Goal: Communication & Community: Answer question/provide support

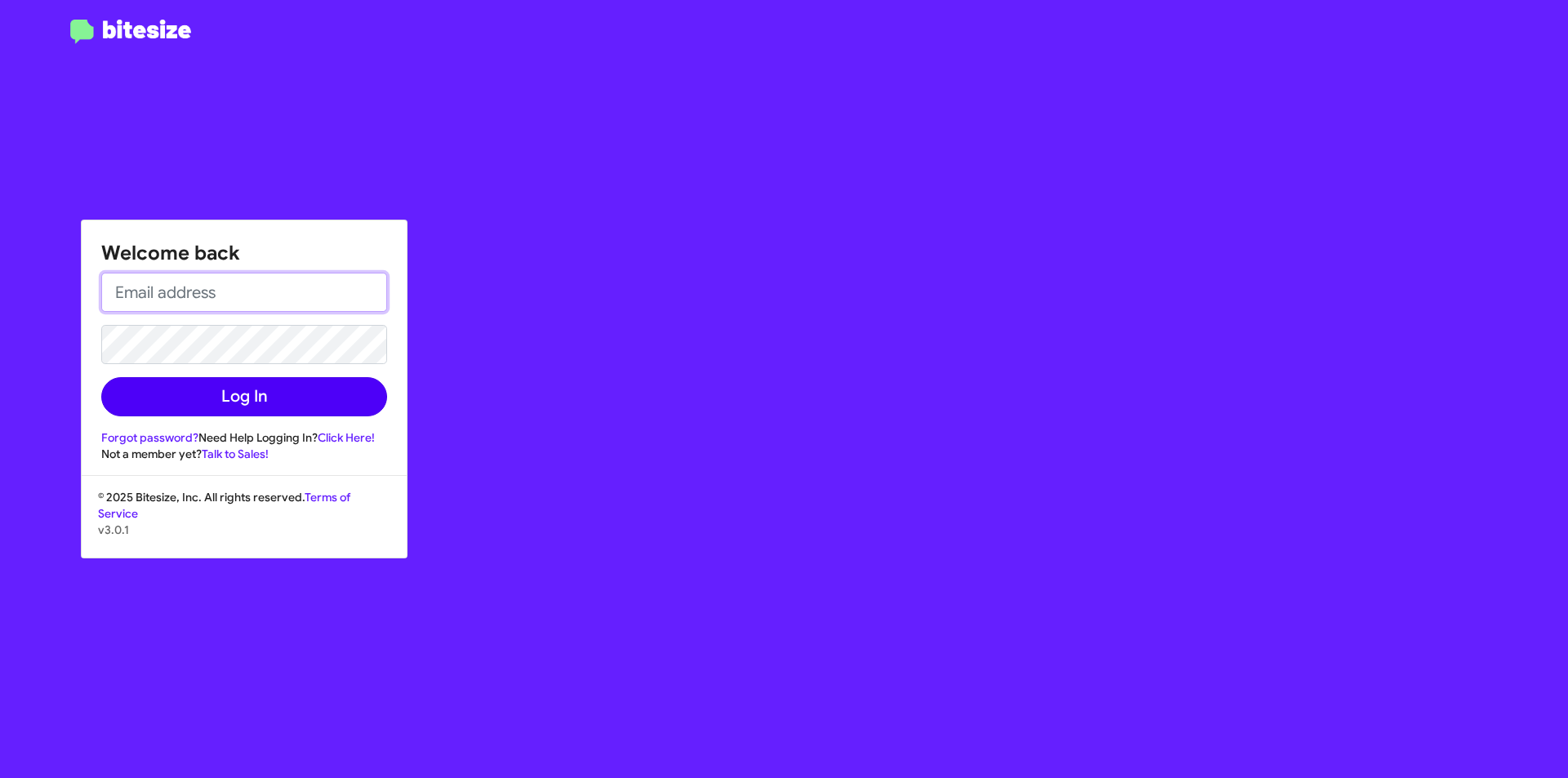
type input "[PERSON_NAME][EMAIL_ADDRESS][DOMAIN_NAME]"
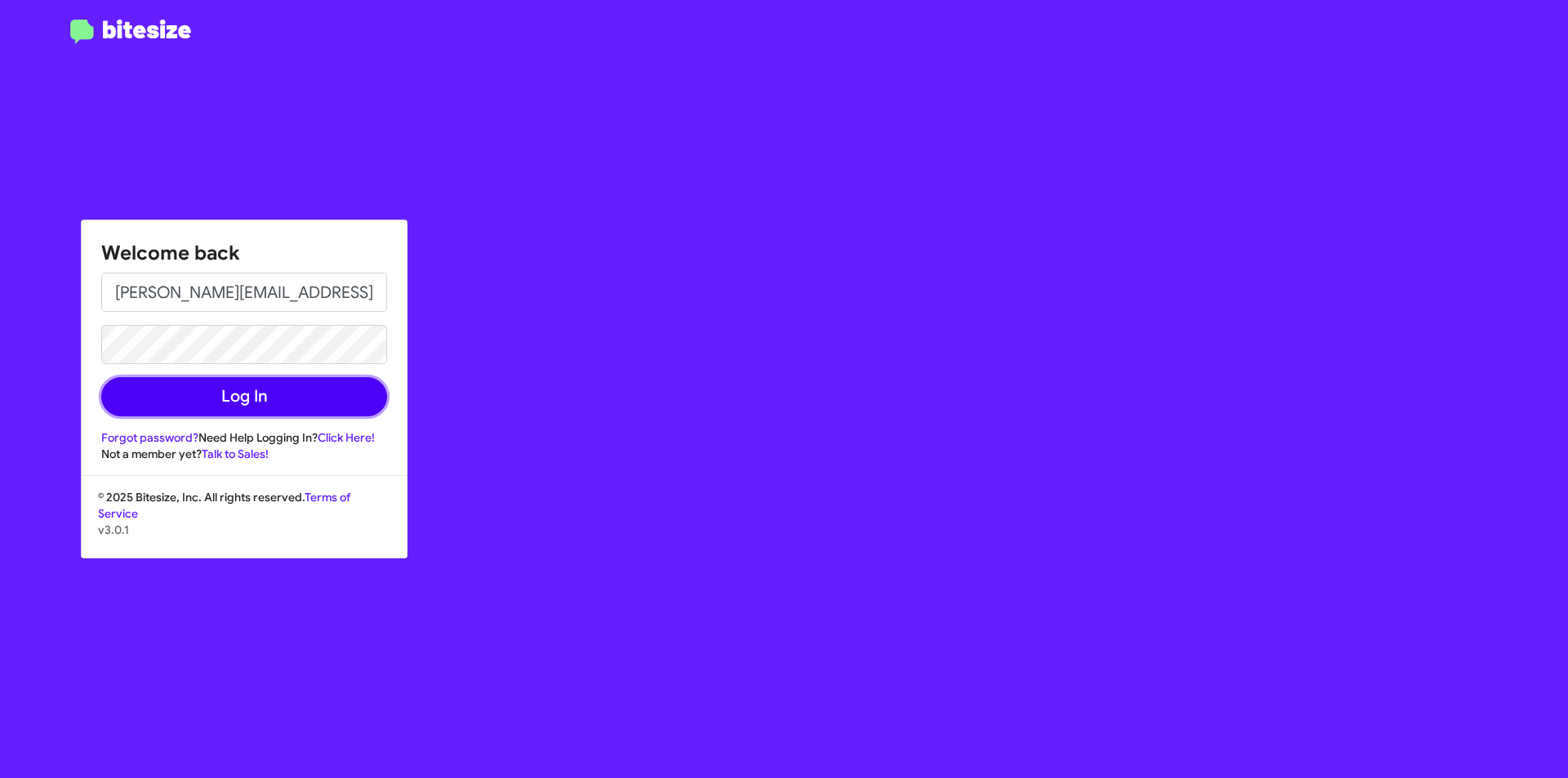
click at [305, 381] on button "Log In" at bounding box center [244, 396] width 286 height 39
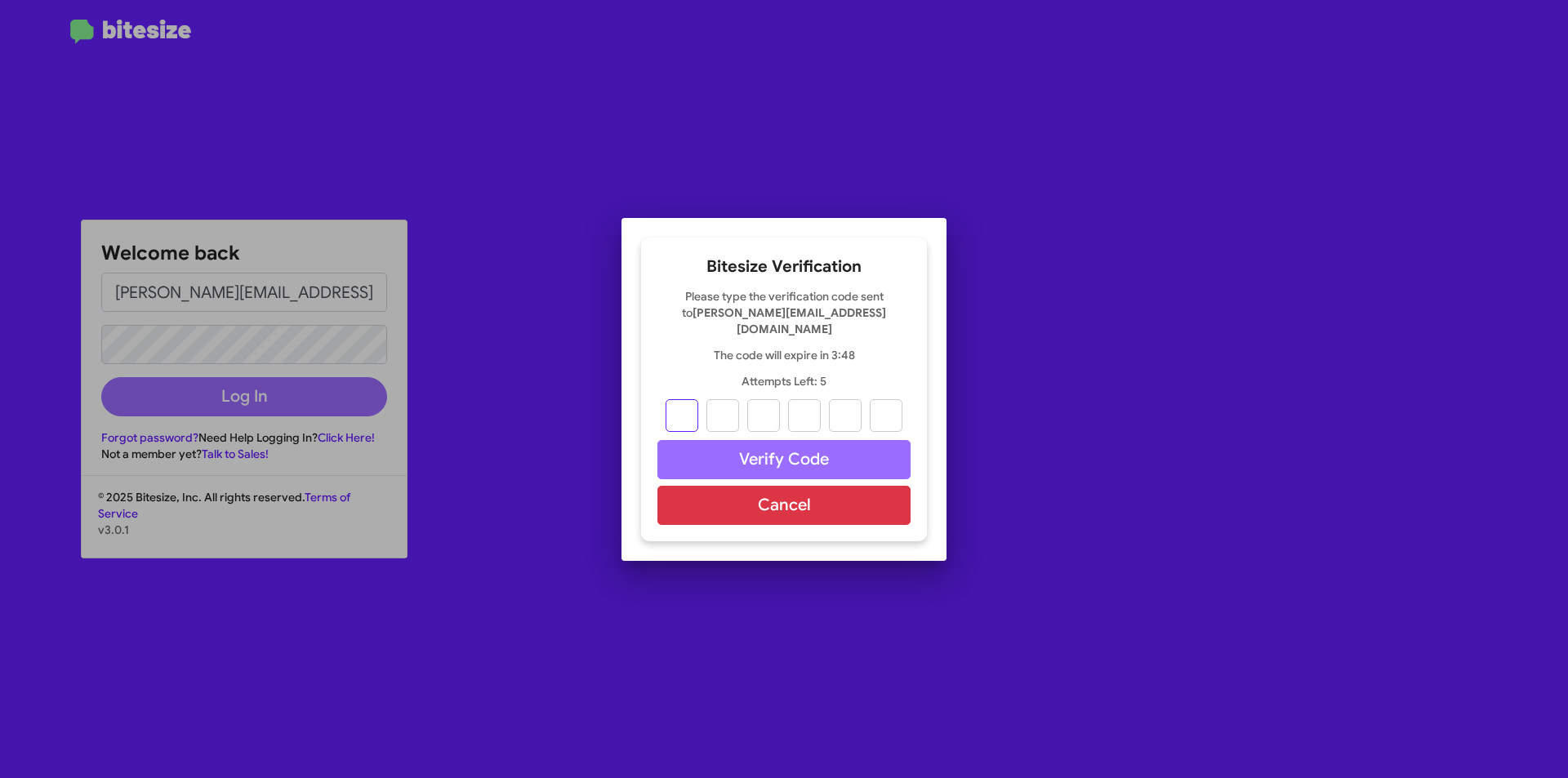
type input "3"
type input "4"
type input "2"
type input "3"
type input "8"
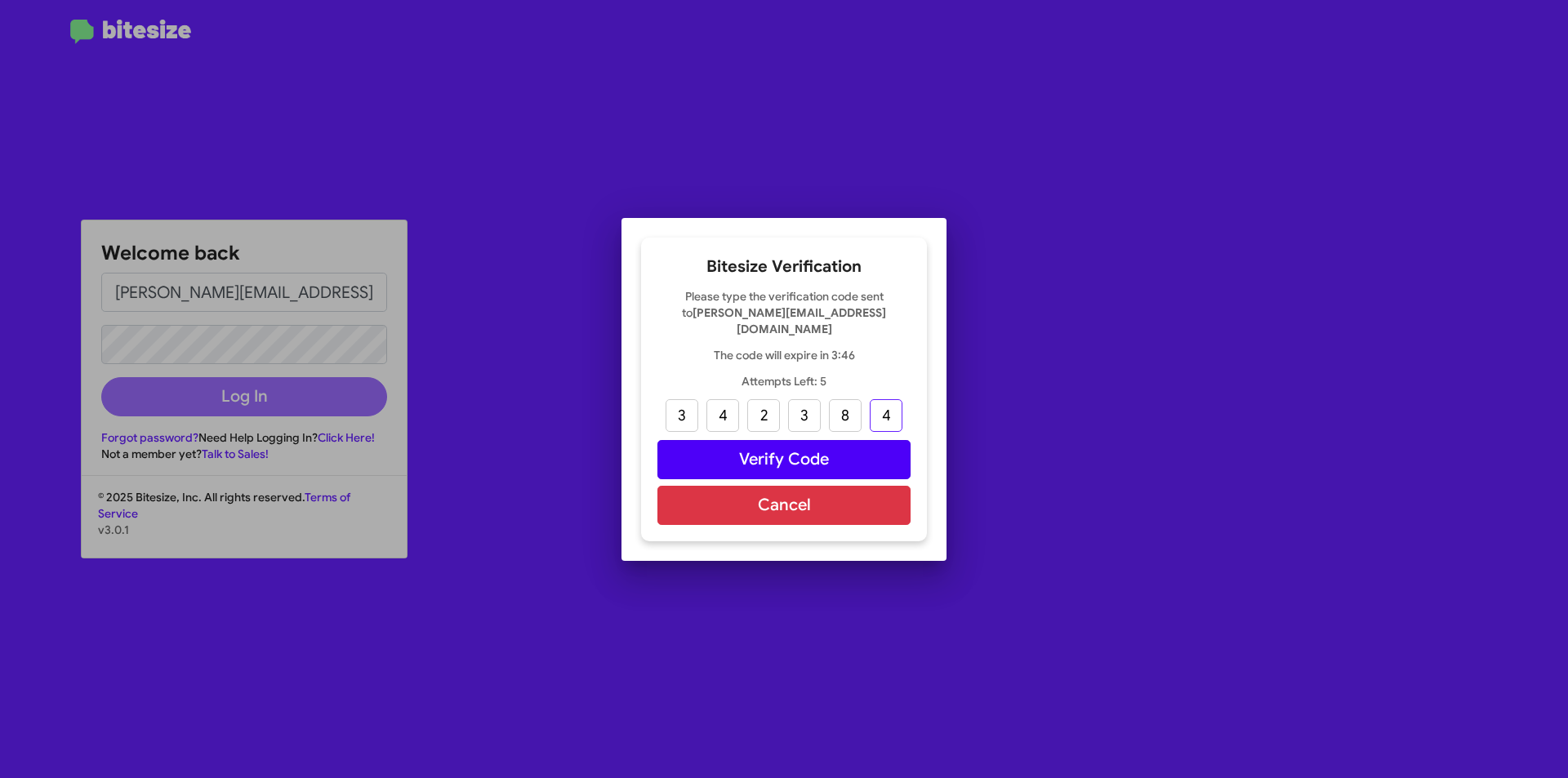
type input "4"
click at [753, 453] on button "Verify Code" at bounding box center [784, 459] width 253 height 39
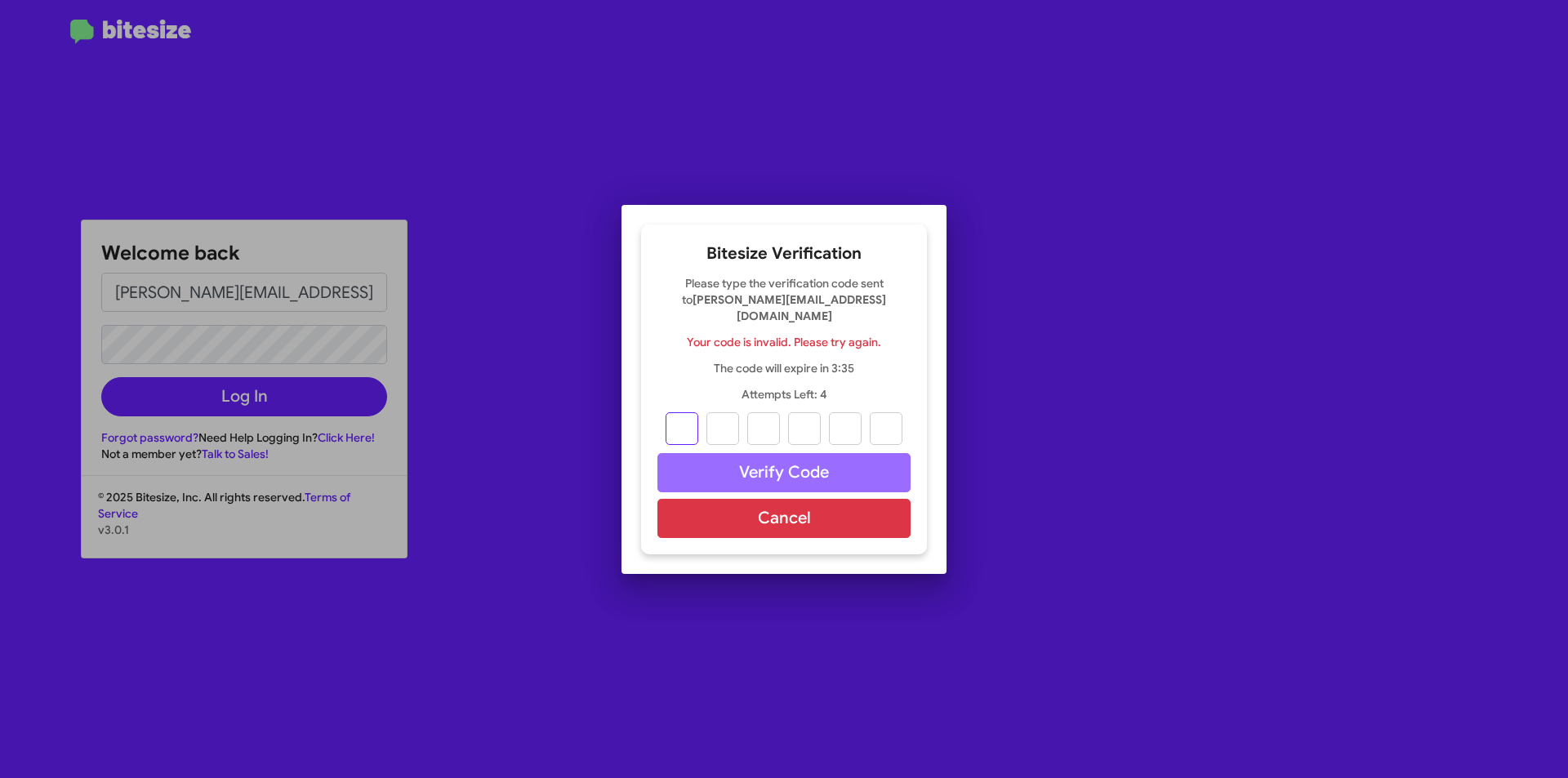
click at [697, 426] on input "text" at bounding box center [682, 429] width 33 height 33
click at [694, 424] on input "text" at bounding box center [682, 429] width 33 height 33
type input "3"
type input "4"
type input "2"
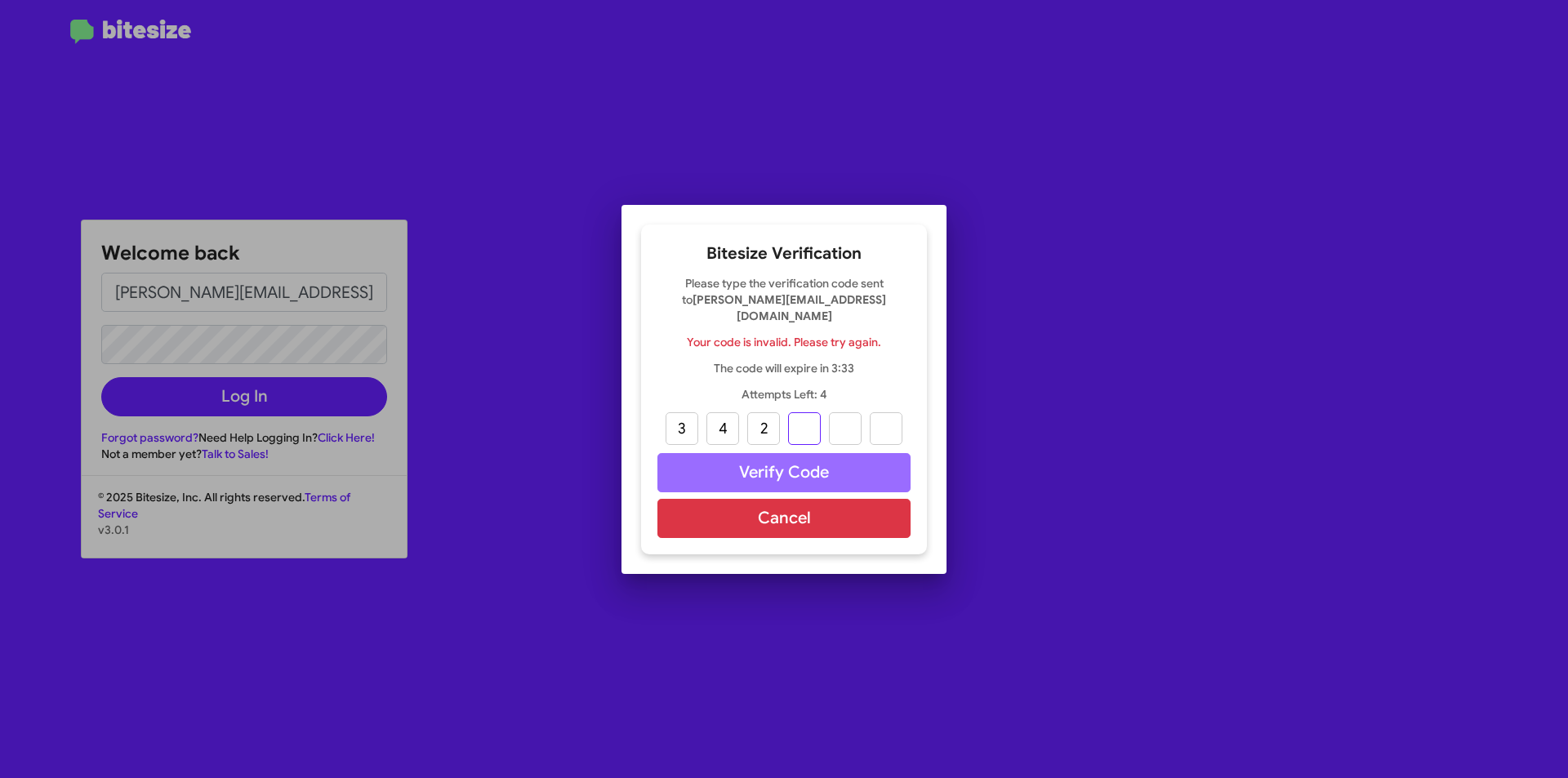
type input "3"
type input "8"
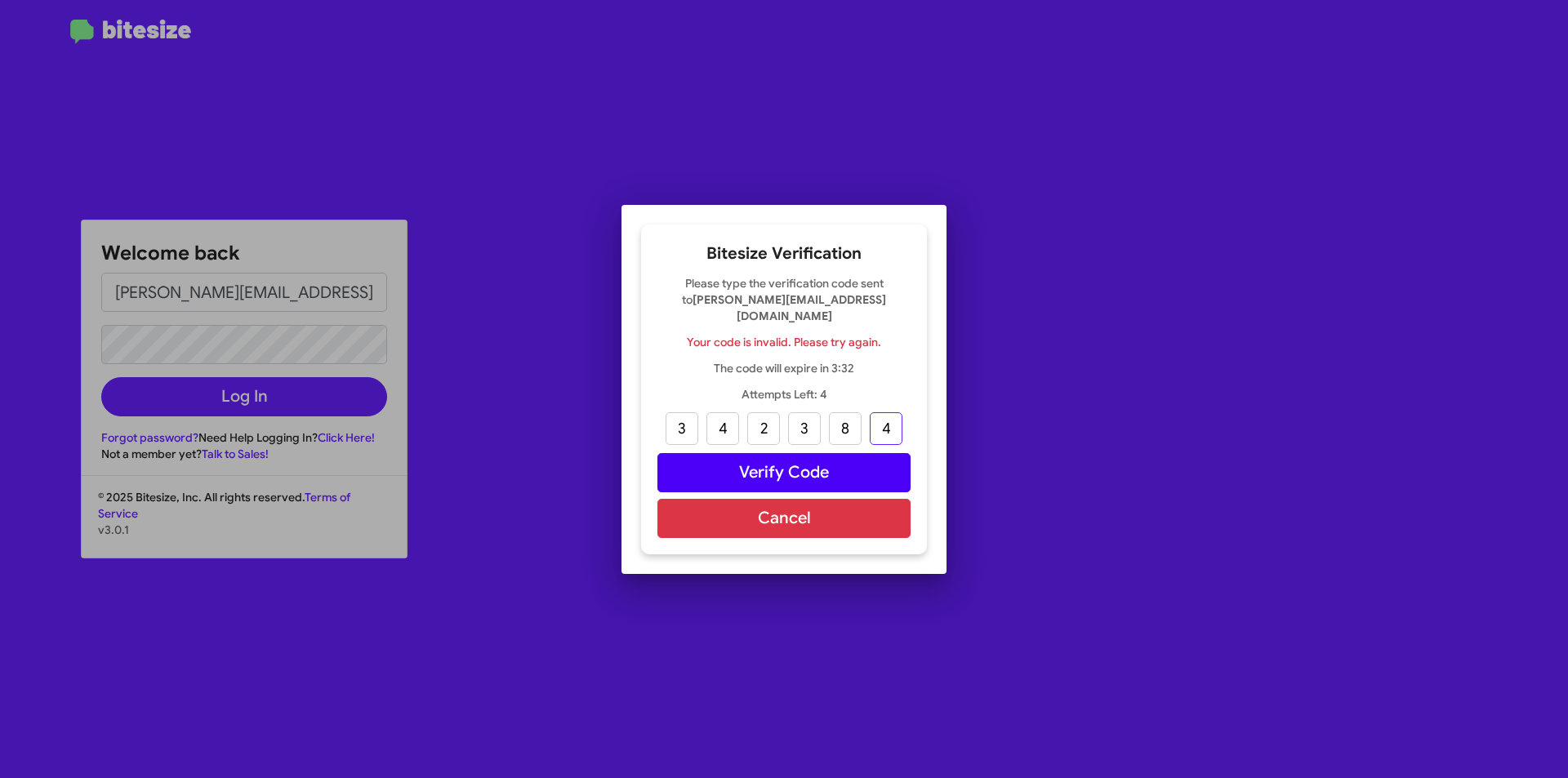
type input "4"
click at [776, 463] on button "Verify Code" at bounding box center [784, 472] width 253 height 39
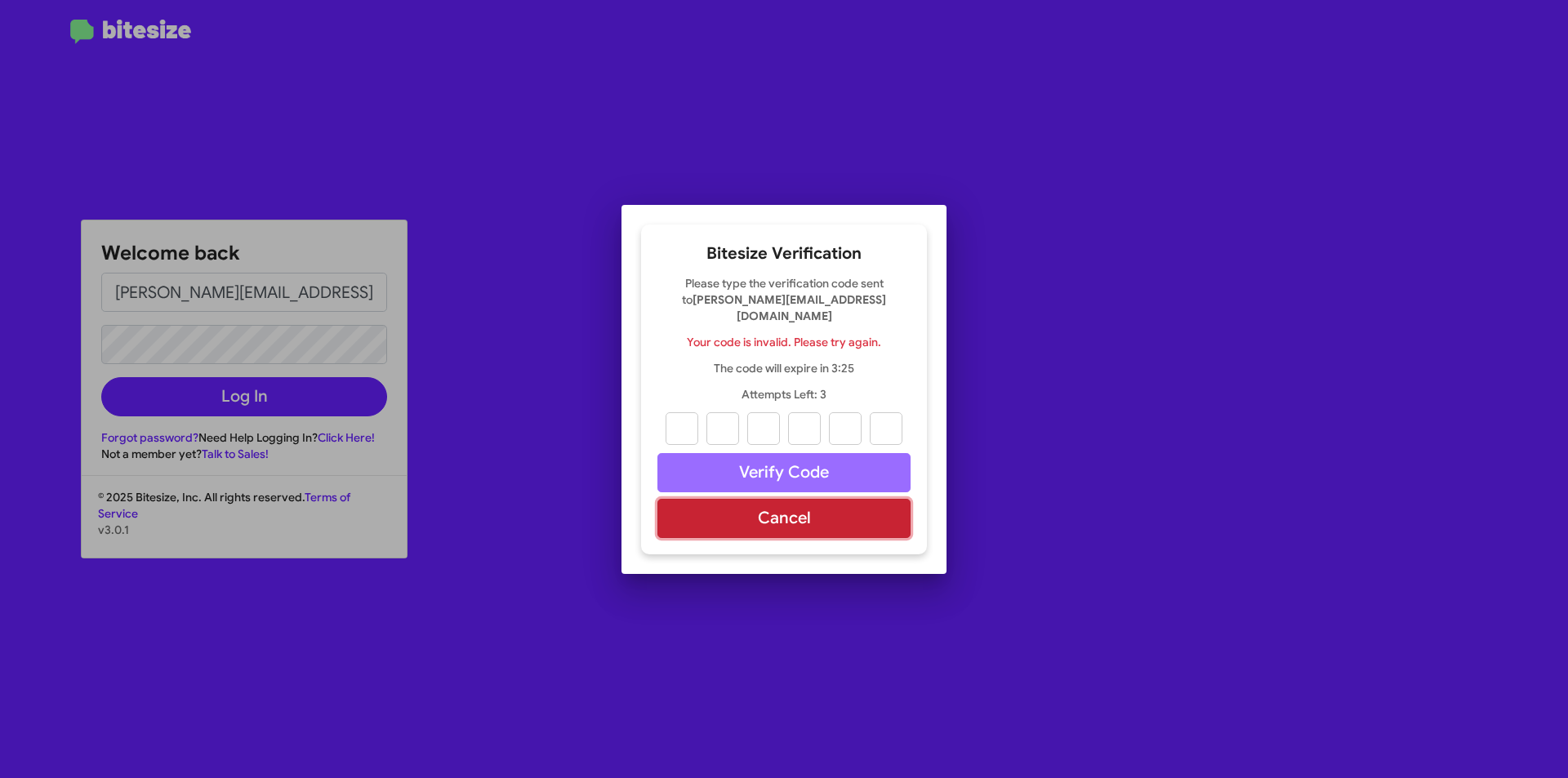
click at [755, 500] on button "Cancel" at bounding box center [784, 518] width 253 height 39
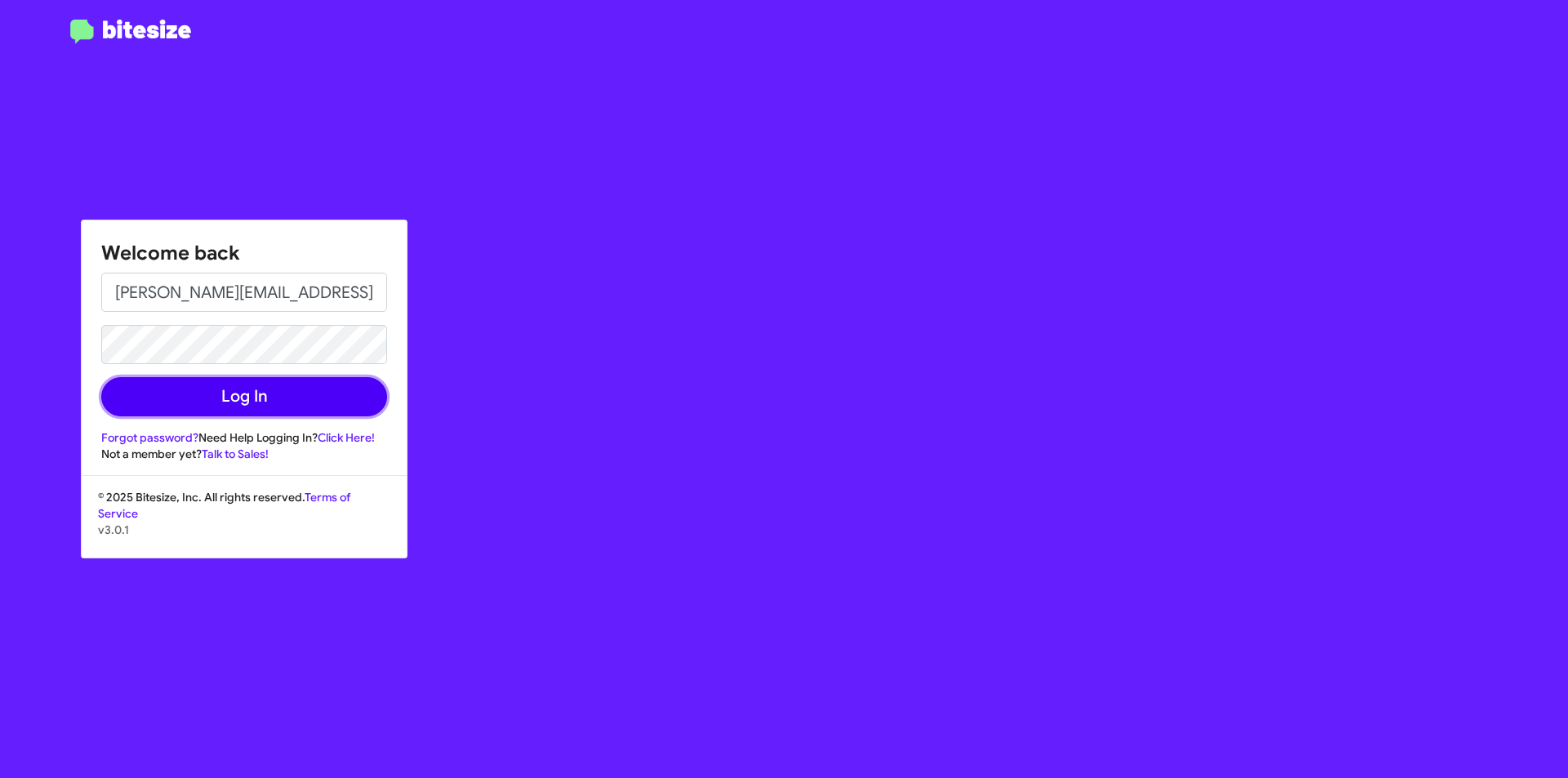
click at [264, 392] on button "Log In" at bounding box center [244, 396] width 286 height 39
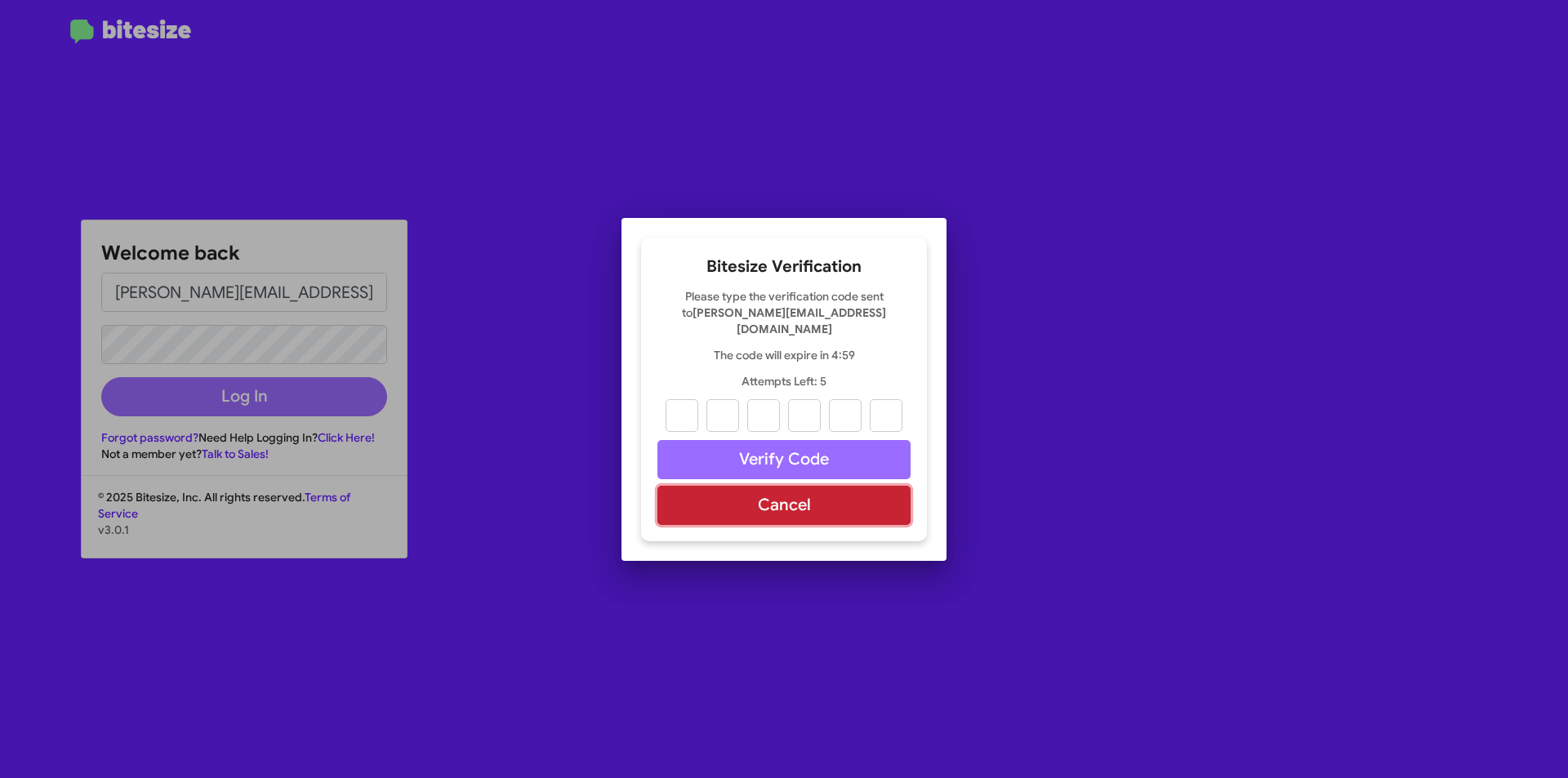
click at [805, 498] on button "Cancel" at bounding box center [784, 505] width 253 height 39
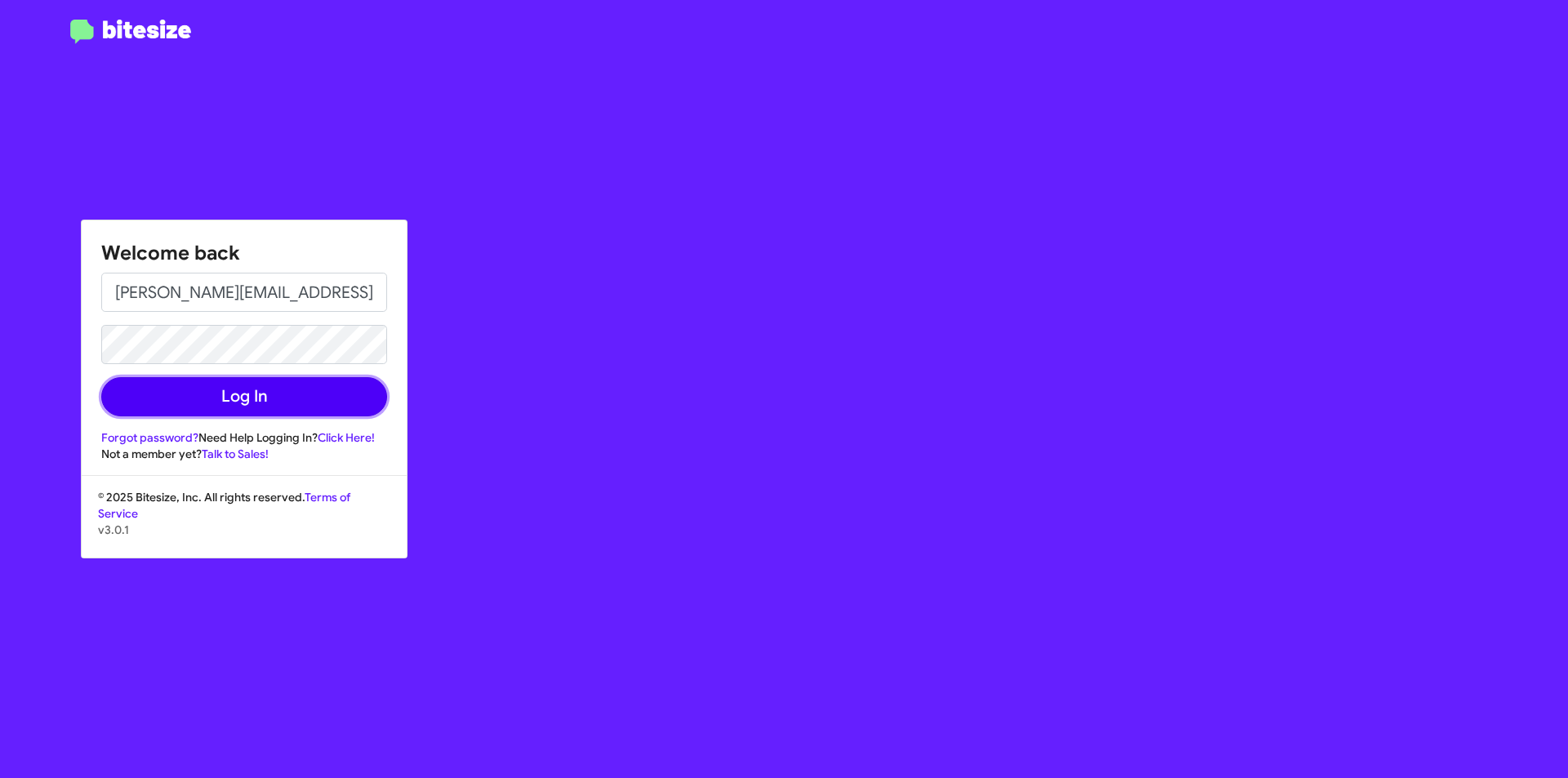
click at [265, 403] on button "Log In" at bounding box center [244, 396] width 286 height 39
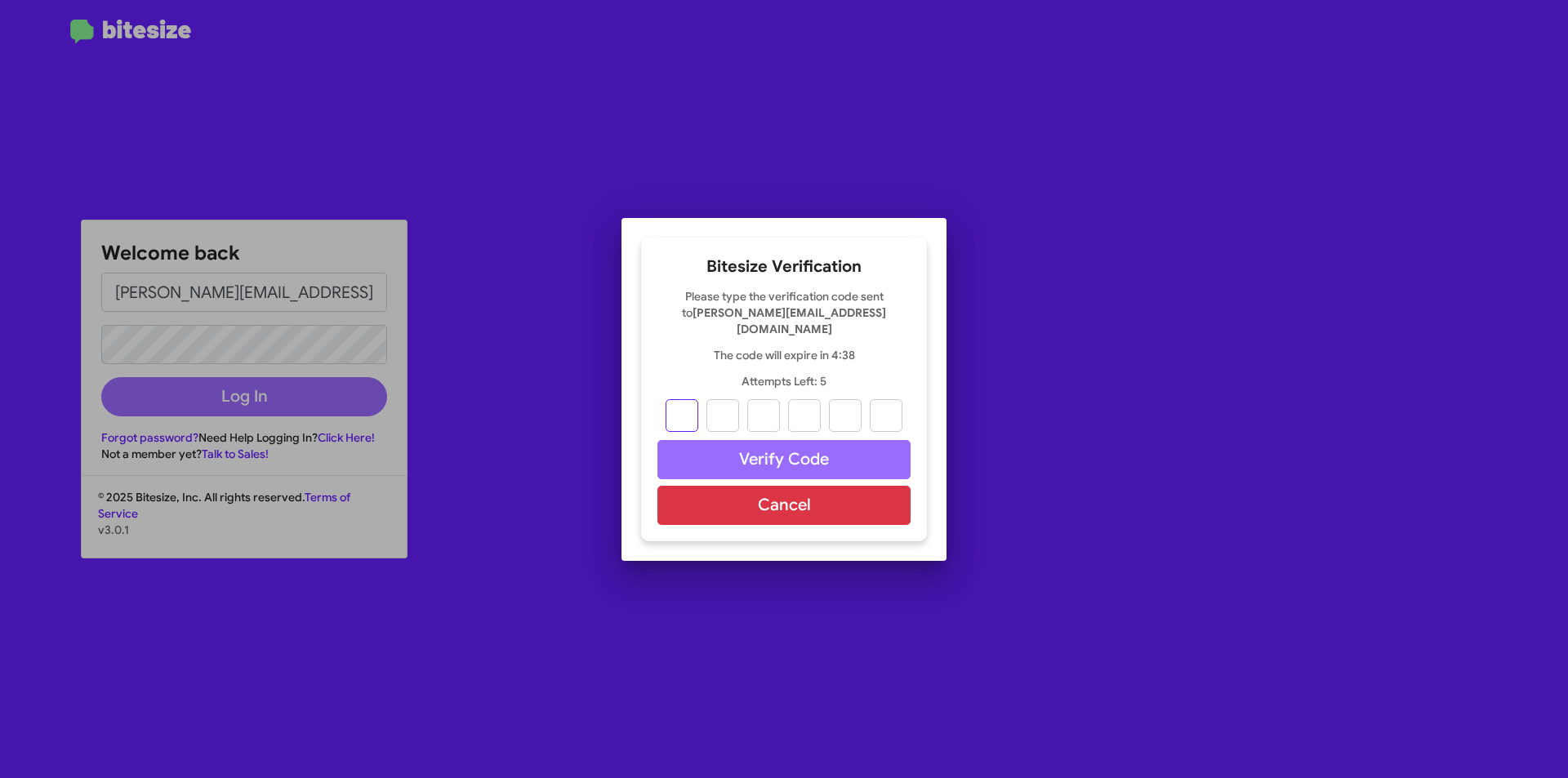
click at [697, 399] on input "text" at bounding box center [682, 416] width 33 height 33
type input "2"
type input "6"
type input "5"
type input "6"
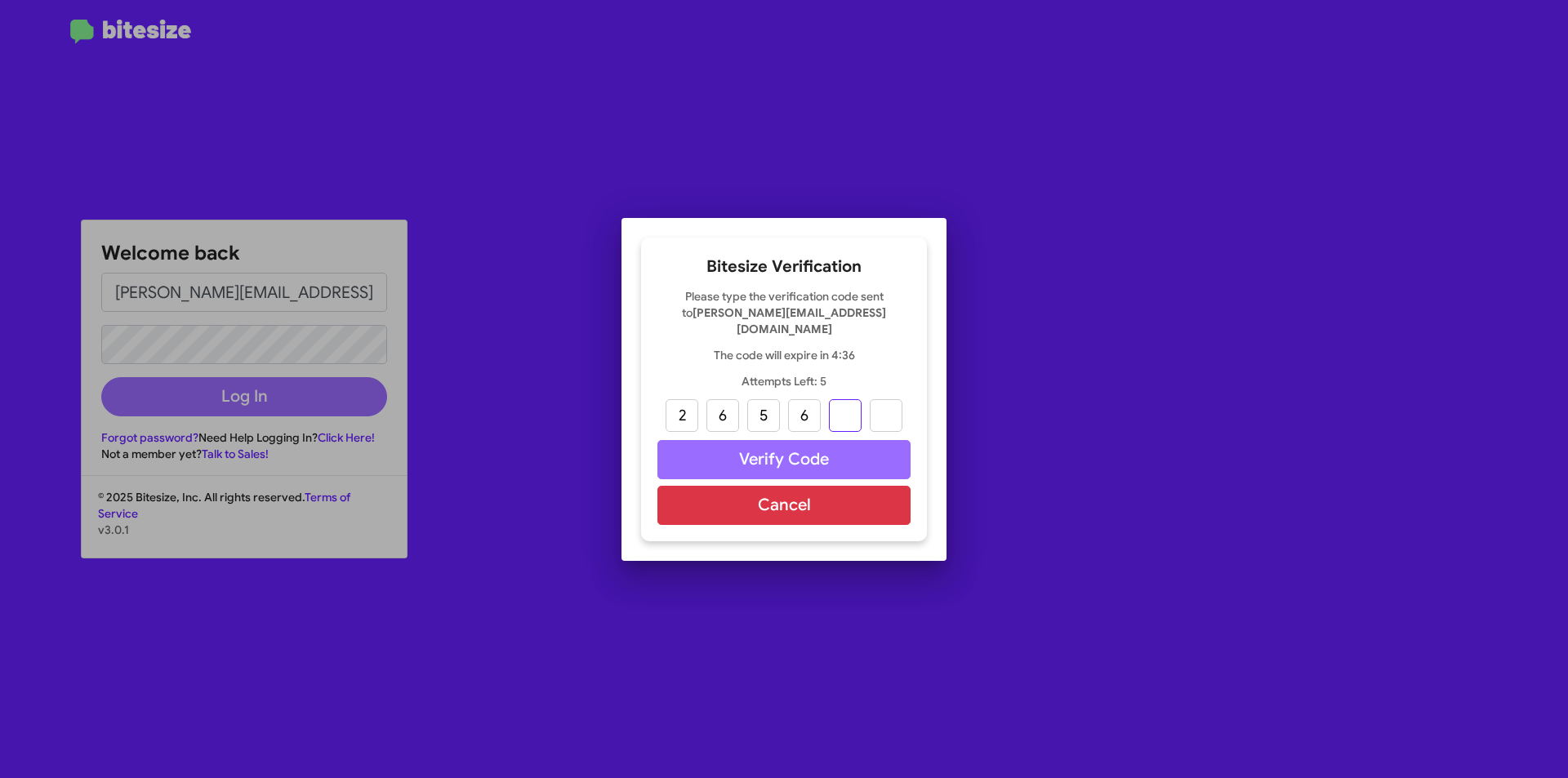
type input "1"
type input "2"
click at [740, 457] on button "Verify Code" at bounding box center [784, 459] width 253 height 39
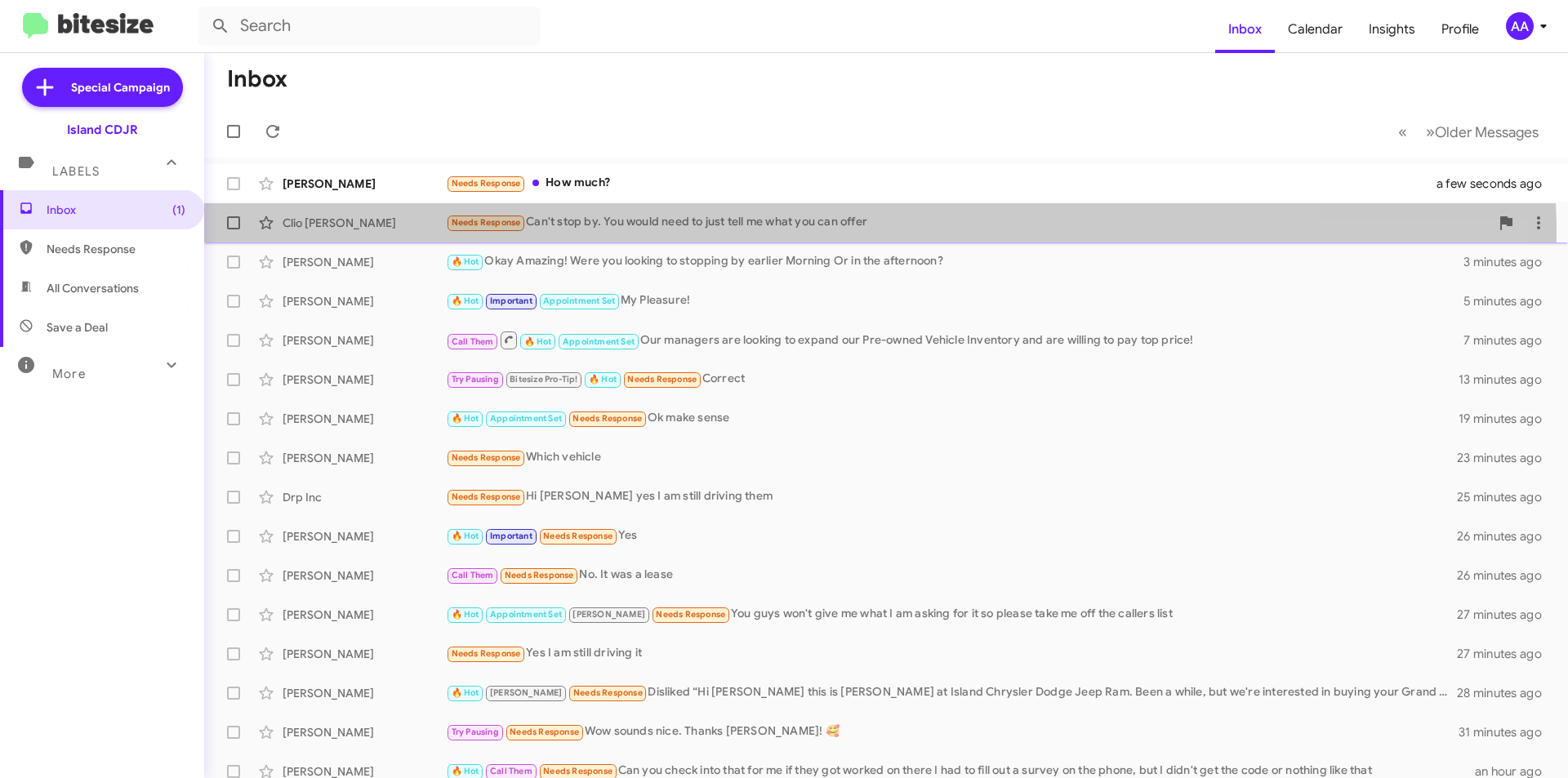
click at [712, 234] on div "Clio [PERSON_NAME] Needs Response Can't stop by. You would need to just tell me…" at bounding box center [886, 223] width 1338 height 33
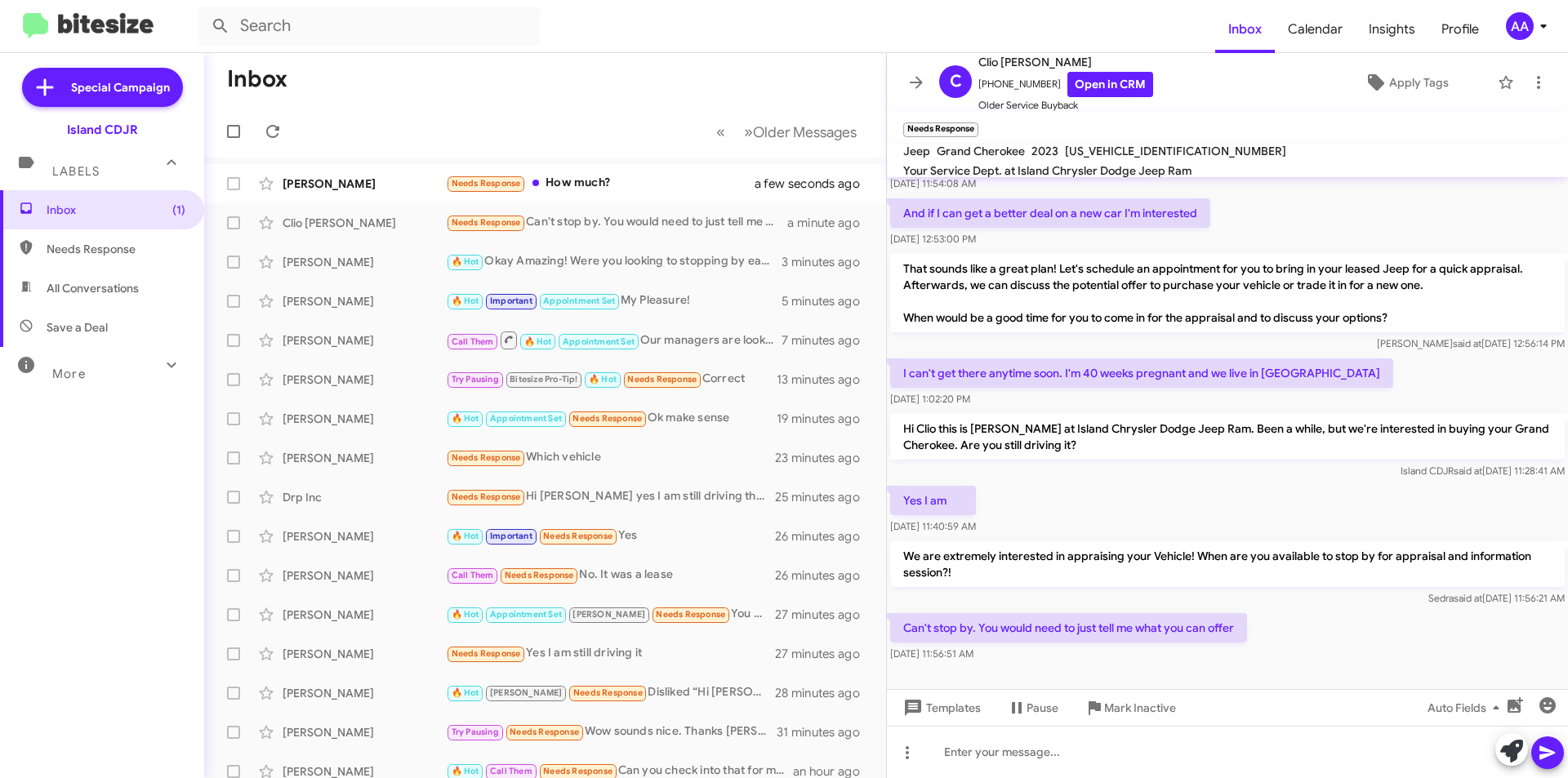
scroll to position [307, 0]
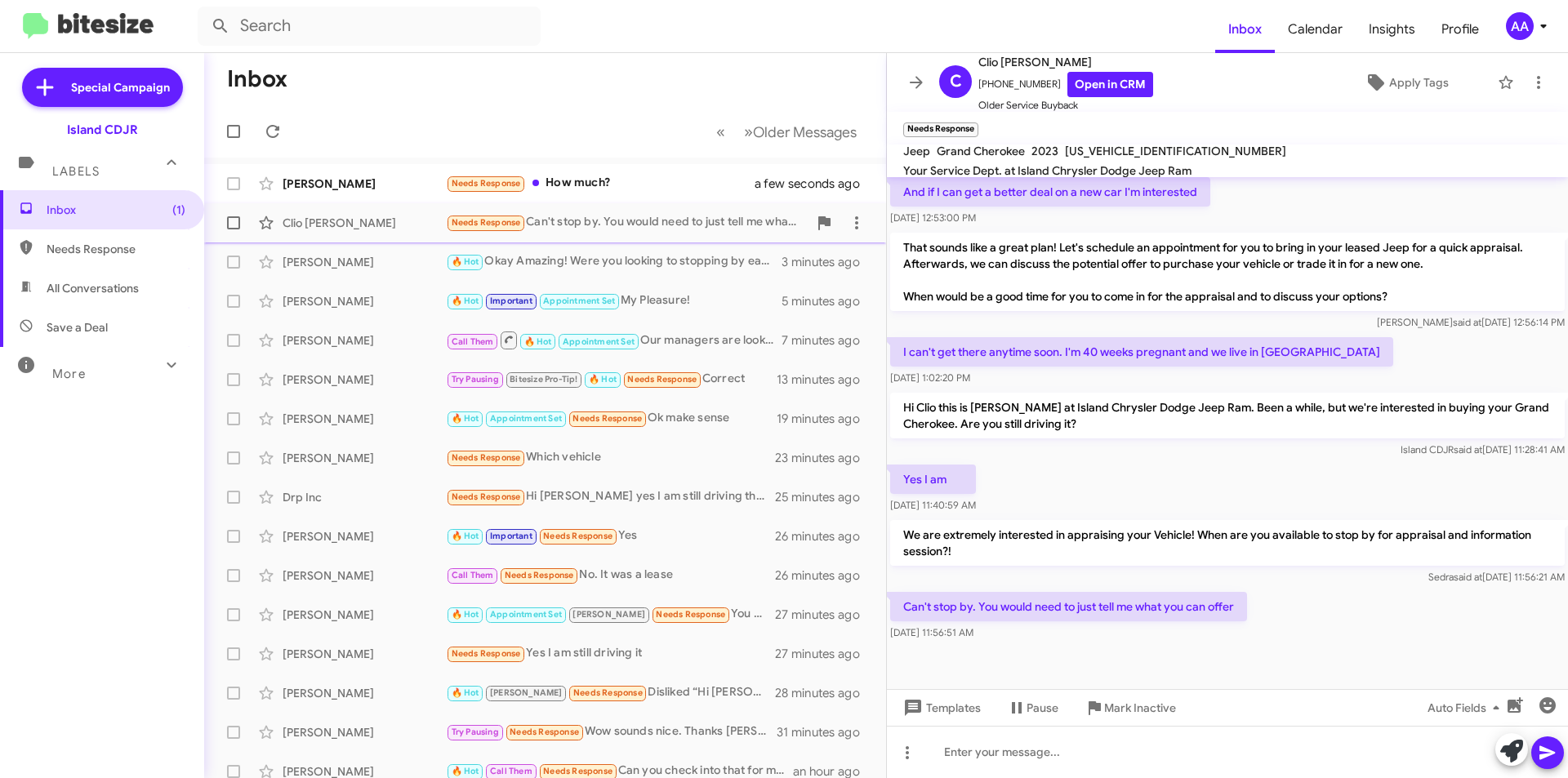
click at [629, 230] on div "Needs Response Can't stop by. You would need to just tell me what you can offer" at bounding box center [627, 222] width 362 height 19
click at [705, 225] on div "Needs Response Can't stop by. You would need to just tell me what you can offer" at bounding box center [627, 222] width 362 height 19
click at [1027, 755] on div at bounding box center [1228, 752] width 682 height 52
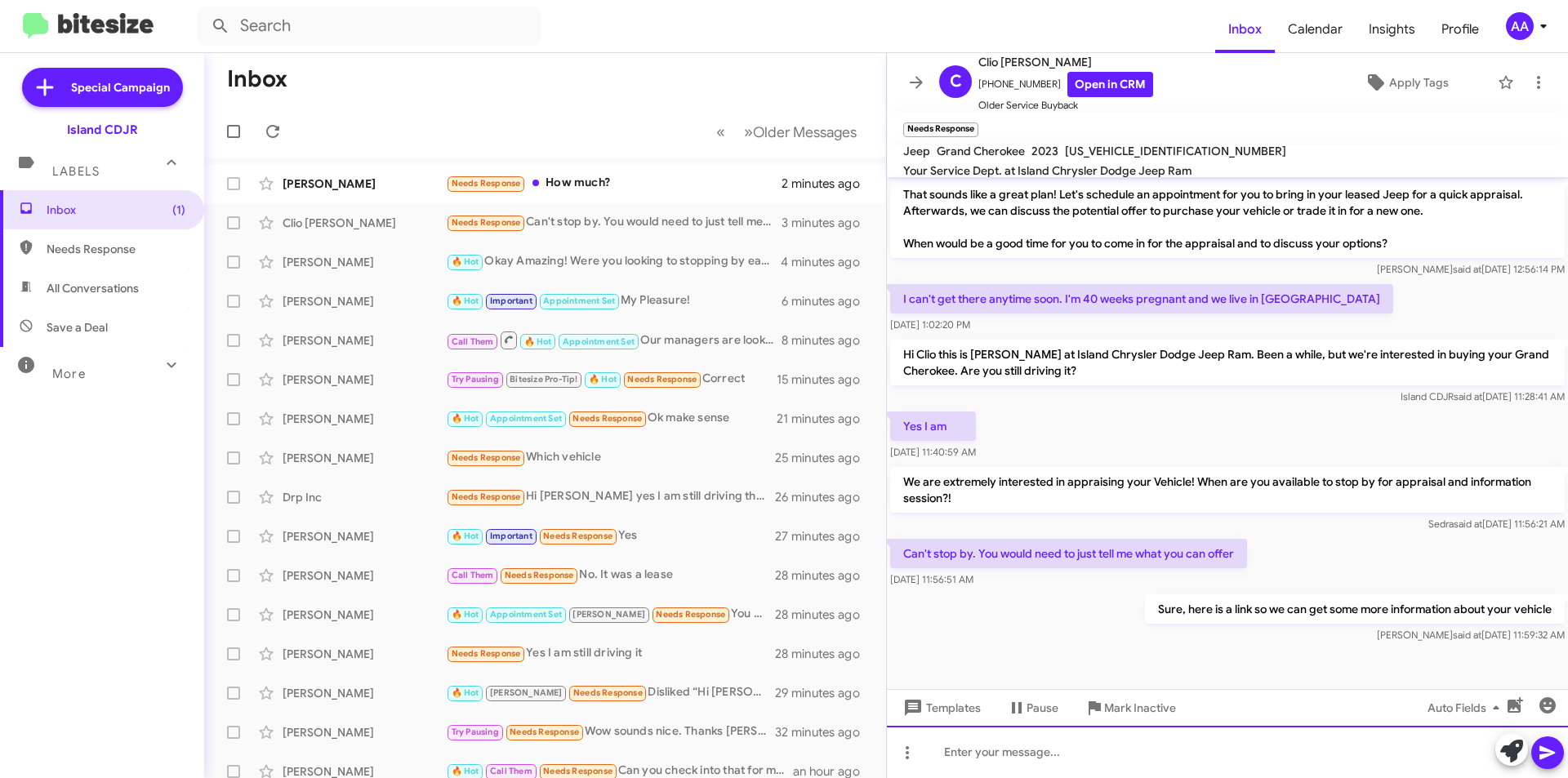
scroll to position [367, 0]
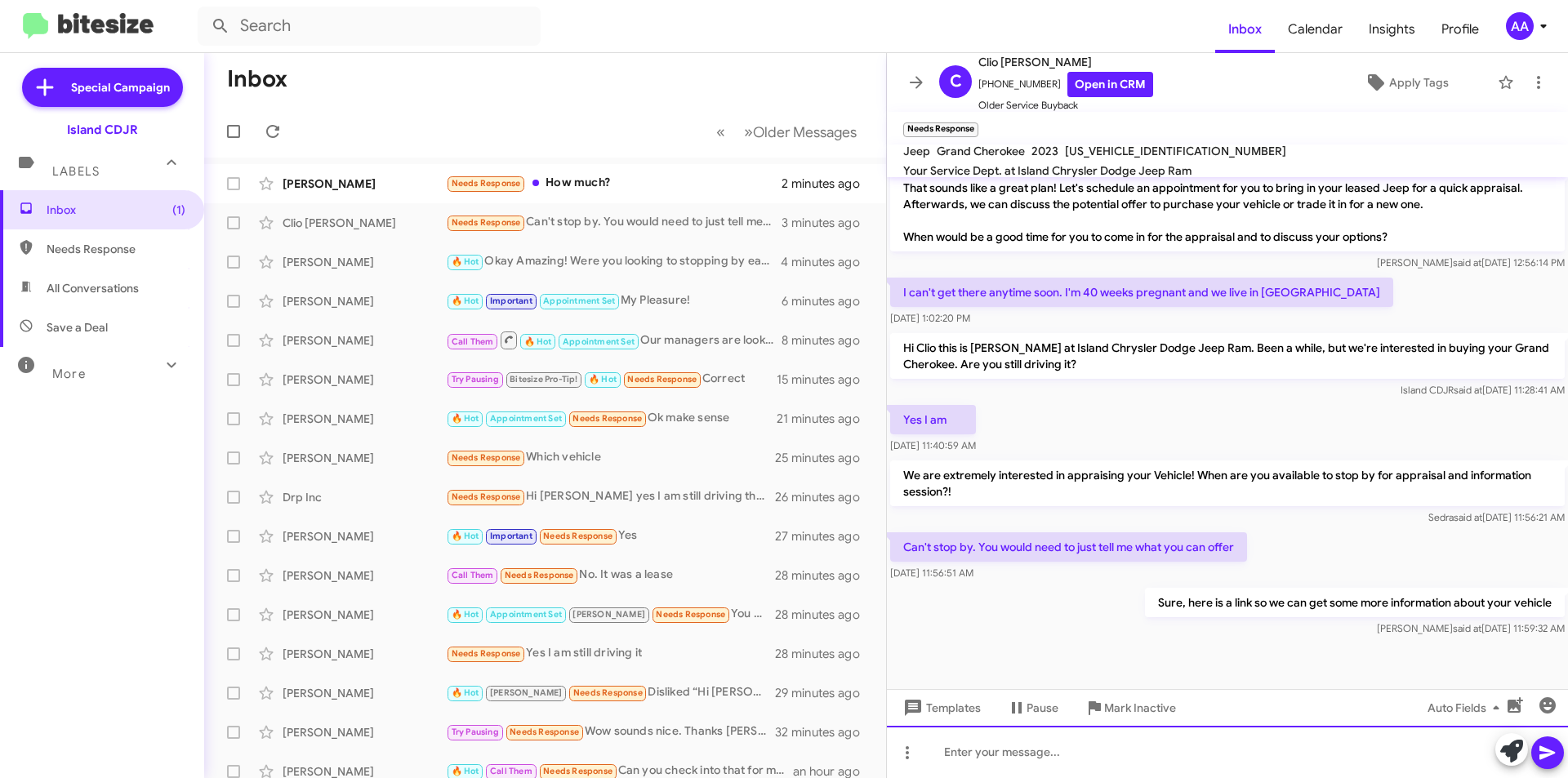
click at [1007, 759] on div at bounding box center [1228, 752] width 682 height 52
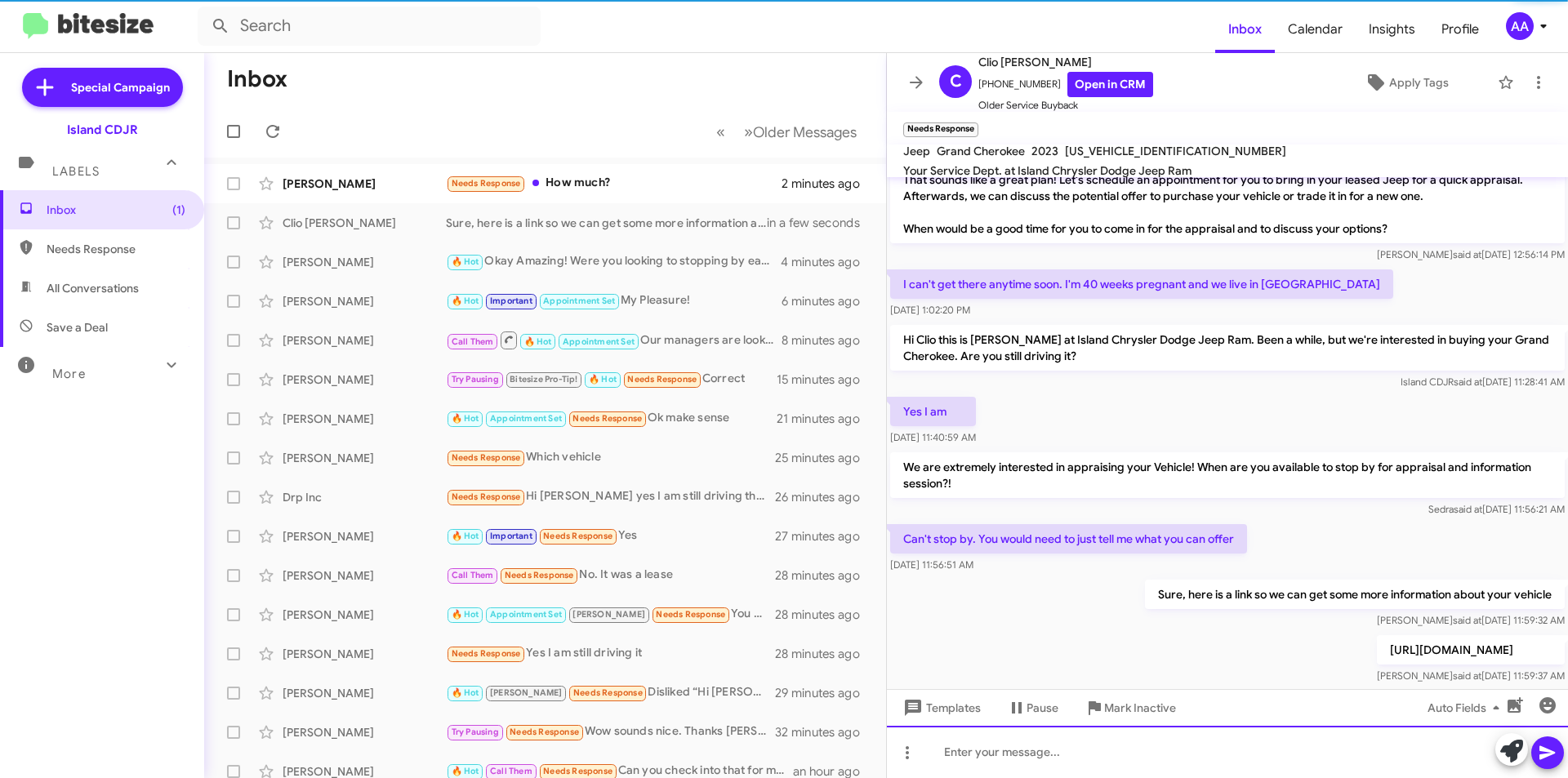
scroll to position [426, 0]
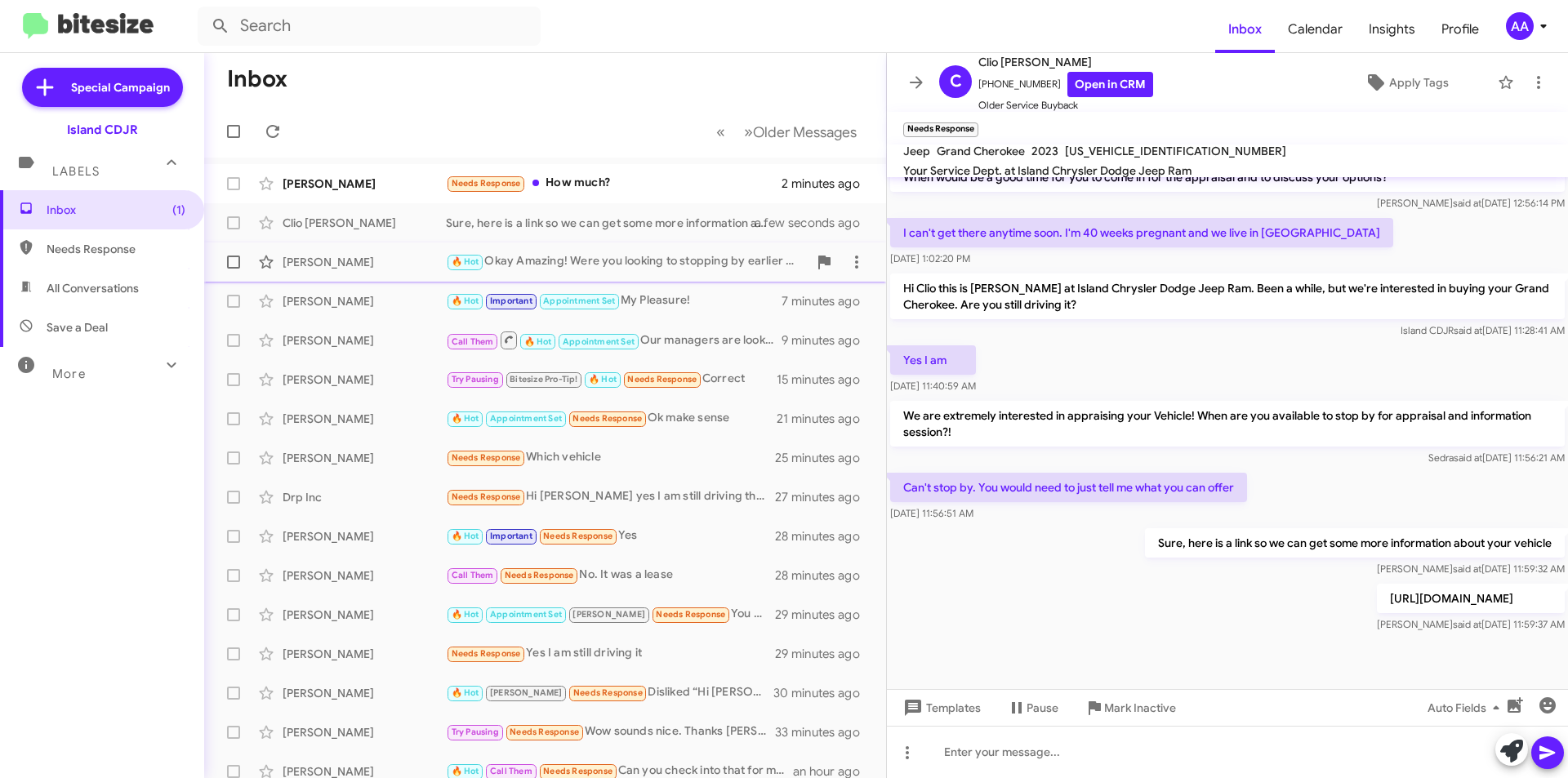
click at [608, 261] on div "🔥 Hot Okay Amazing! Were you looking to stopping by earlier Morning Or in the a…" at bounding box center [627, 262] width 362 height 19
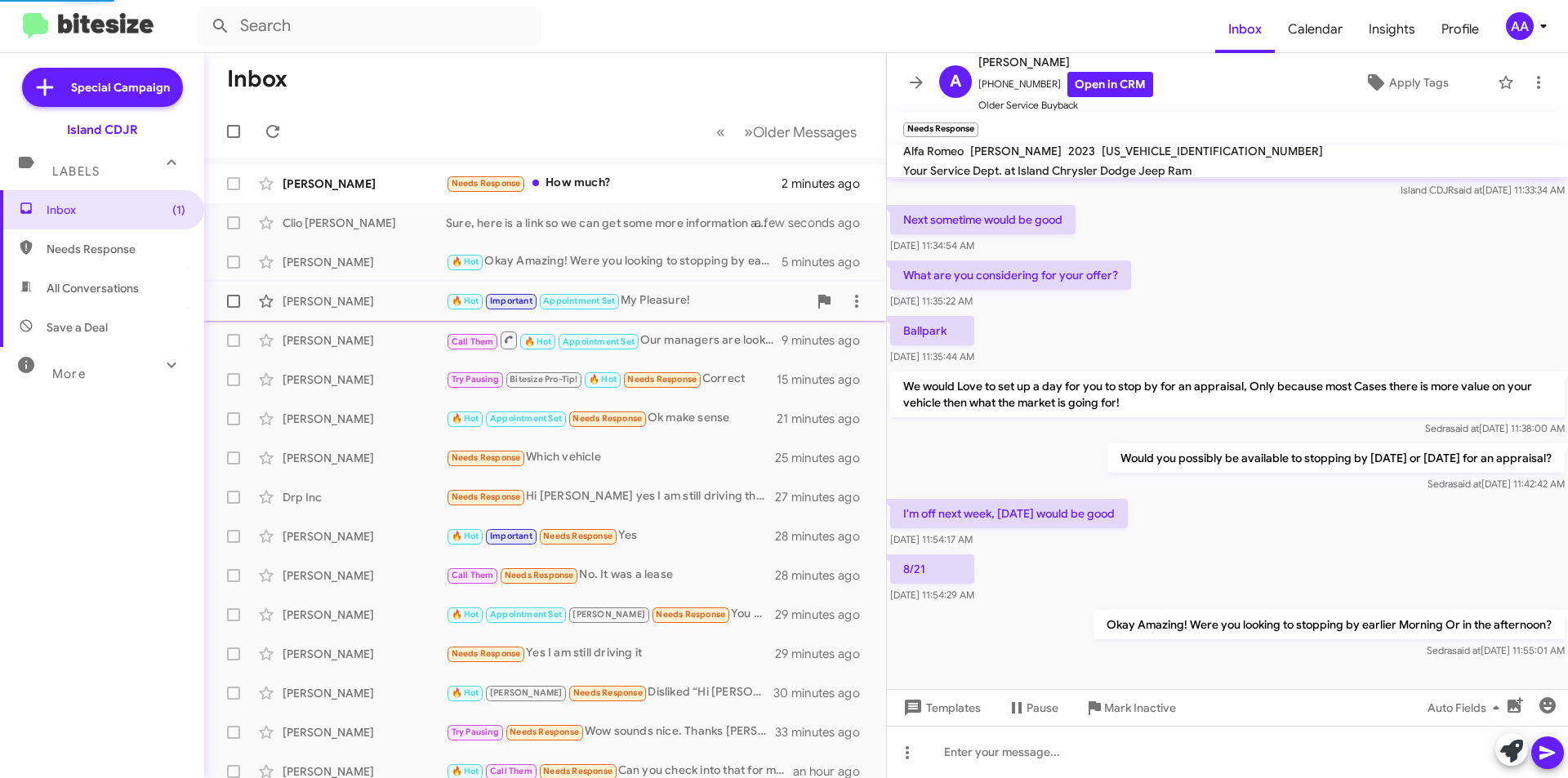
scroll to position [432, 0]
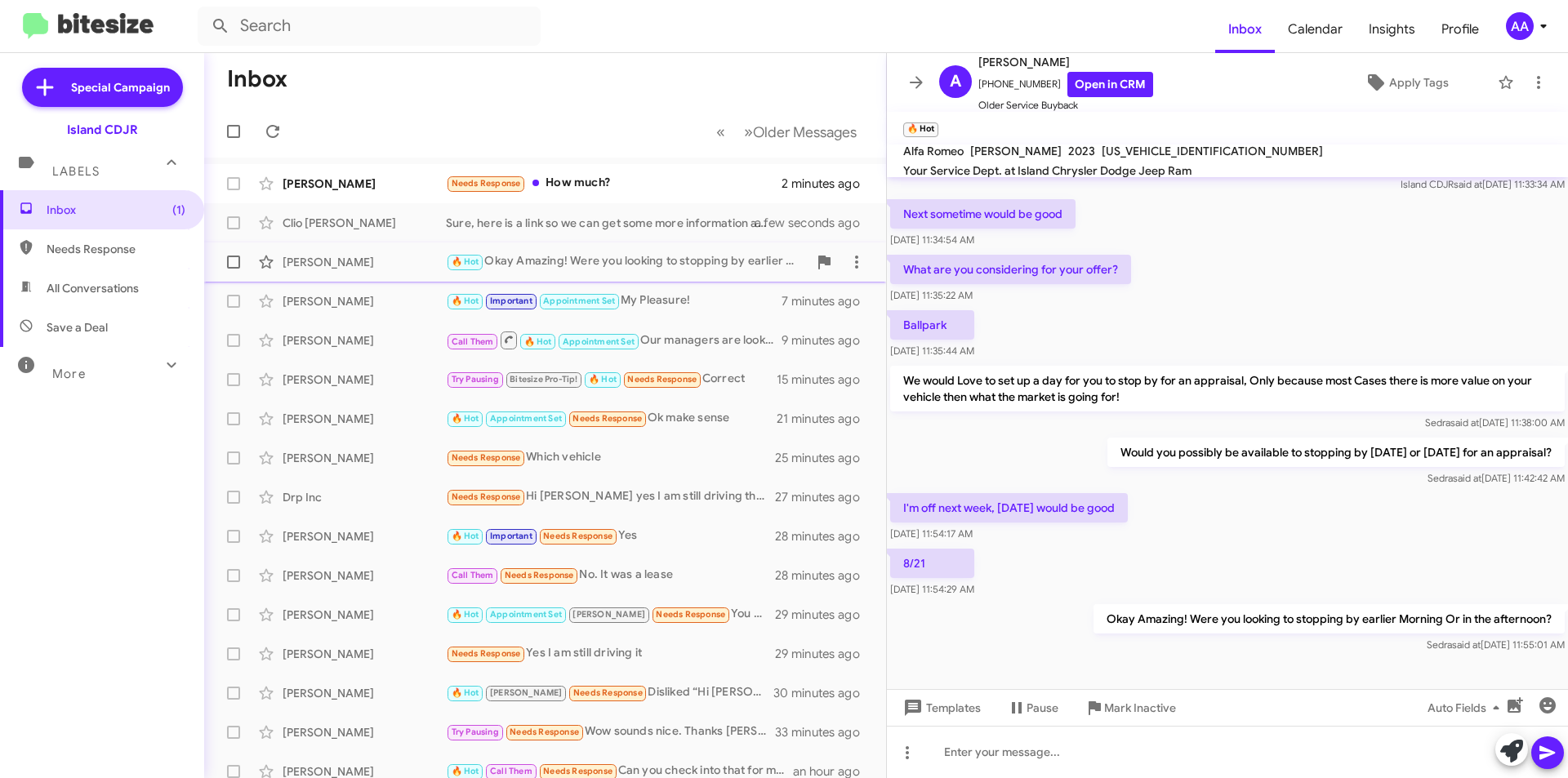
click at [681, 254] on div "🔥 Hot Okay Amazing! Were you looking to stopping by earlier Morning Or in the a…" at bounding box center [627, 262] width 362 height 19
click at [386, 307] on div "[PERSON_NAME]" at bounding box center [364, 301] width 163 height 16
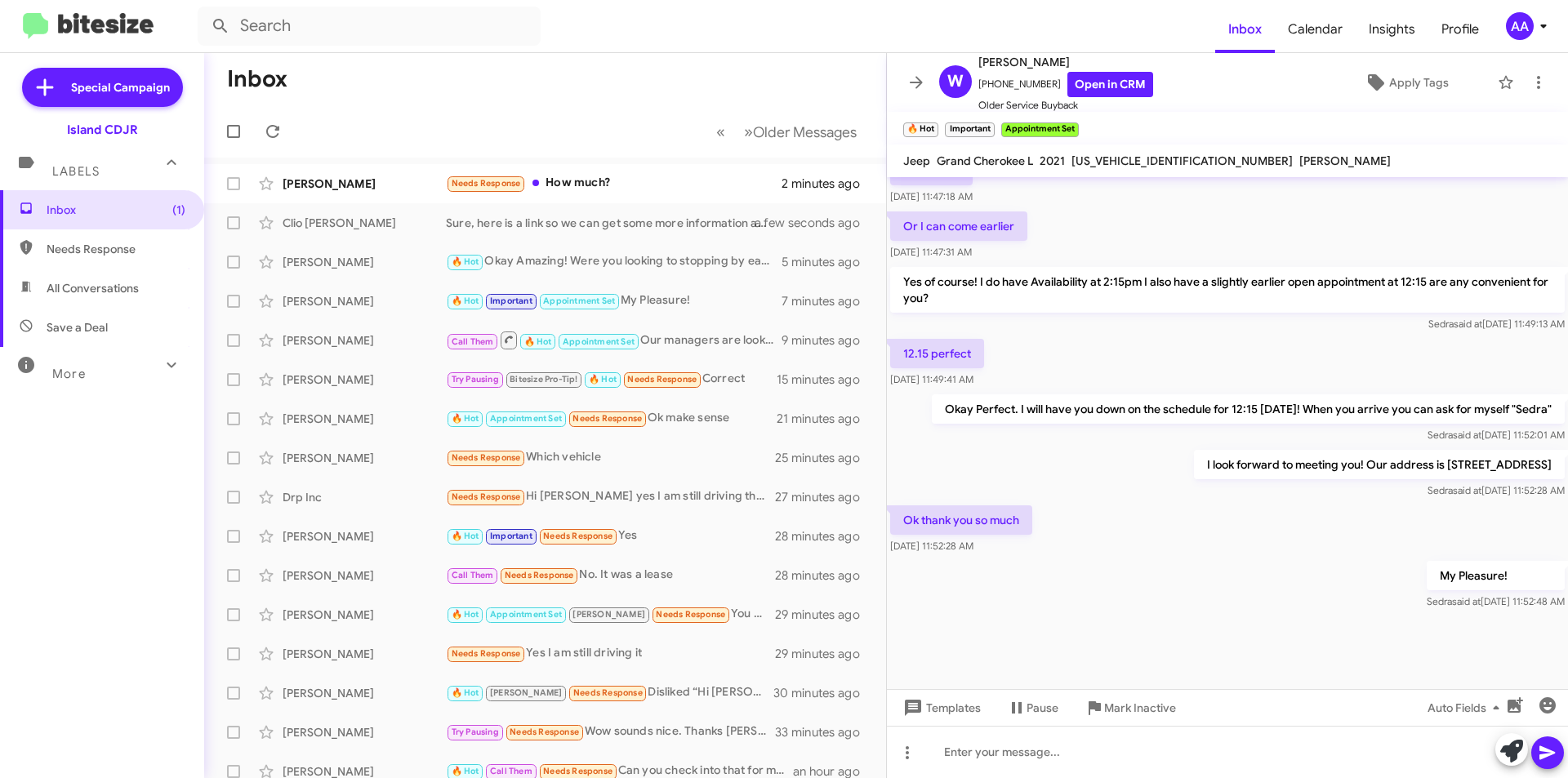
scroll to position [1968, 0]
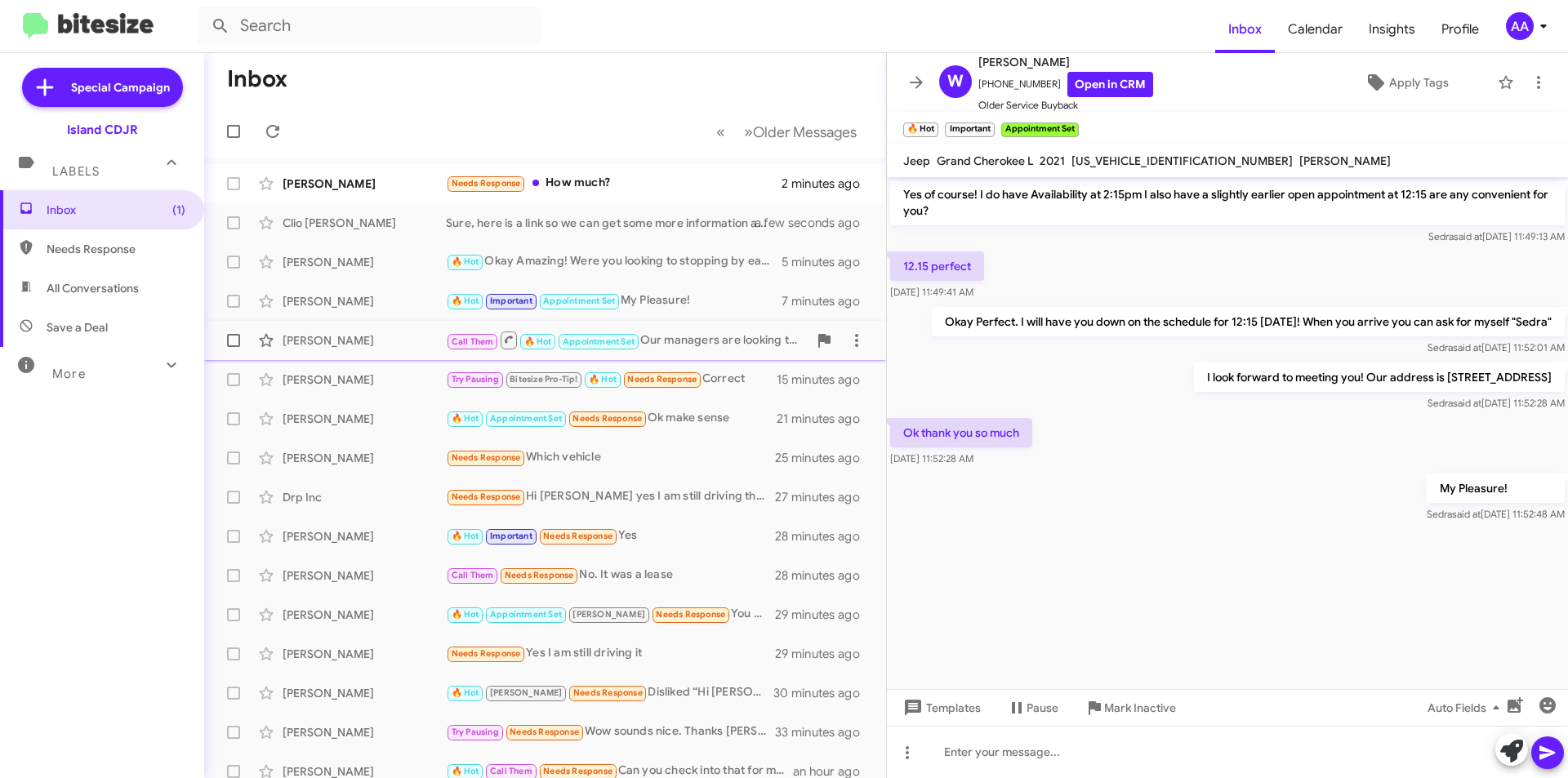
click at [363, 349] on div "[PERSON_NAME] Call Them 🔥 Hot Appointment Set Our managers are looking to expan…" at bounding box center [545, 341] width 656 height 33
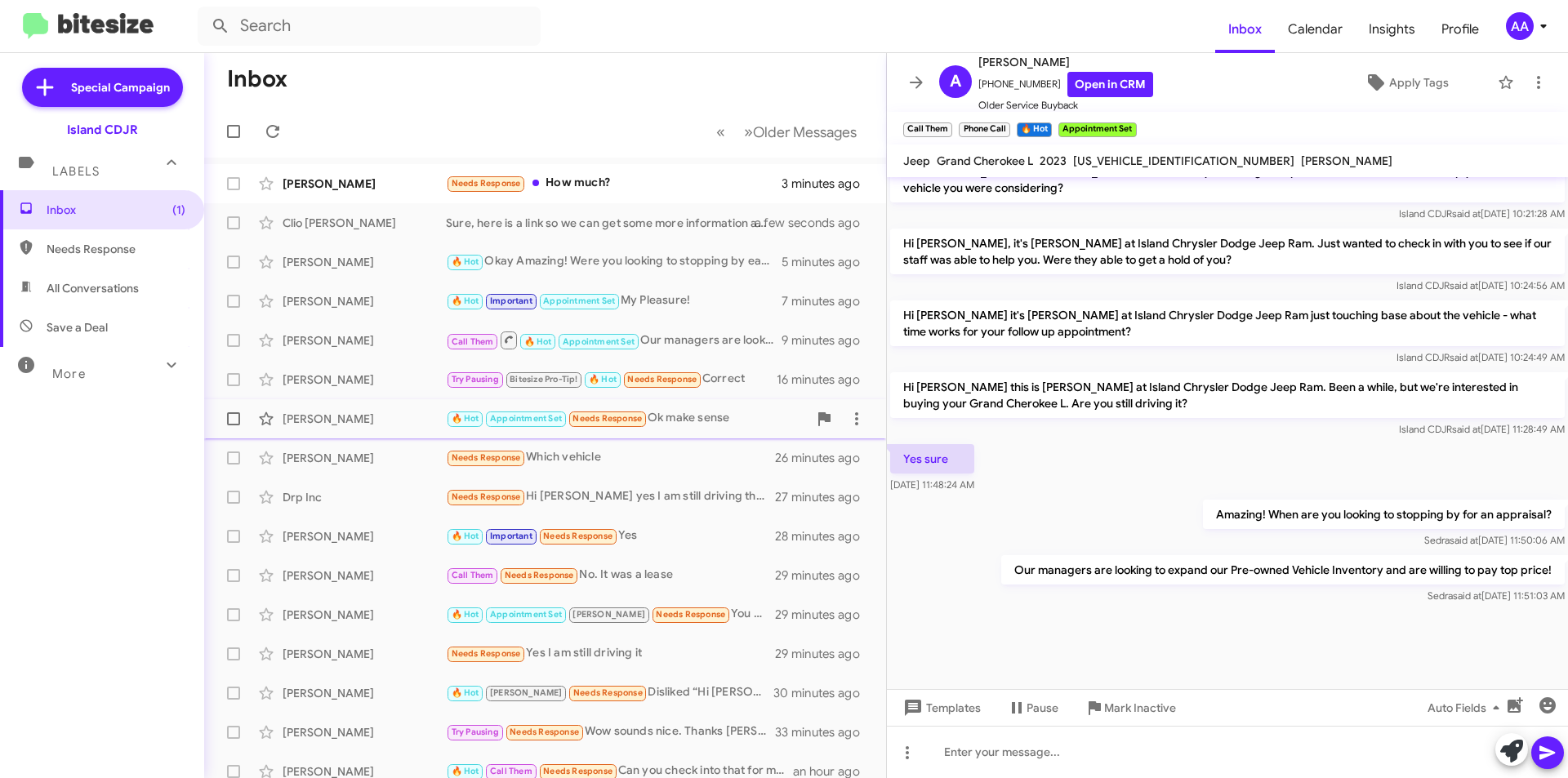
click at [374, 424] on div "[PERSON_NAME]" at bounding box center [364, 418] width 163 height 16
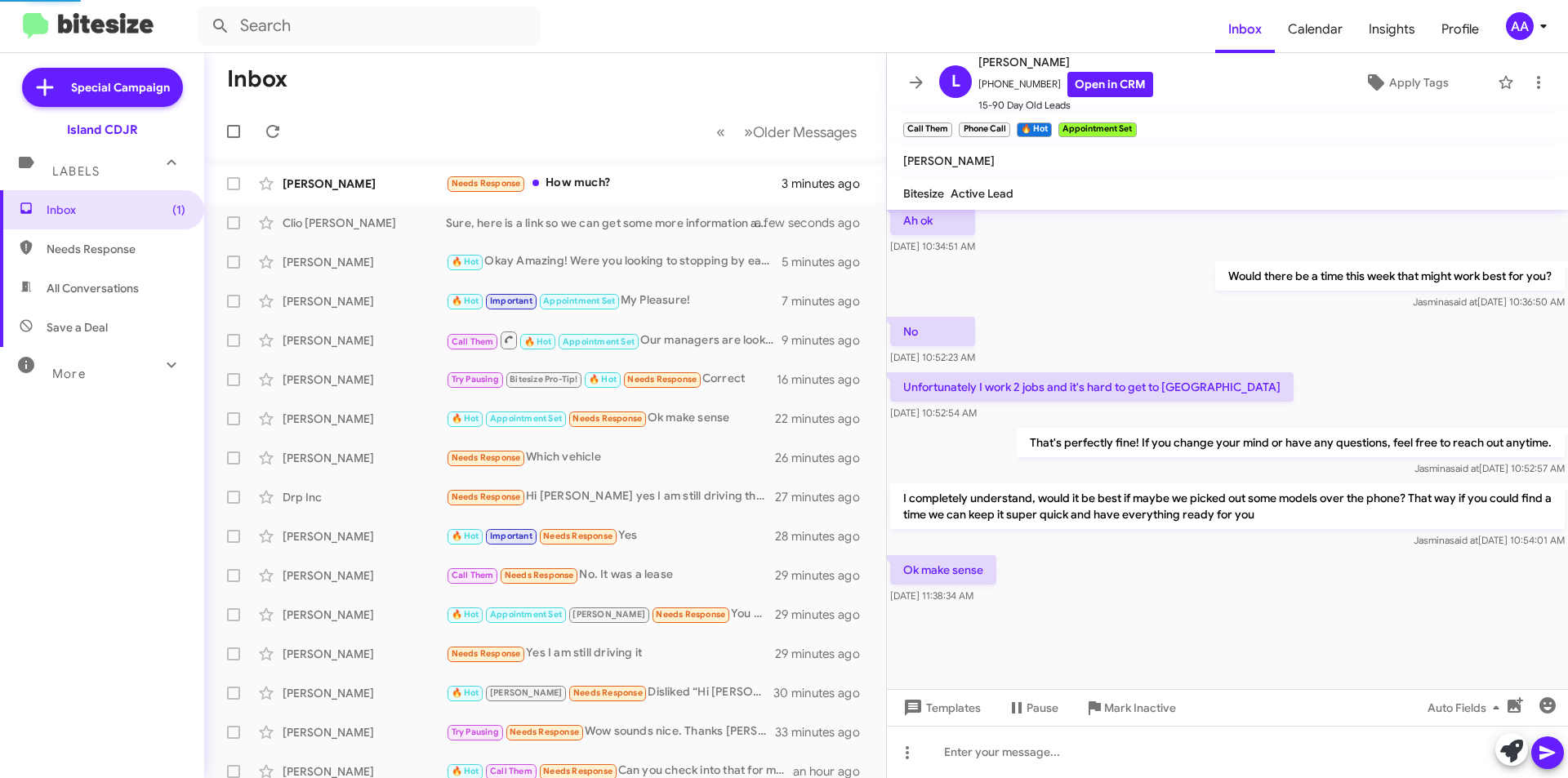
scroll to position [876, 0]
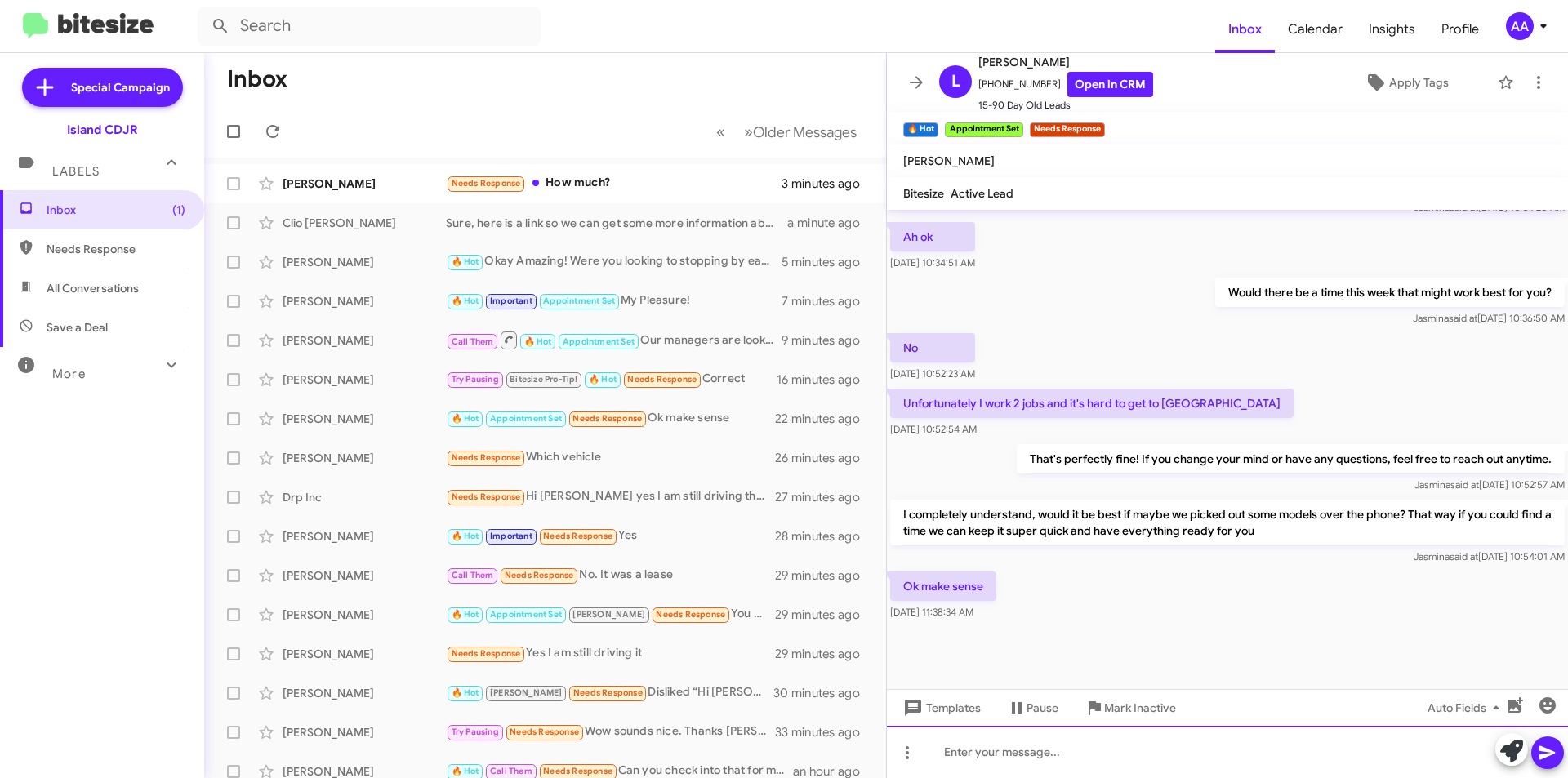
click at [1005, 747] on div at bounding box center [1228, 752] width 682 height 52
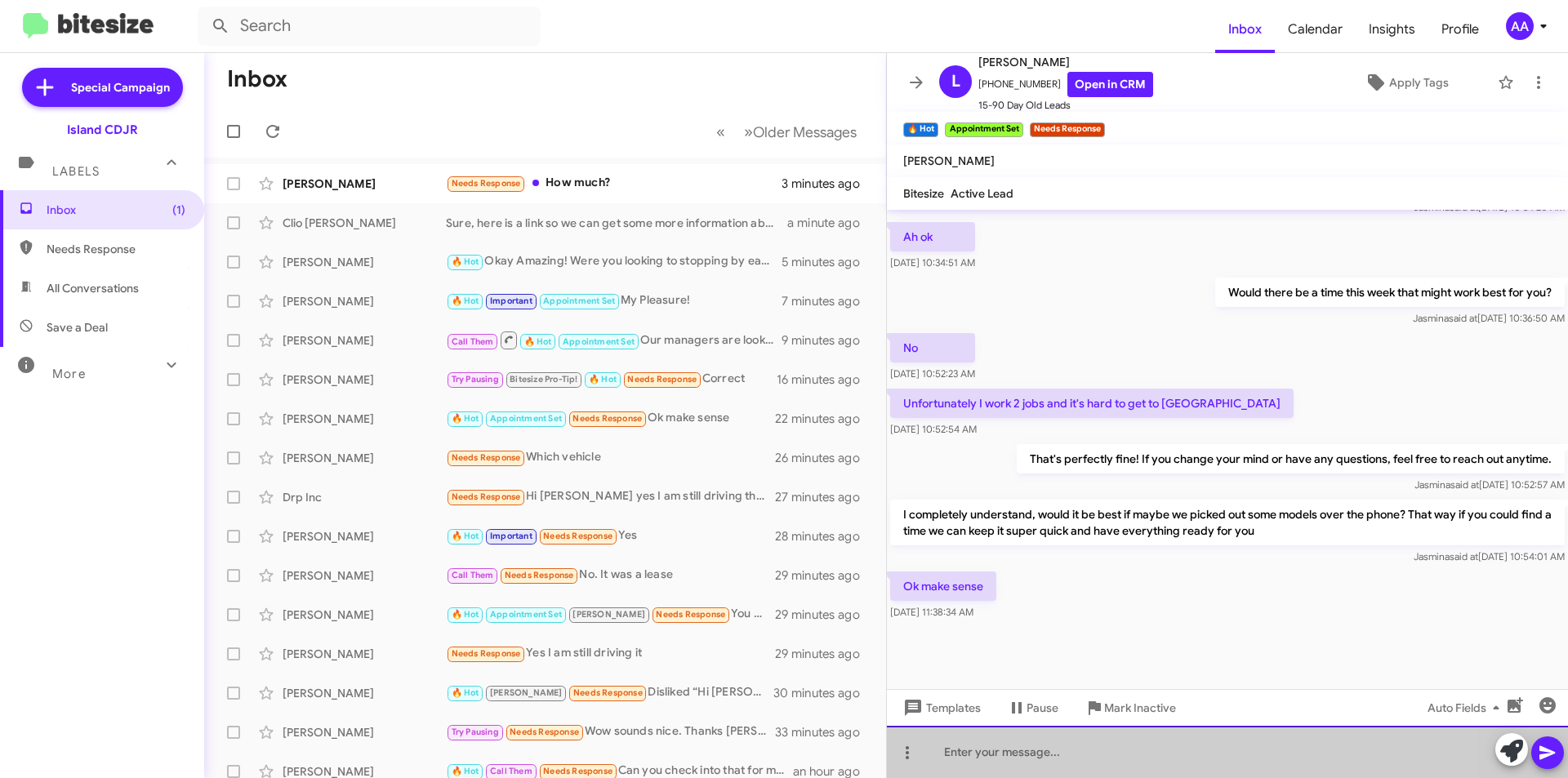
click at [1005, 747] on div at bounding box center [1228, 752] width 682 height 52
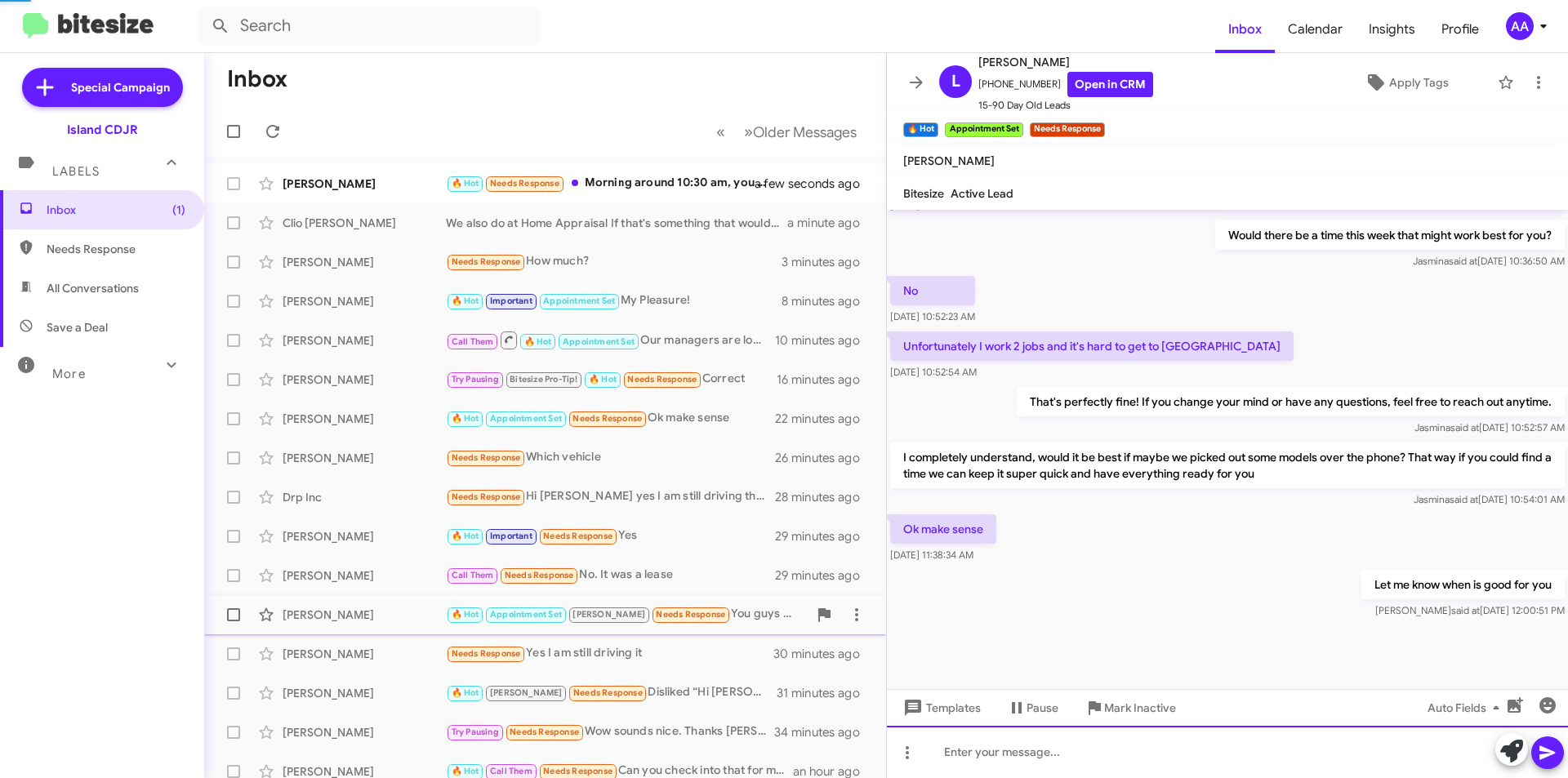
scroll to position [0, 0]
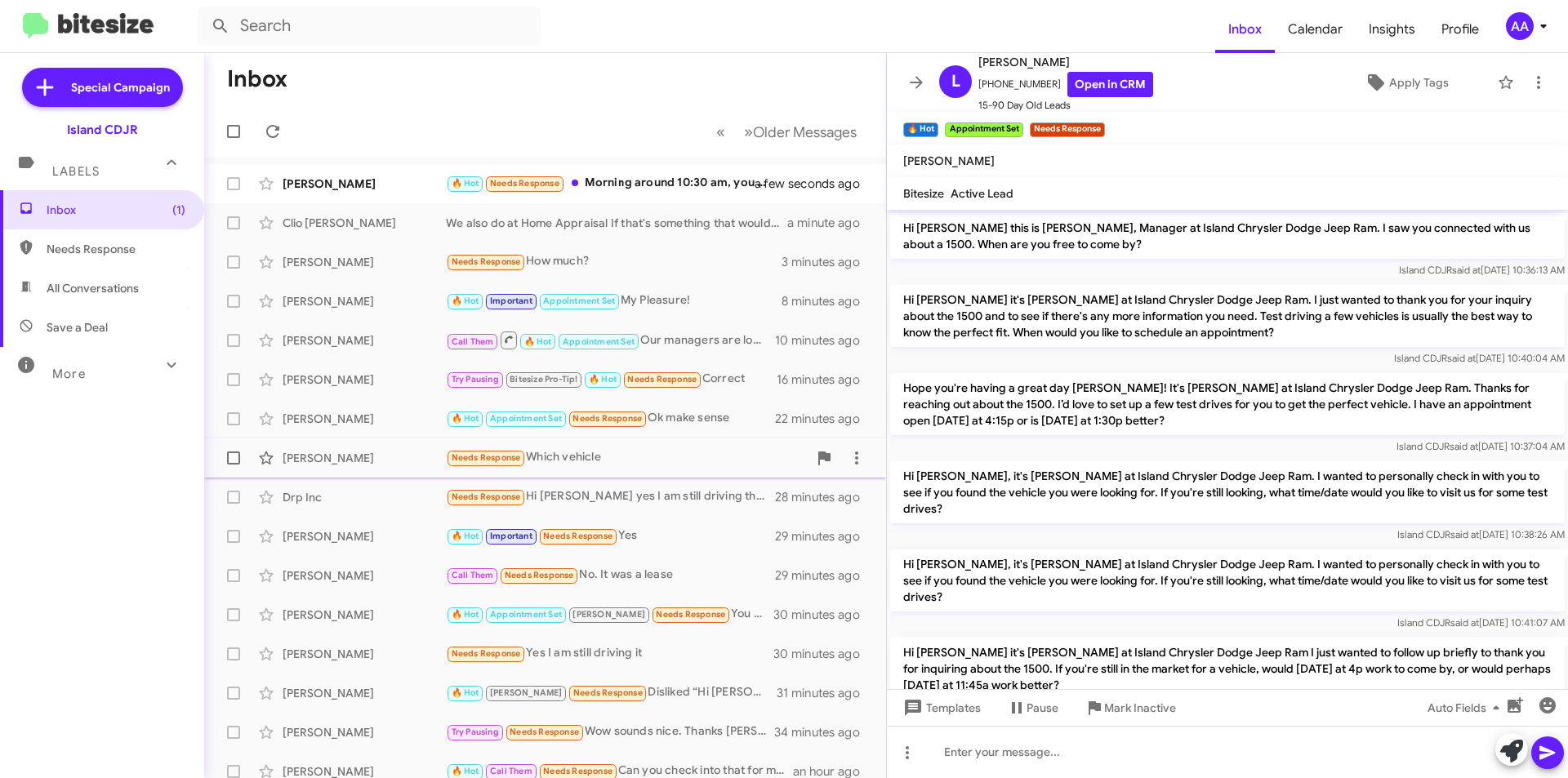
click at [602, 460] on div "Needs Response Which vehicle" at bounding box center [627, 457] width 362 height 19
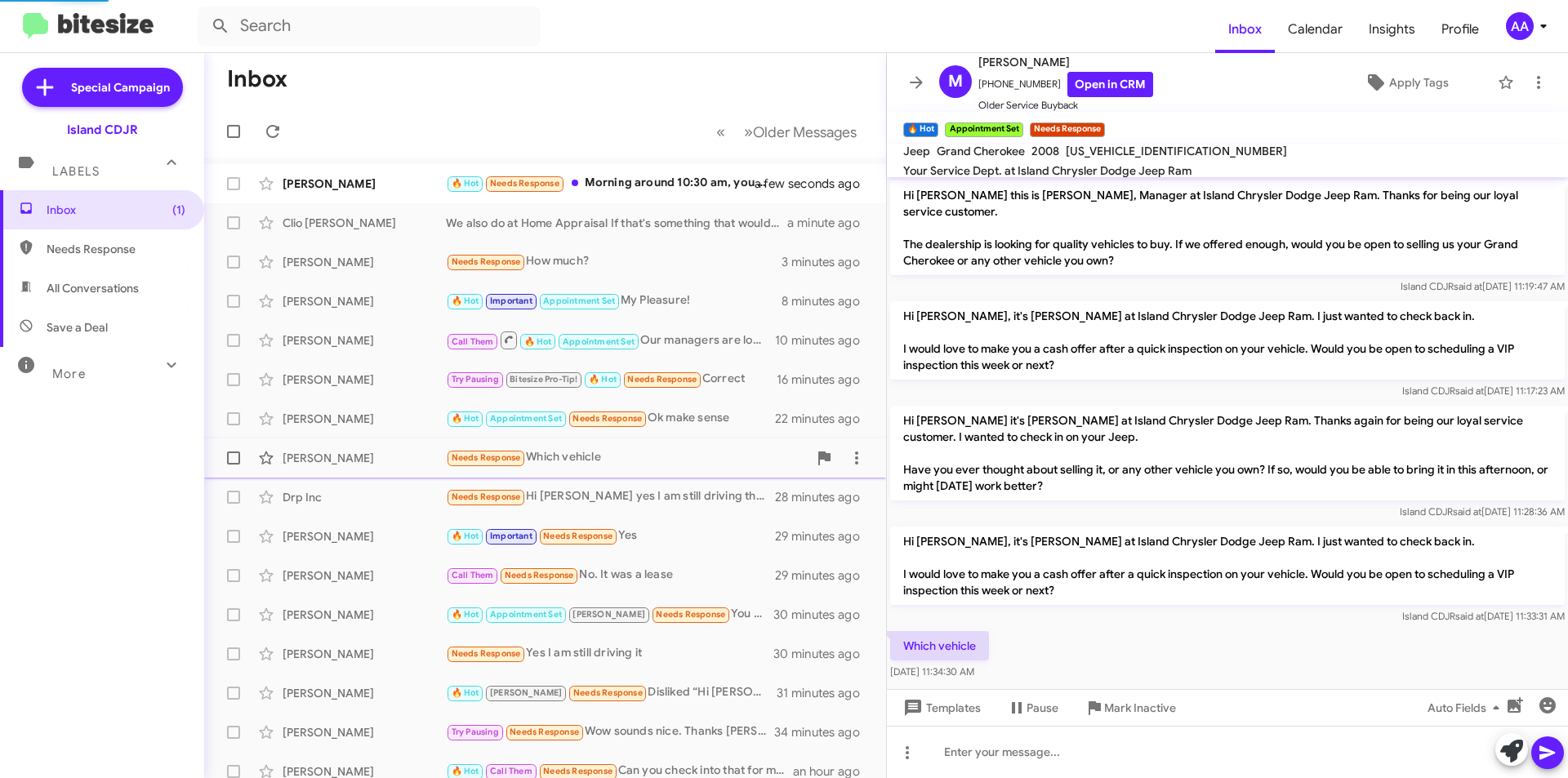
scroll to position [15, 0]
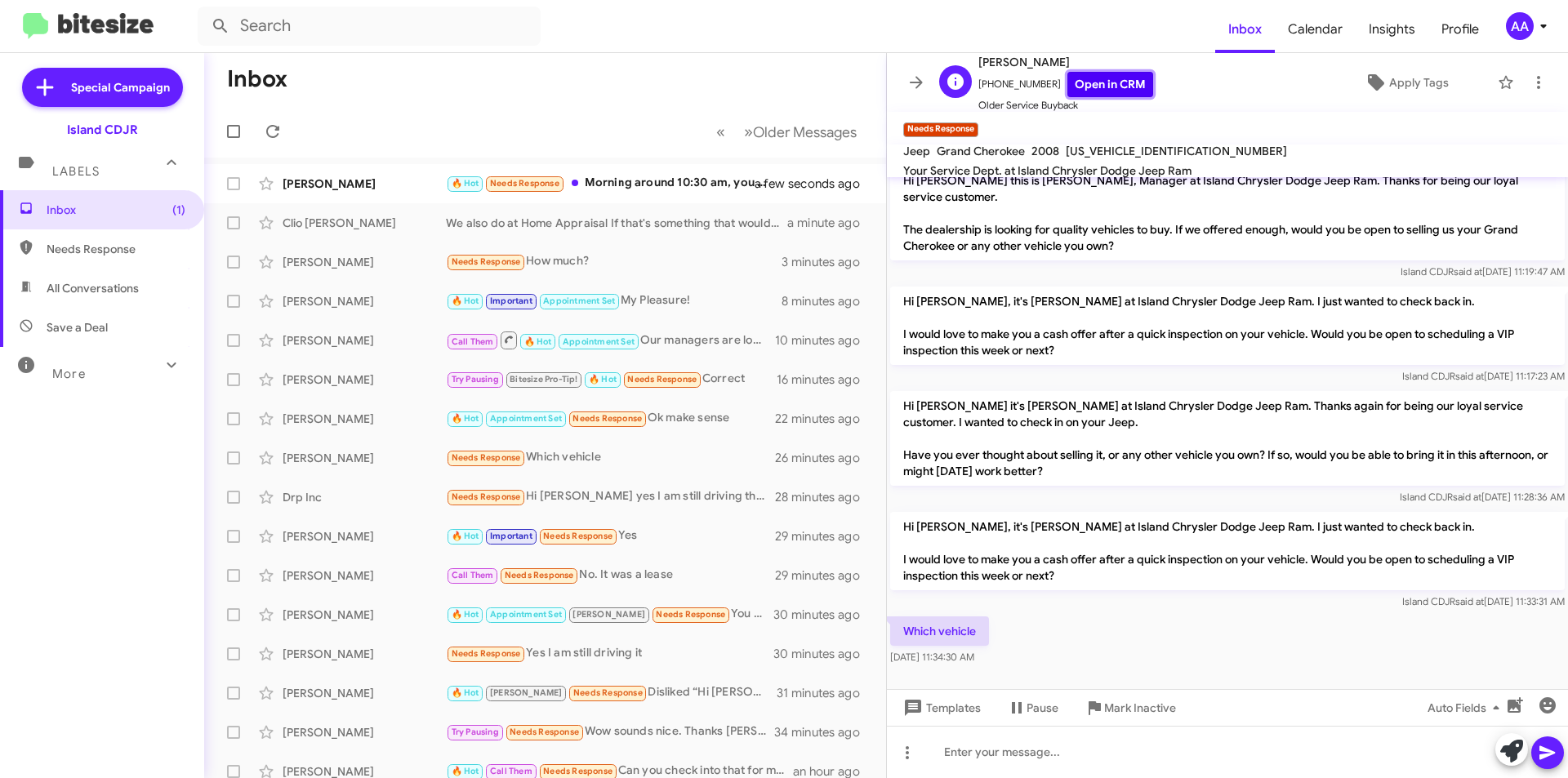
click at [1087, 80] on link "Open in CRM" at bounding box center [1110, 84] width 86 height 25
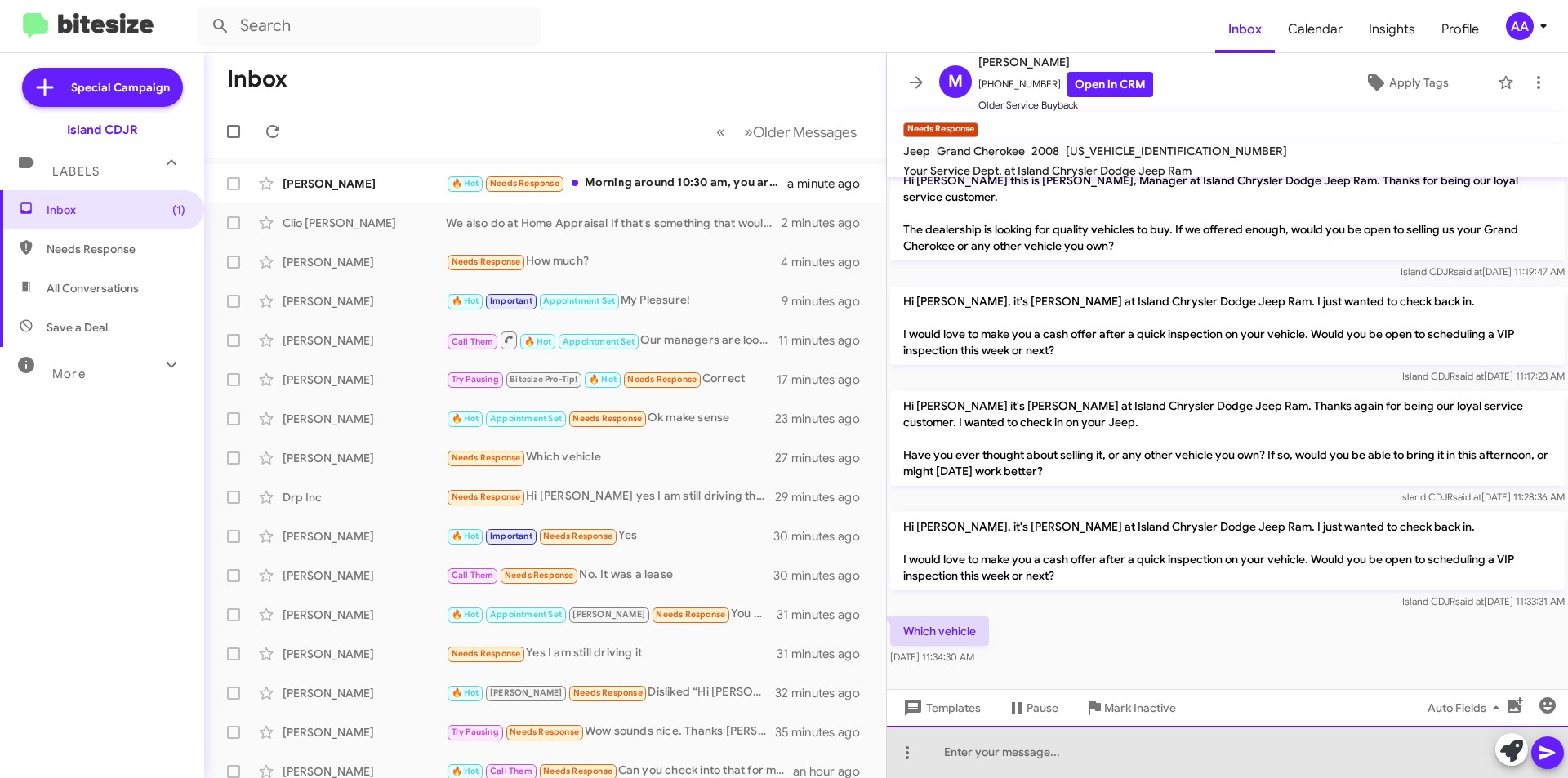
click at [1018, 765] on div at bounding box center [1228, 752] width 682 height 52
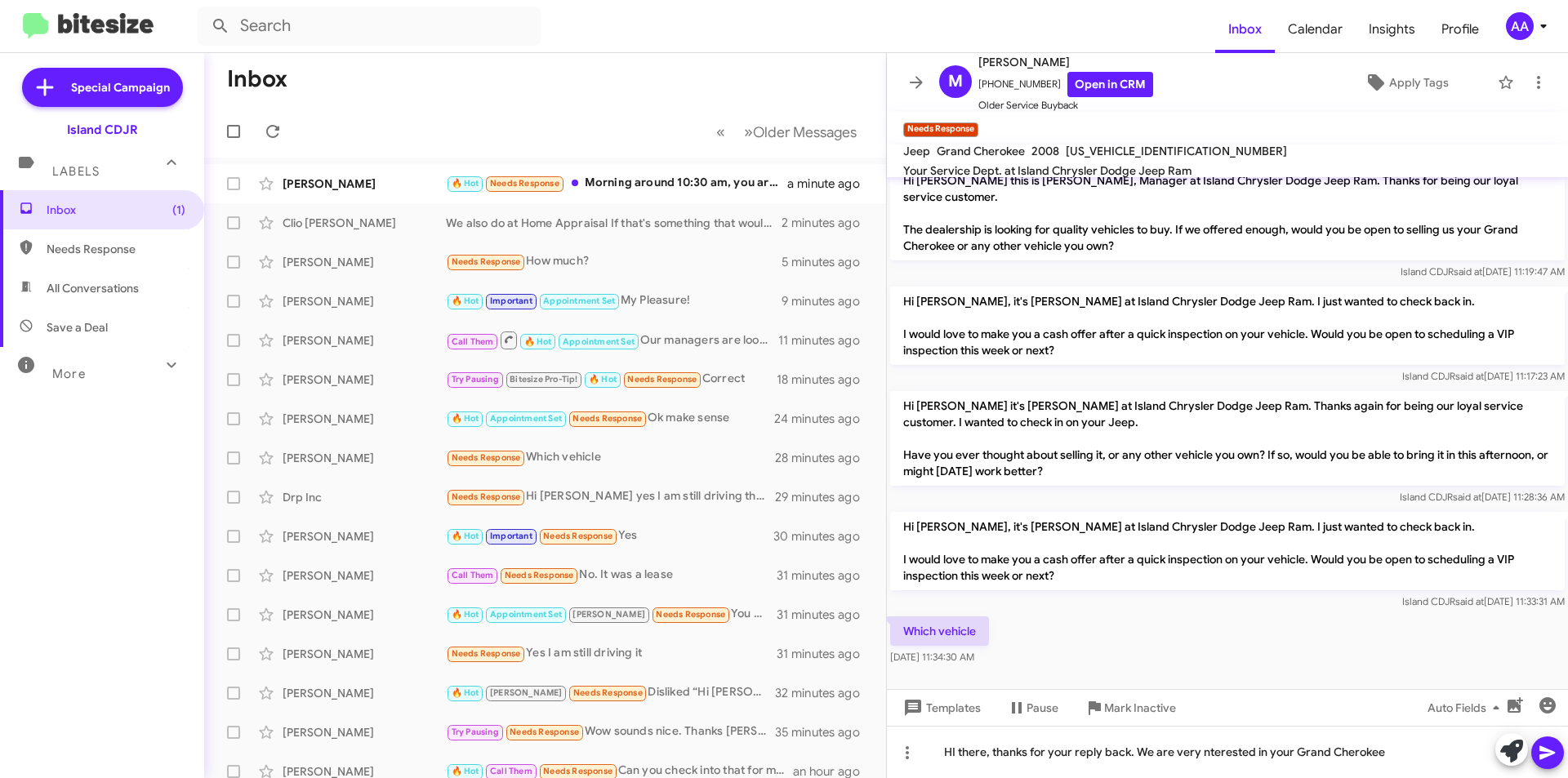
drag, startPoint x: 1226, startPoint y: 748, endPoint x: 1270, endPoint y: 397, distance: 353.7
click at [1268, 393] on p "Hi [PERSON_NAME] it's [PERSON_NAME] at Island Chrysler Dodge Jeep Ram. Thanks a…" at bounding box center [1227, 438] width 675 height 95
click at [1392, 763] on div "HI there, thanks for your reply back. We are very interested in your Grand Cher…" at bounding box center [1228, 752] width 682 height 52
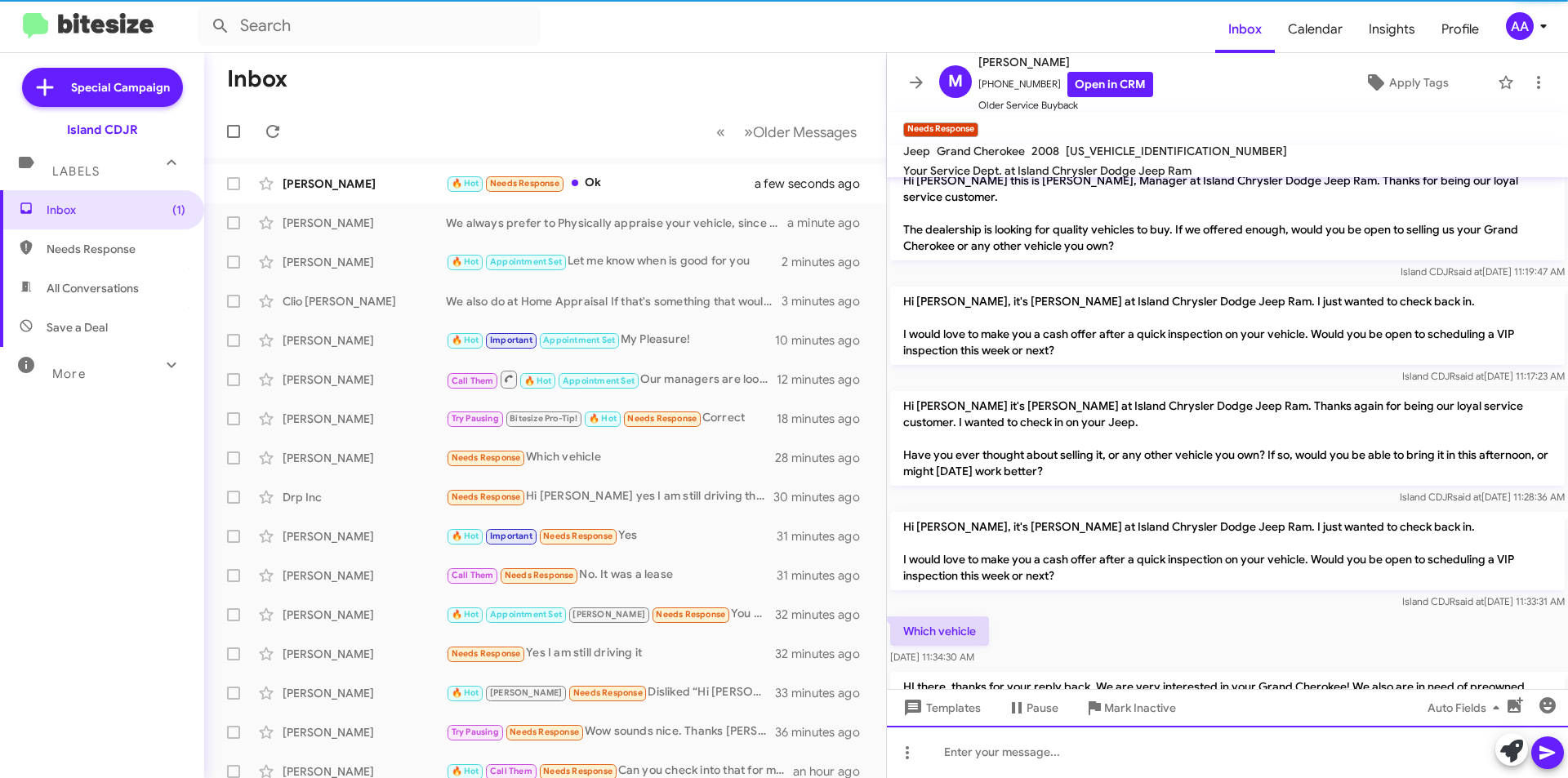
scroll to position [107, 0]
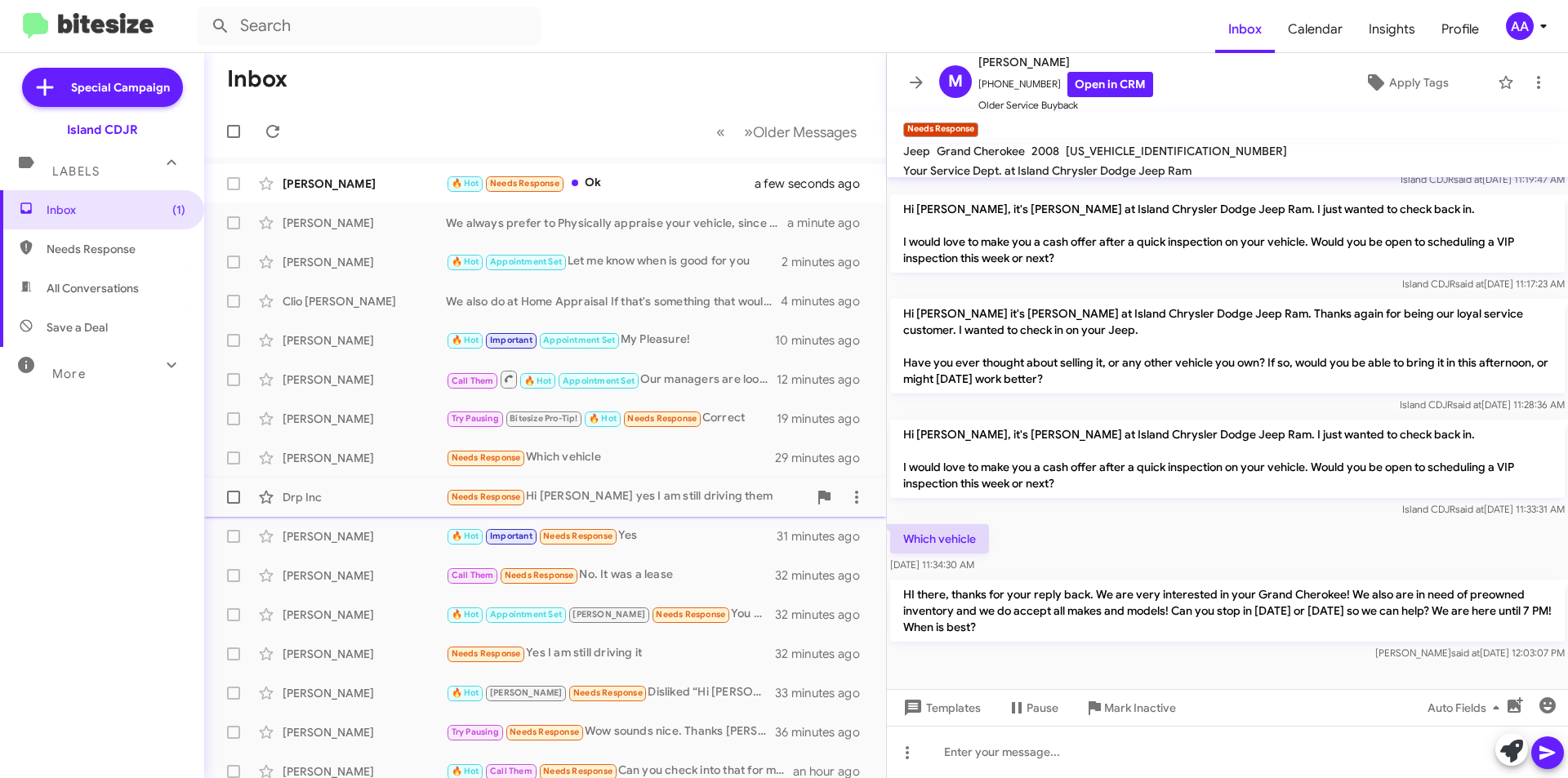
click at [652, 492] on div "Needs Response Hi [PERSON_NAME] yes I am still driving them" at bounding box center [627, 497] width 362 height 19
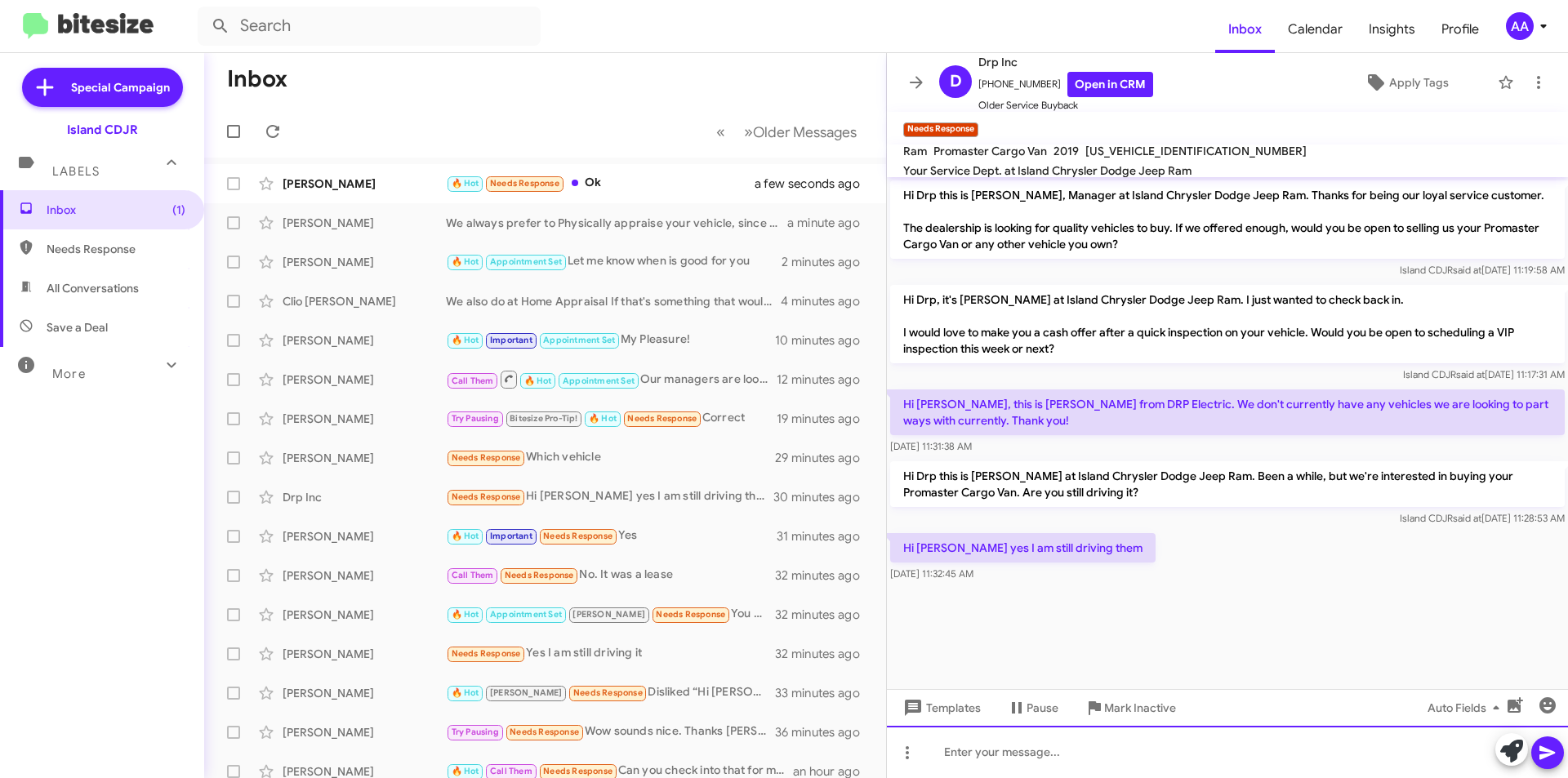
click at [996, 741] on div at bounding box center [1228, 752] width 682 height 52
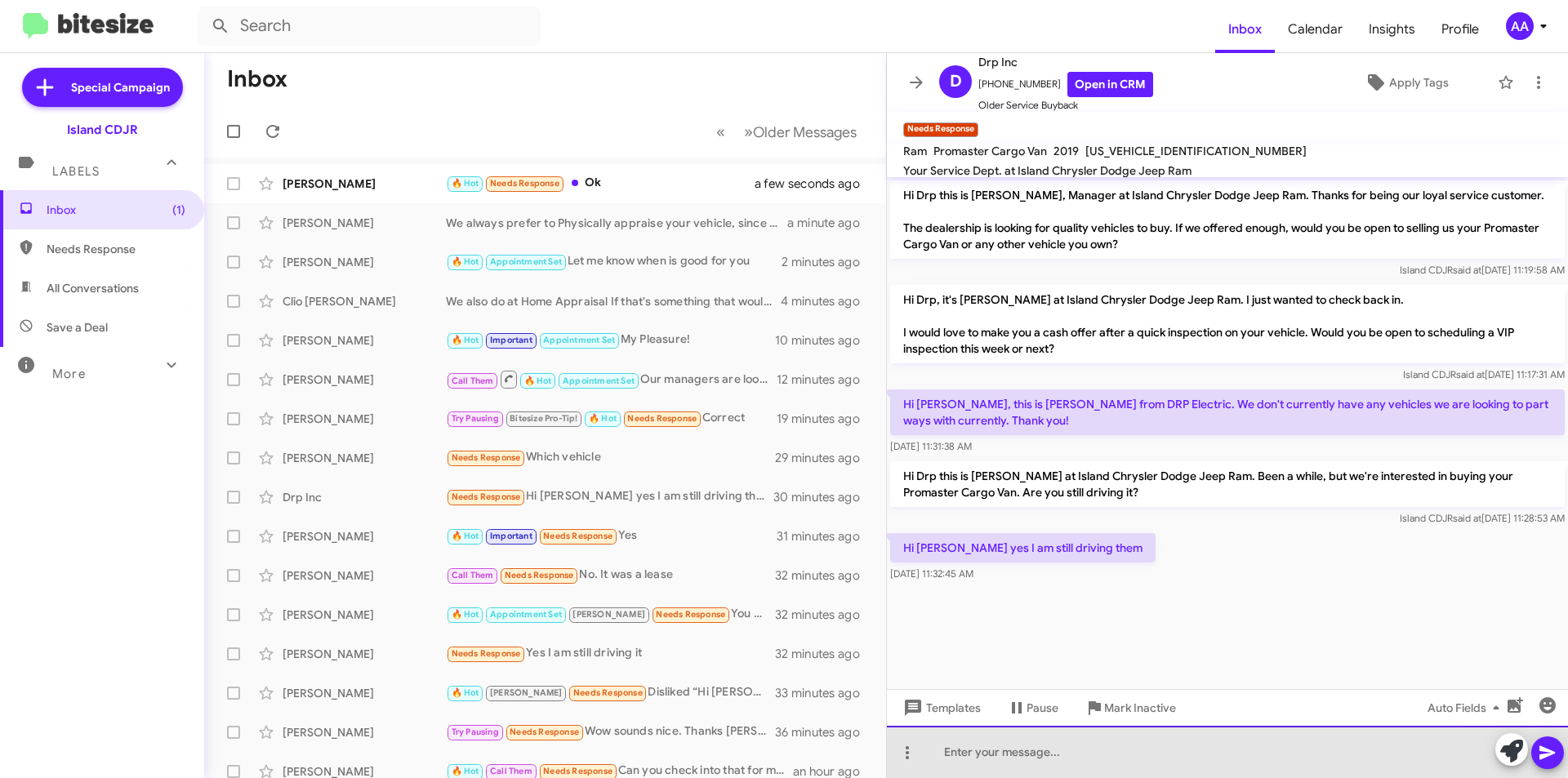
click at [996, 741] on div at bounding box center [1228, 752] width 682 height 52
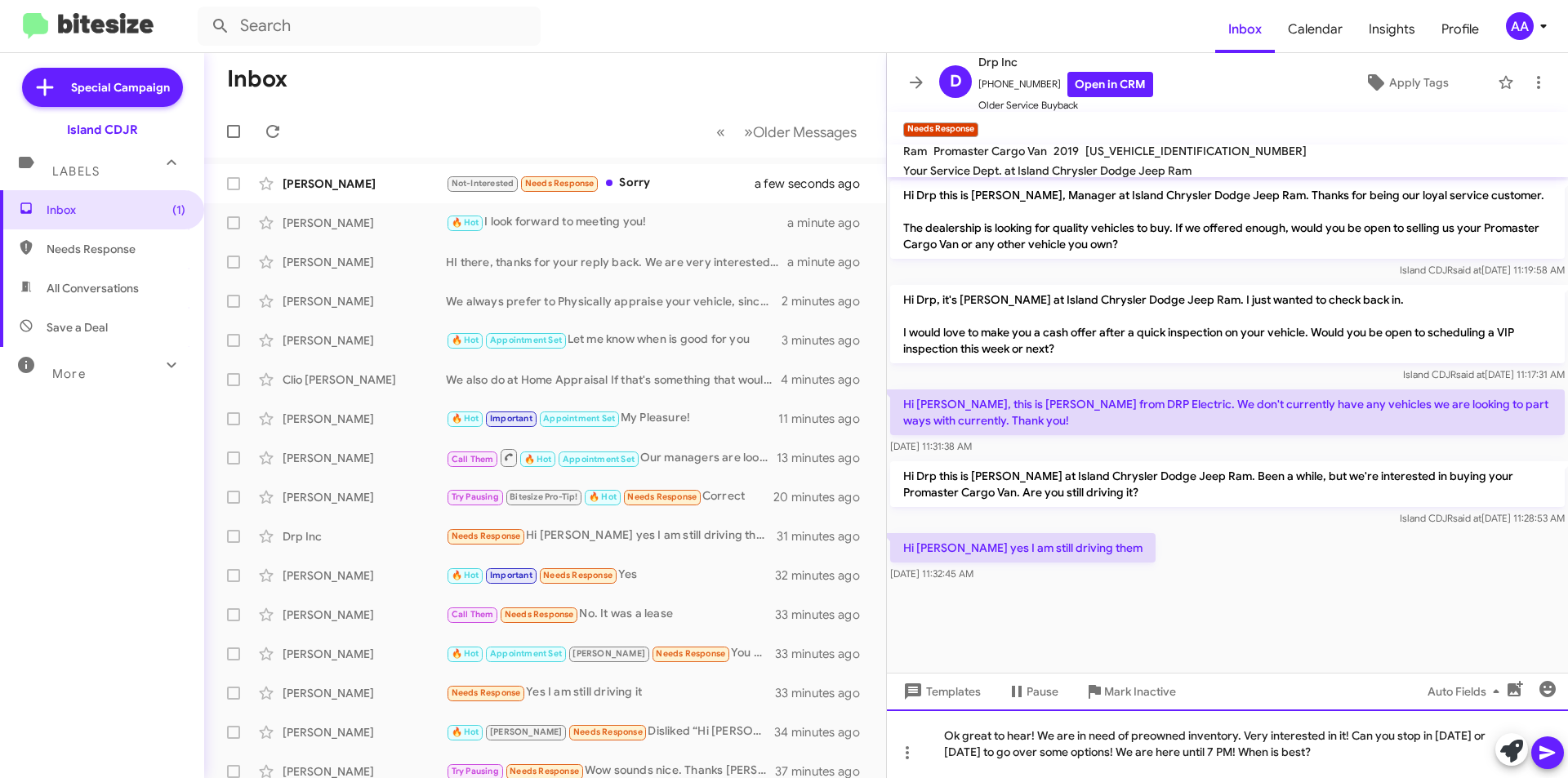
click at [996, 741] on div "Ok great to hear! We are in need of preowned inventory. Very interested in it! …" at bounding box center [1228, 743] width 682 height 68
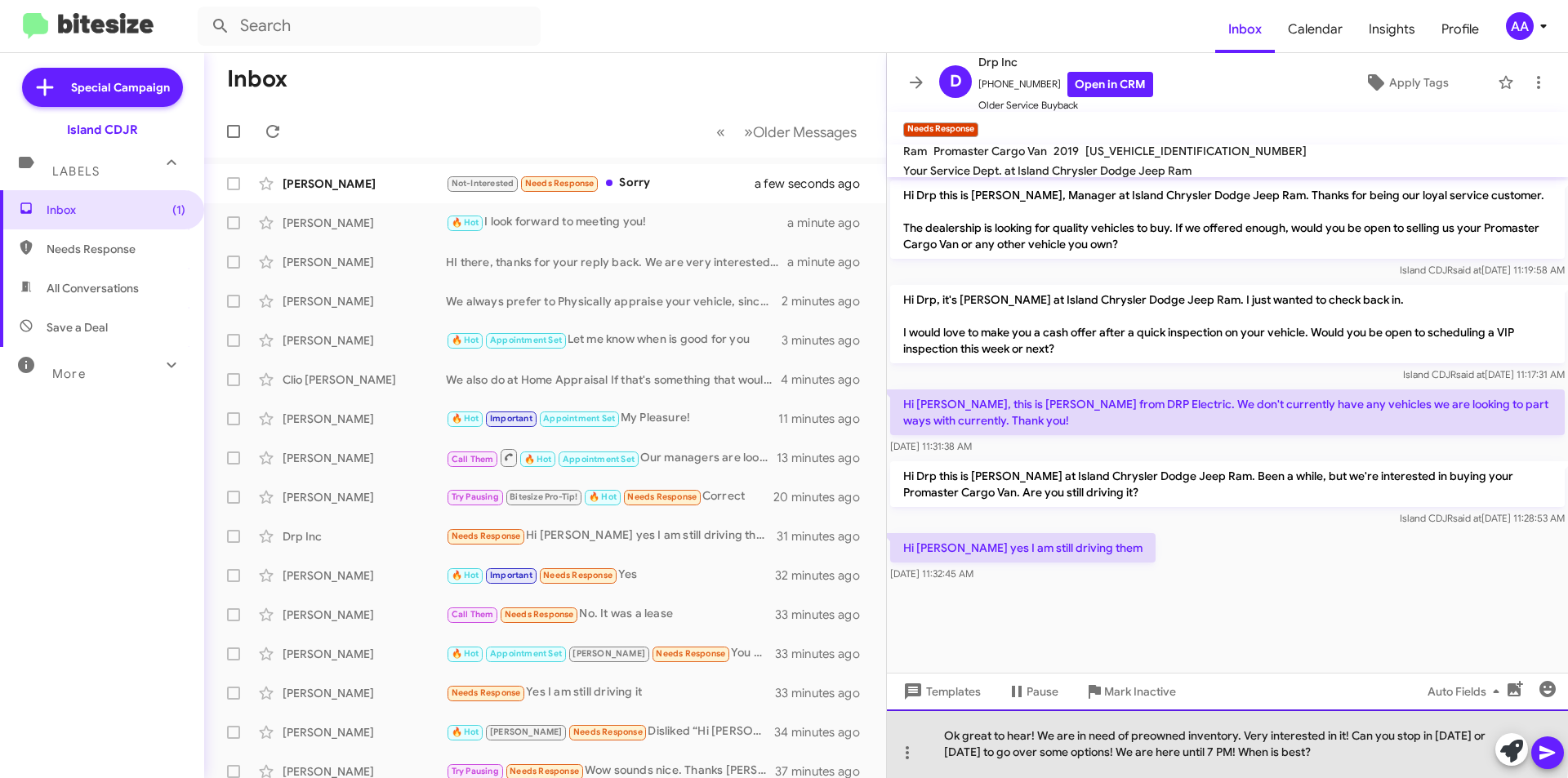
click at [996, 741] on div "Ok great to hear! We are in need of preowned inventory. Very interested in it! …" at bounding box center [1228, 743] width 682 height 68
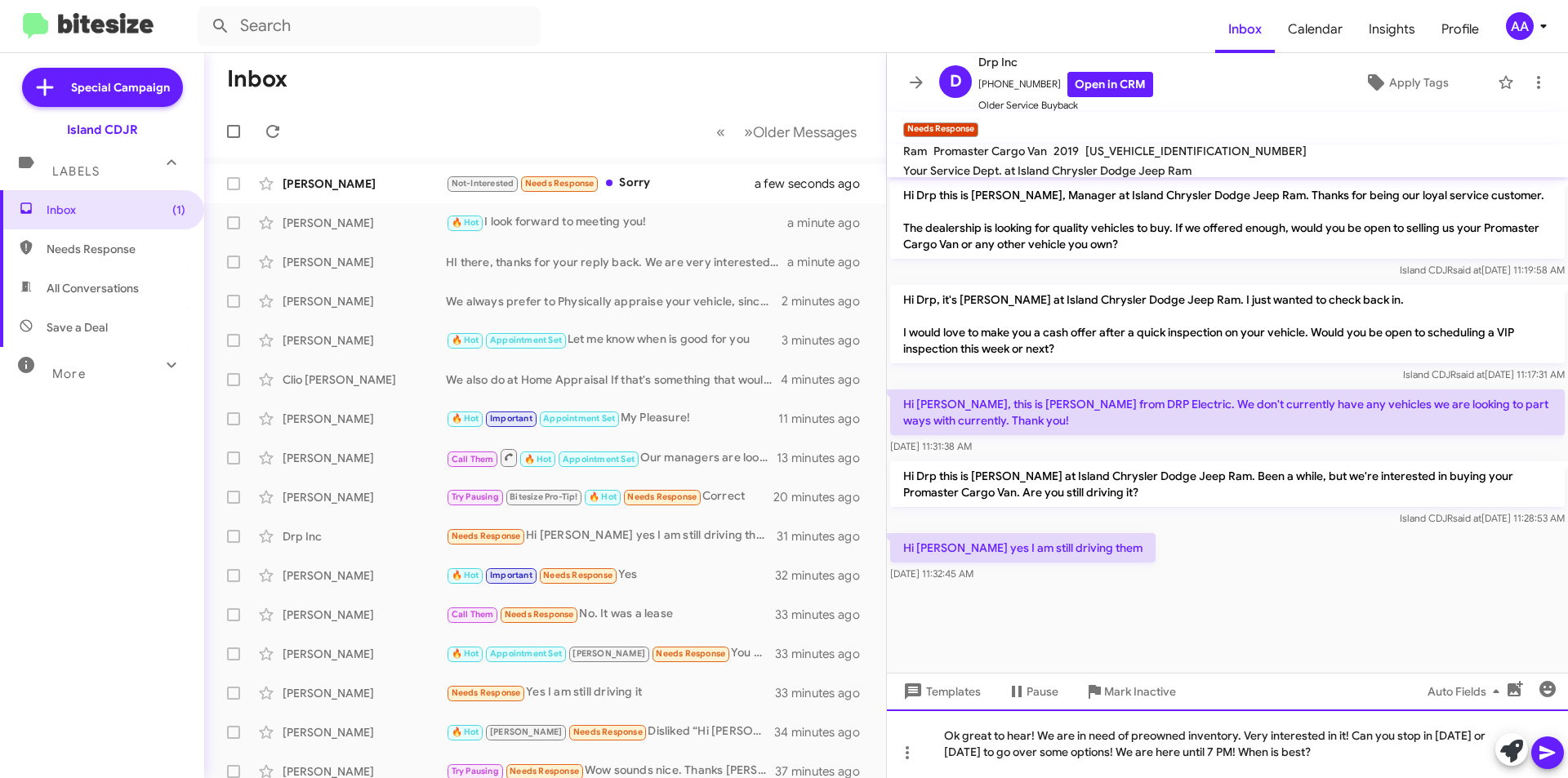
copy div "Ok great to hear! We are in need of preowned inventory. Very interested in it! …"
click at [1561, 756] on button at bounding box center [1548, 753] width 33 height 33
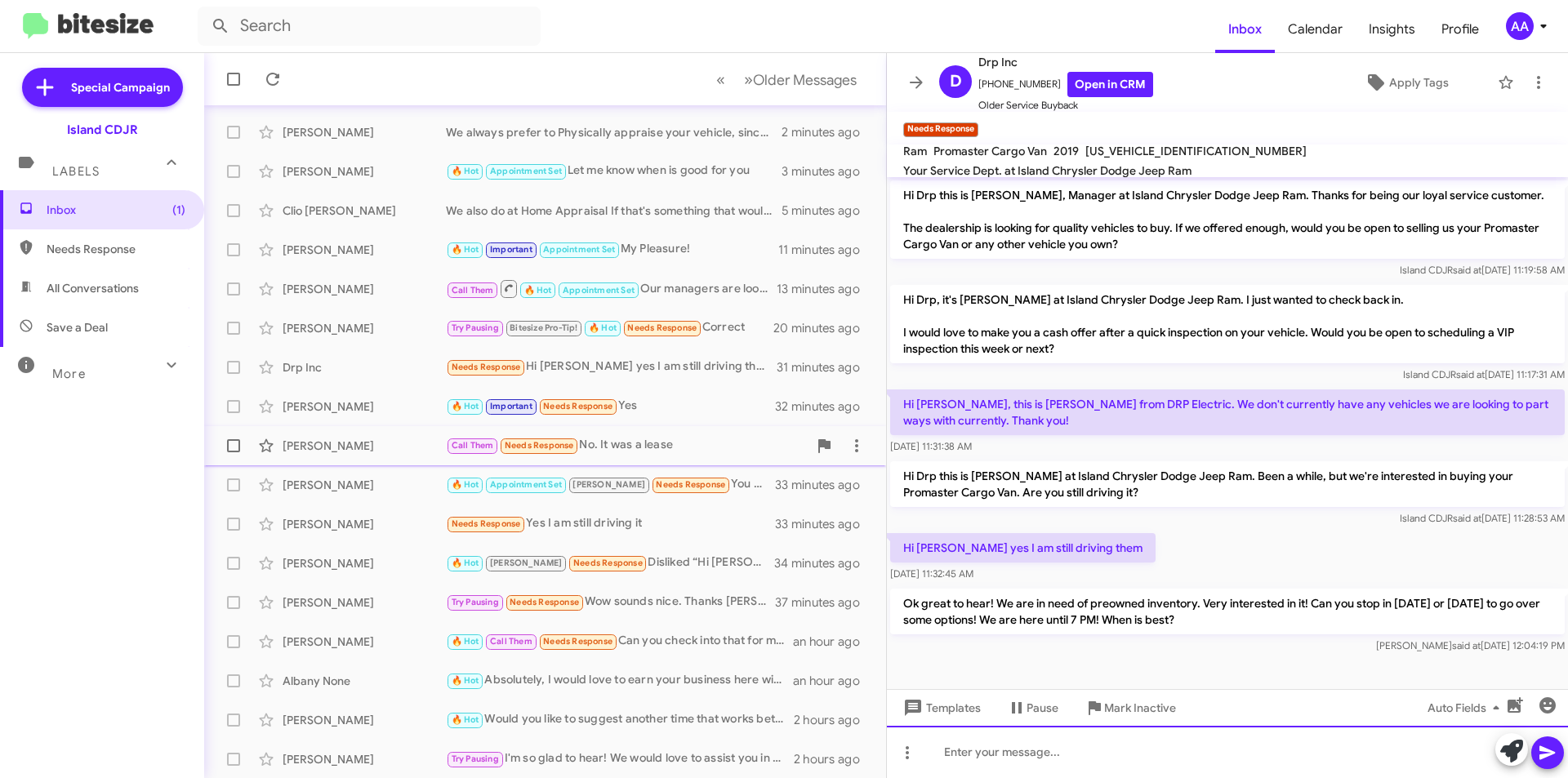
scroll to position [169, 0]
click at [367, 405] on div "[PERSON_NAME]" at bounding box center [364, 405] width 163 height 16
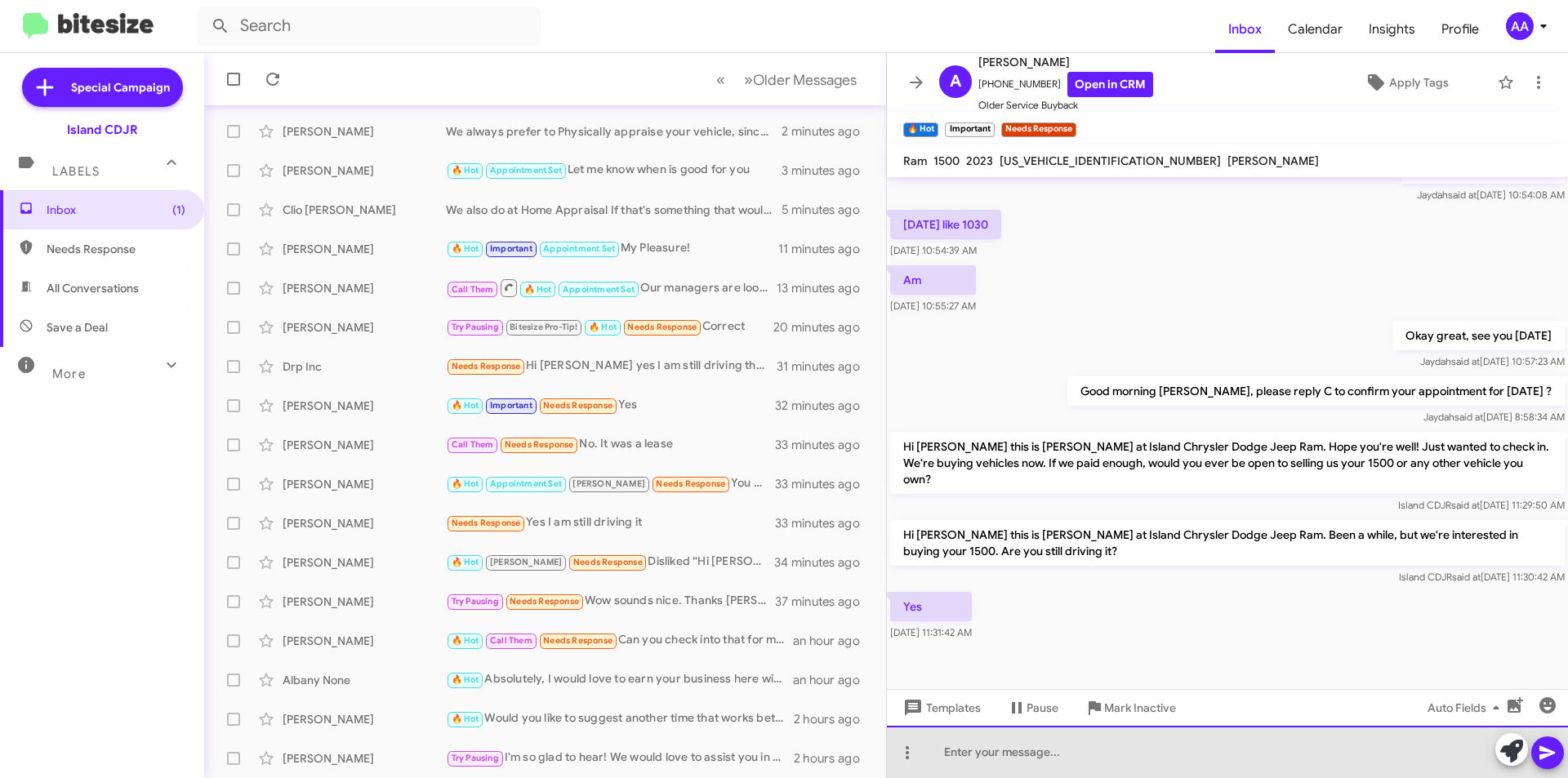
click at [1004, 749] on div at bounding box center [1228, 752] width 682 height 52
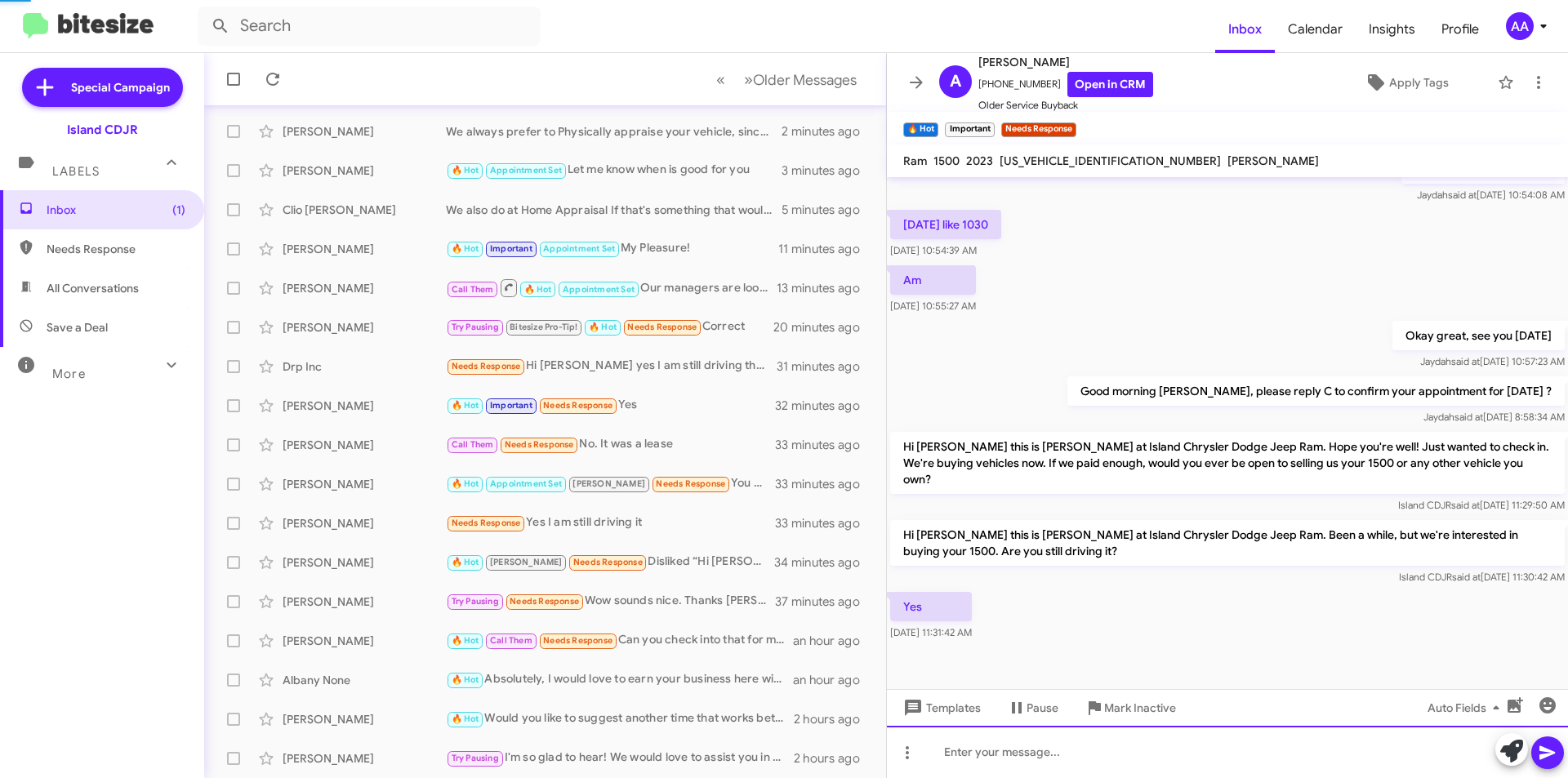
scroll to position [0, 0]
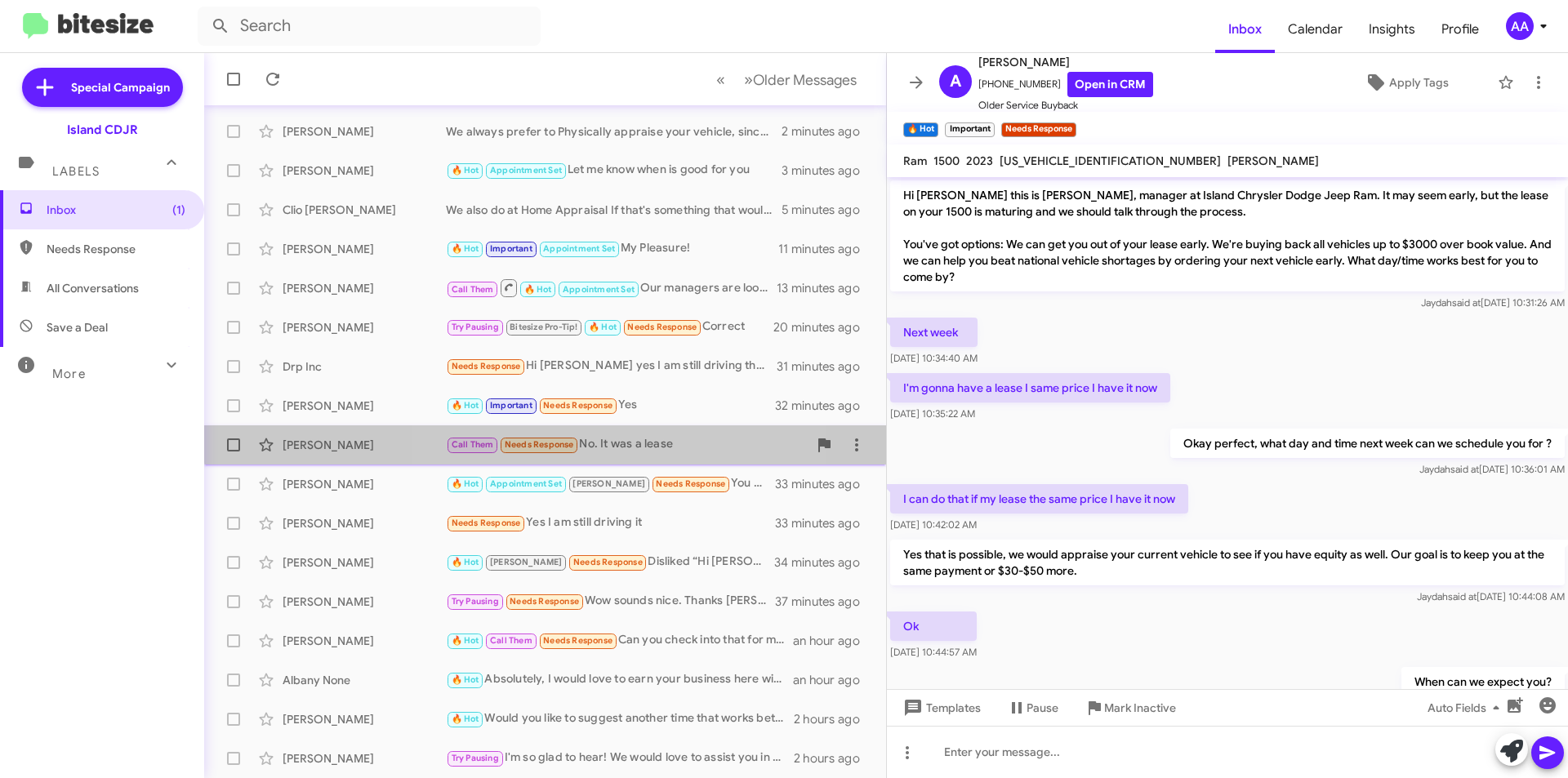
click at [615, 437] on div "Call Them Needs Response No. It was a lease" at bounding box center [627, 444] width 362 height 19
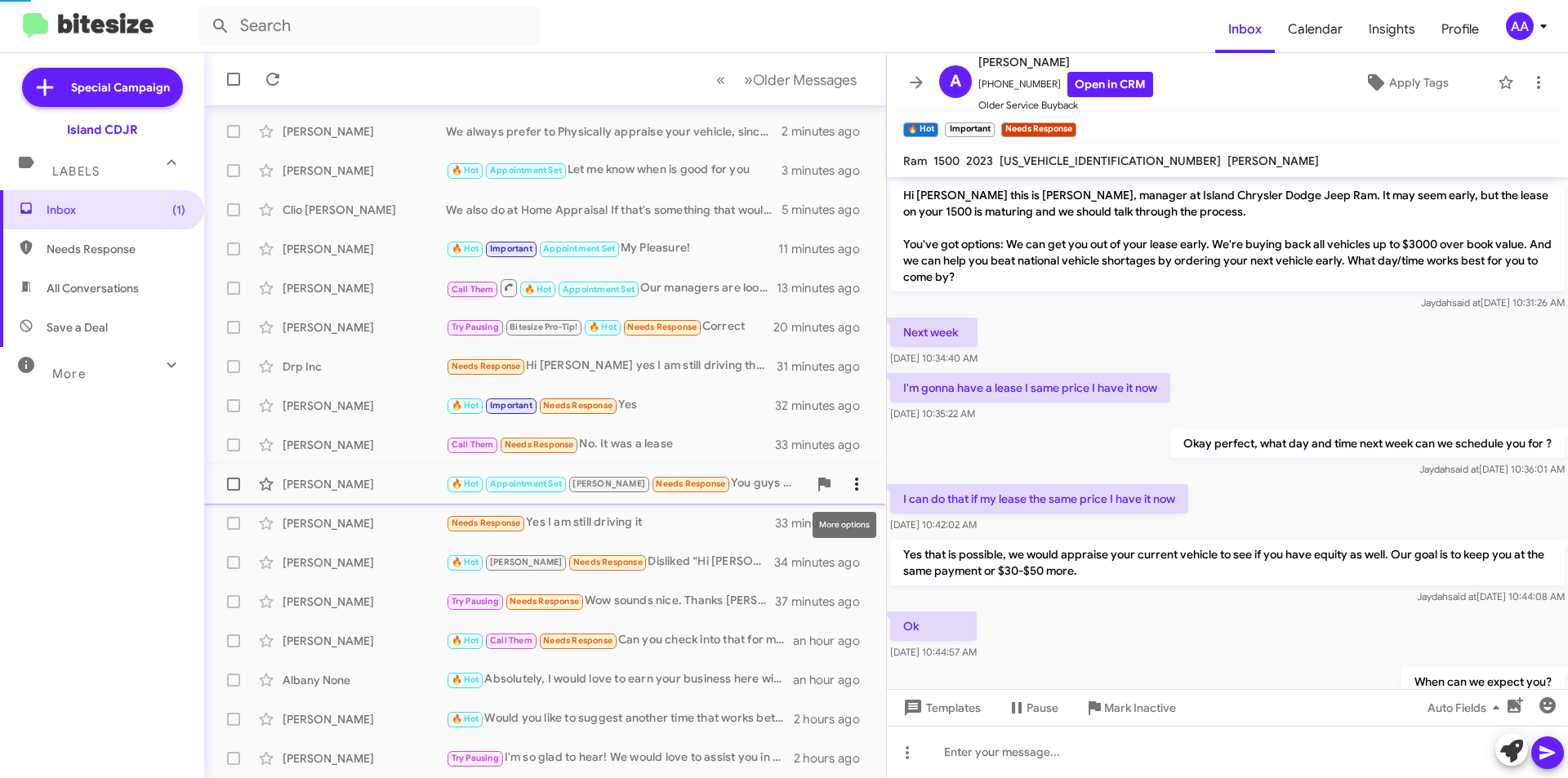
scroll to position [155, 0]
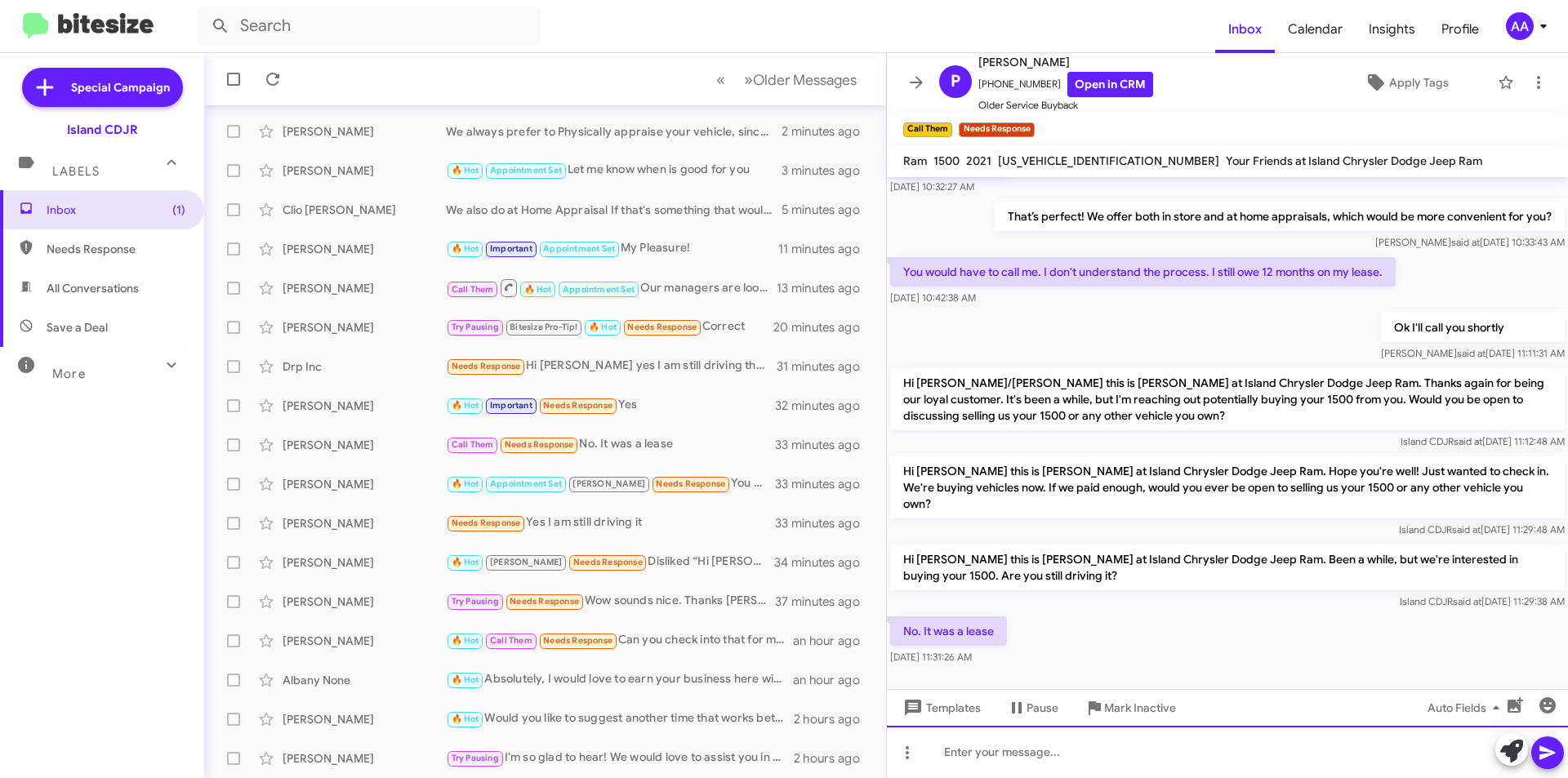
click at [1040, 750] on div at bounding box center [1228, 752] width 682 height 52
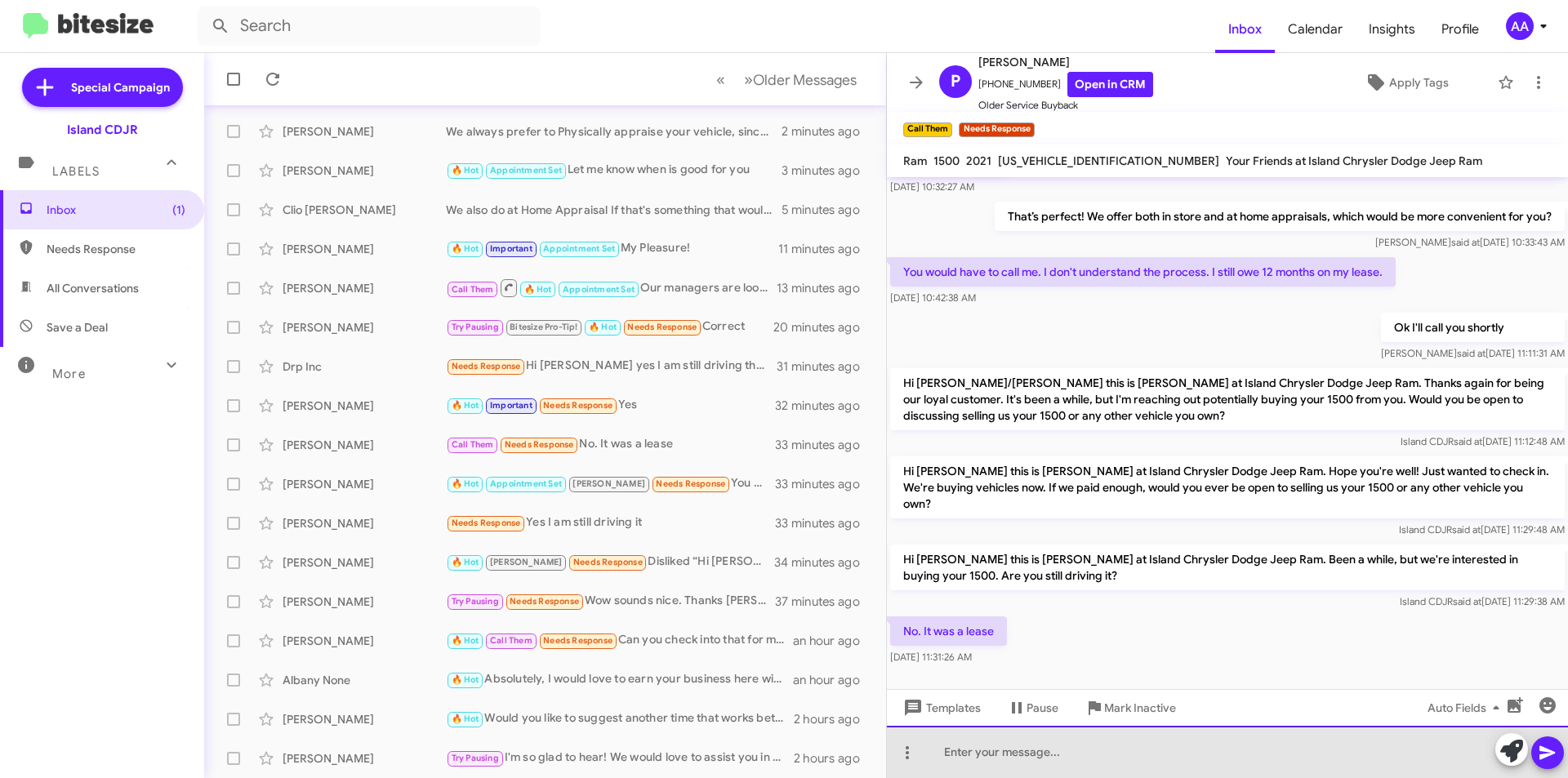
click at [1040, 750] on div at bounding box center [1228, 752] width 682 height 52
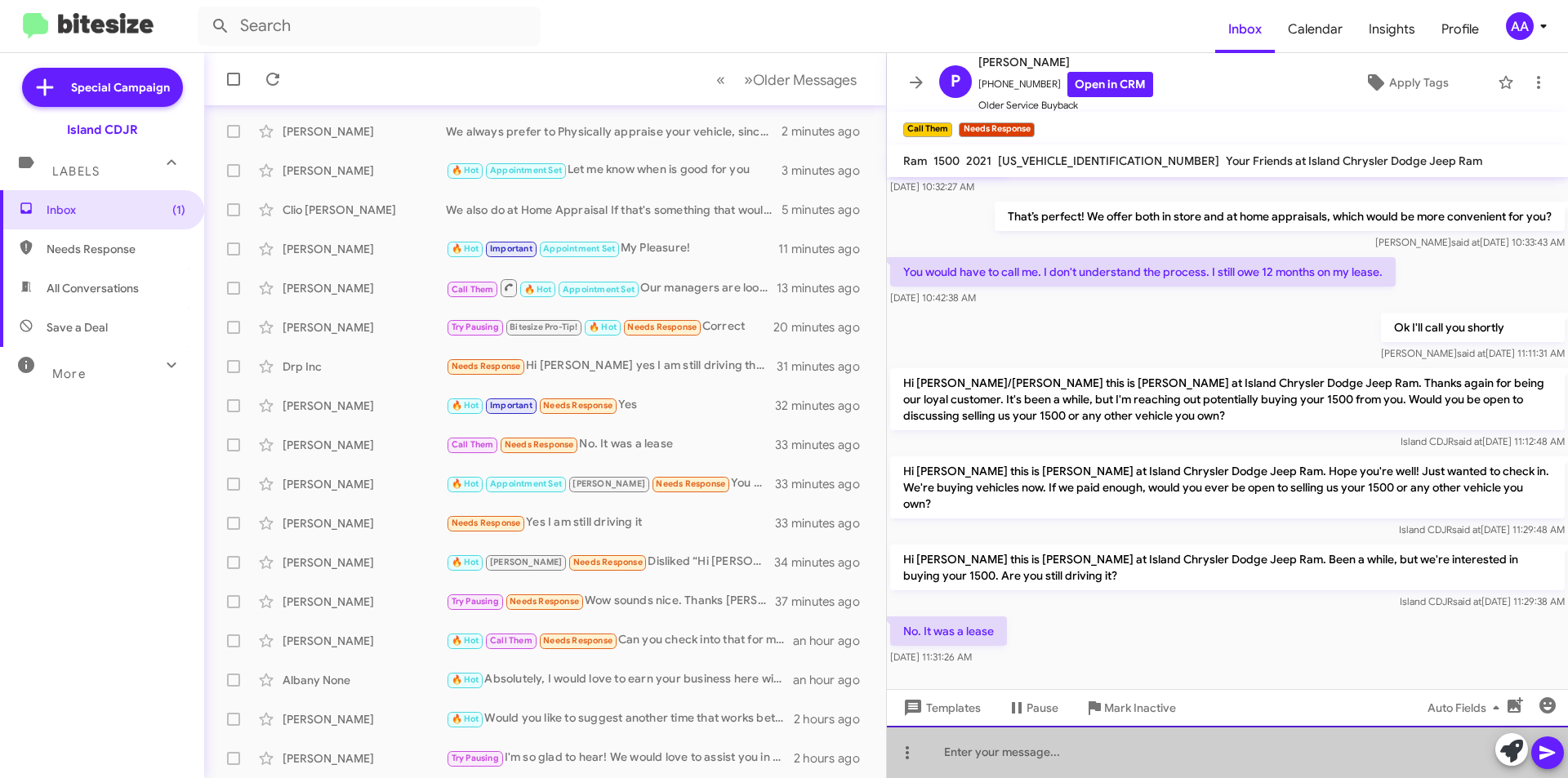
click at [1040, 750] on div at bounding box center [1228, 752] width 682 height 52
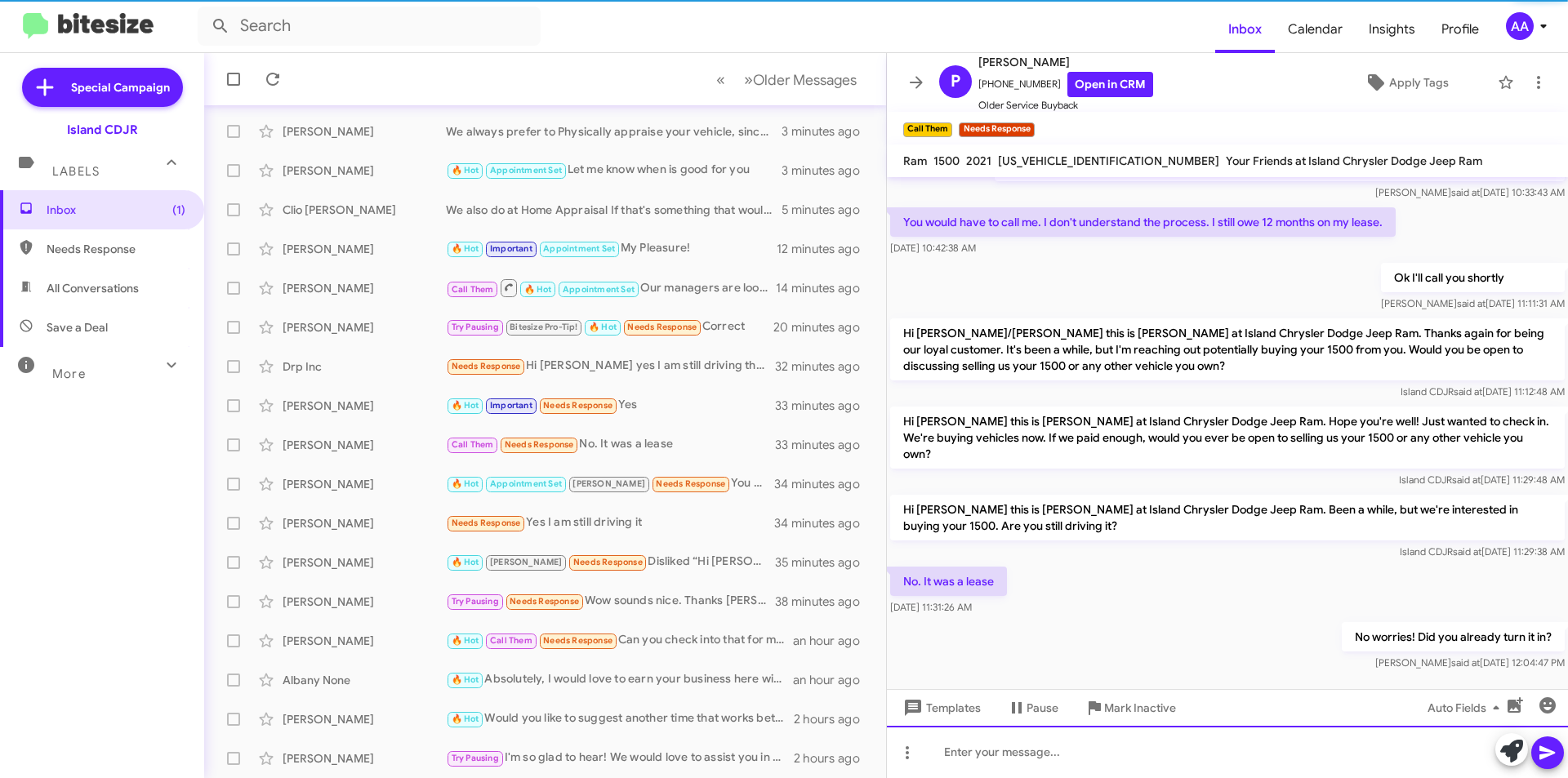
scroll to position [214, 0]
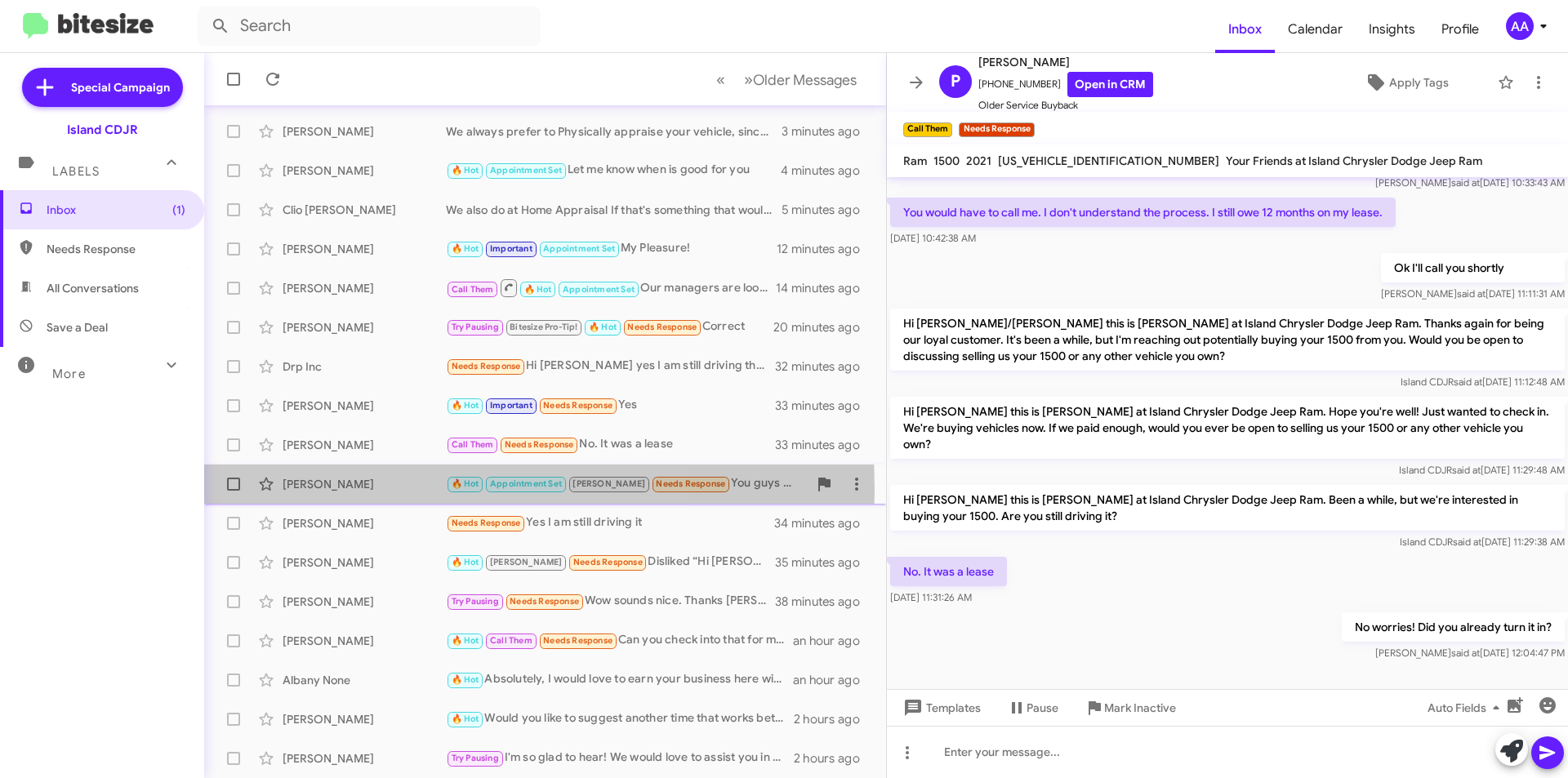
click at [366, 490] on div "[PERSON_NAME]" at bounding box center [364, 484] width 163 height 16
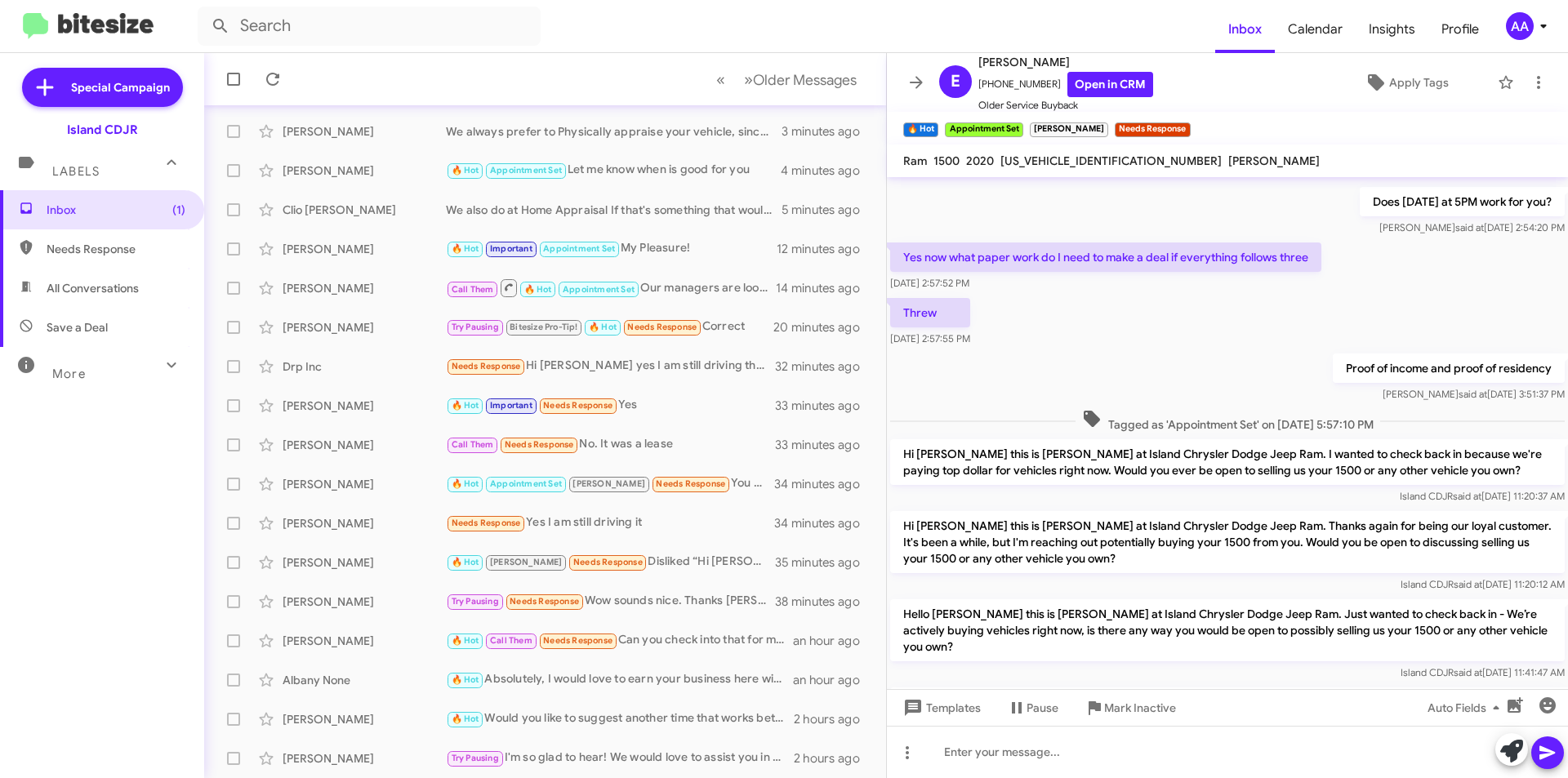
scroll to position [756, 0]
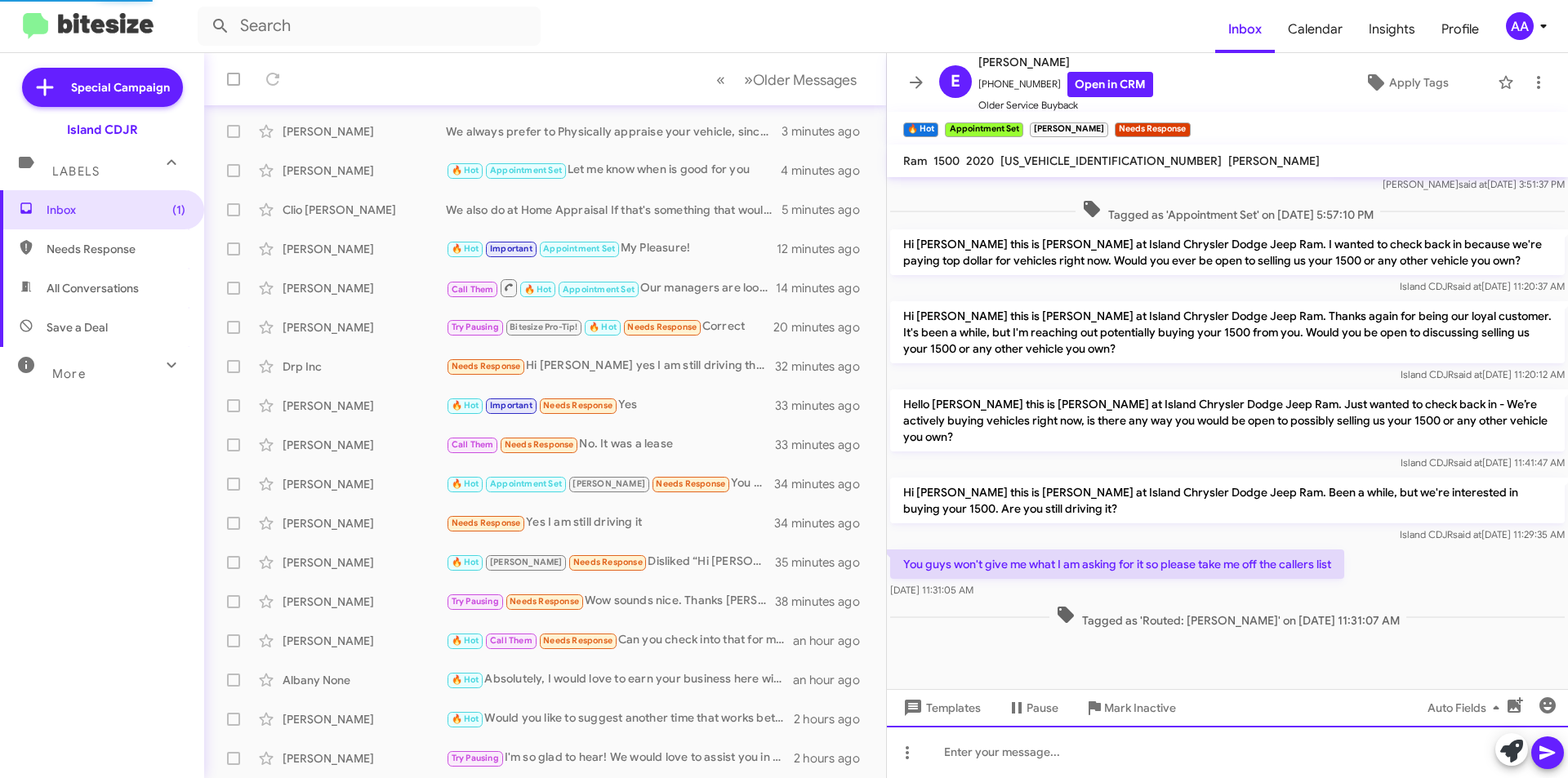
click at [1021, 748] on div at bounding box center [1228, 752] width 682 height 52
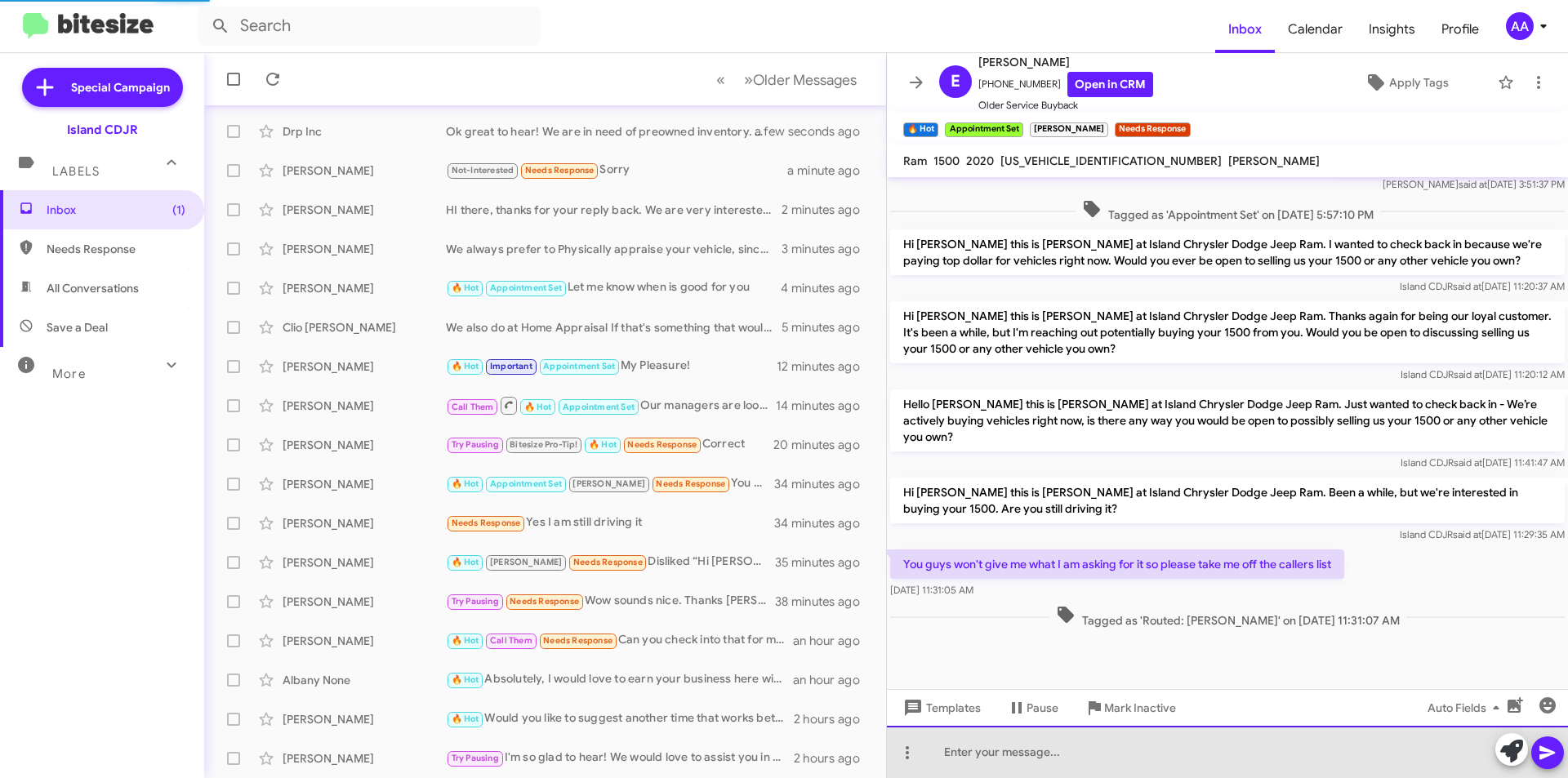
click at [1021, 748] on div at bounding box center [1228, 752] width 682 height 52
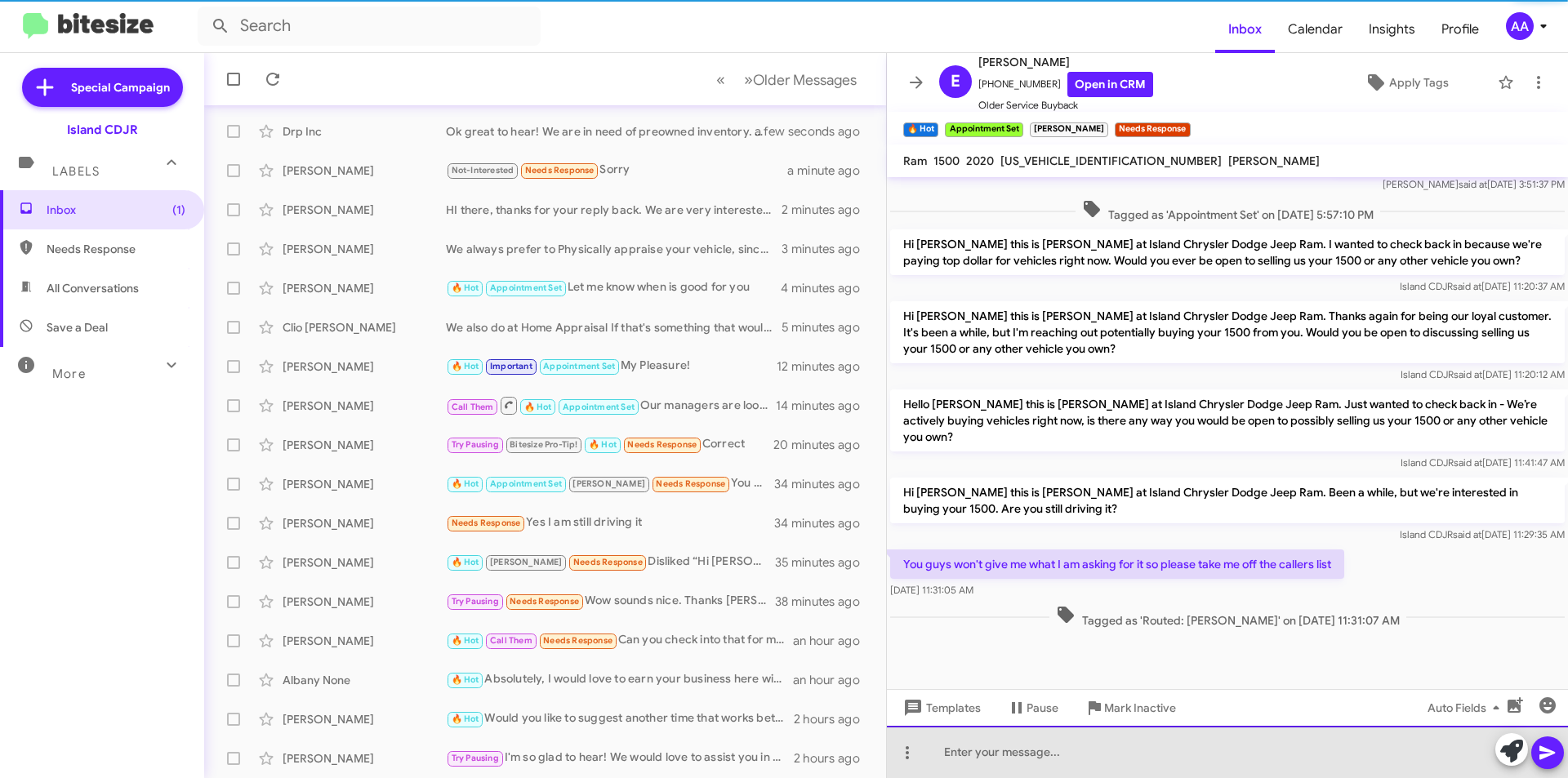
click at [1021, 748] on div at bounding box center [1228, 752] width 682 height 52
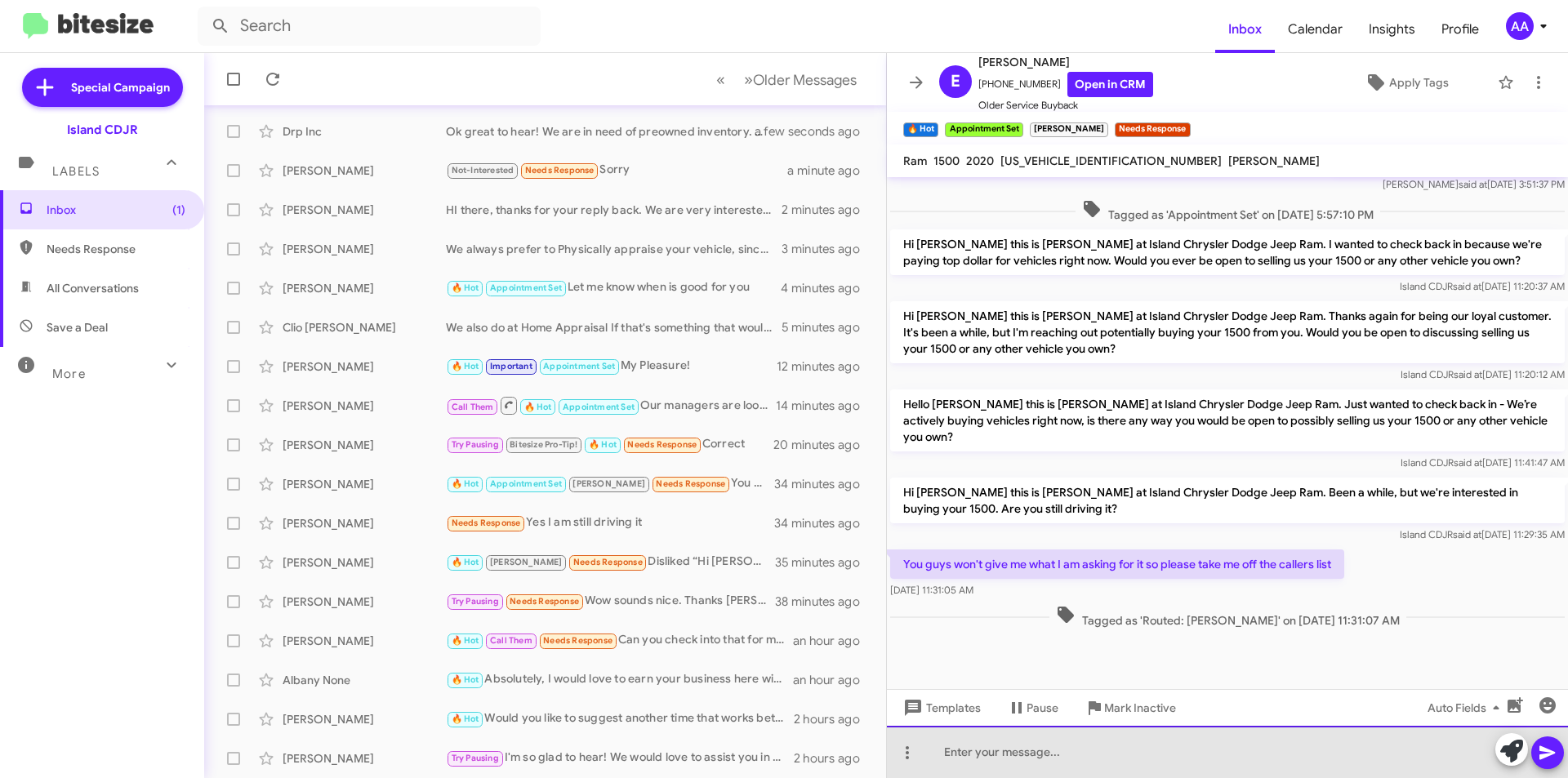
click at [1021, 748] on div at bounding box center [1228, 752] width 682 height 52
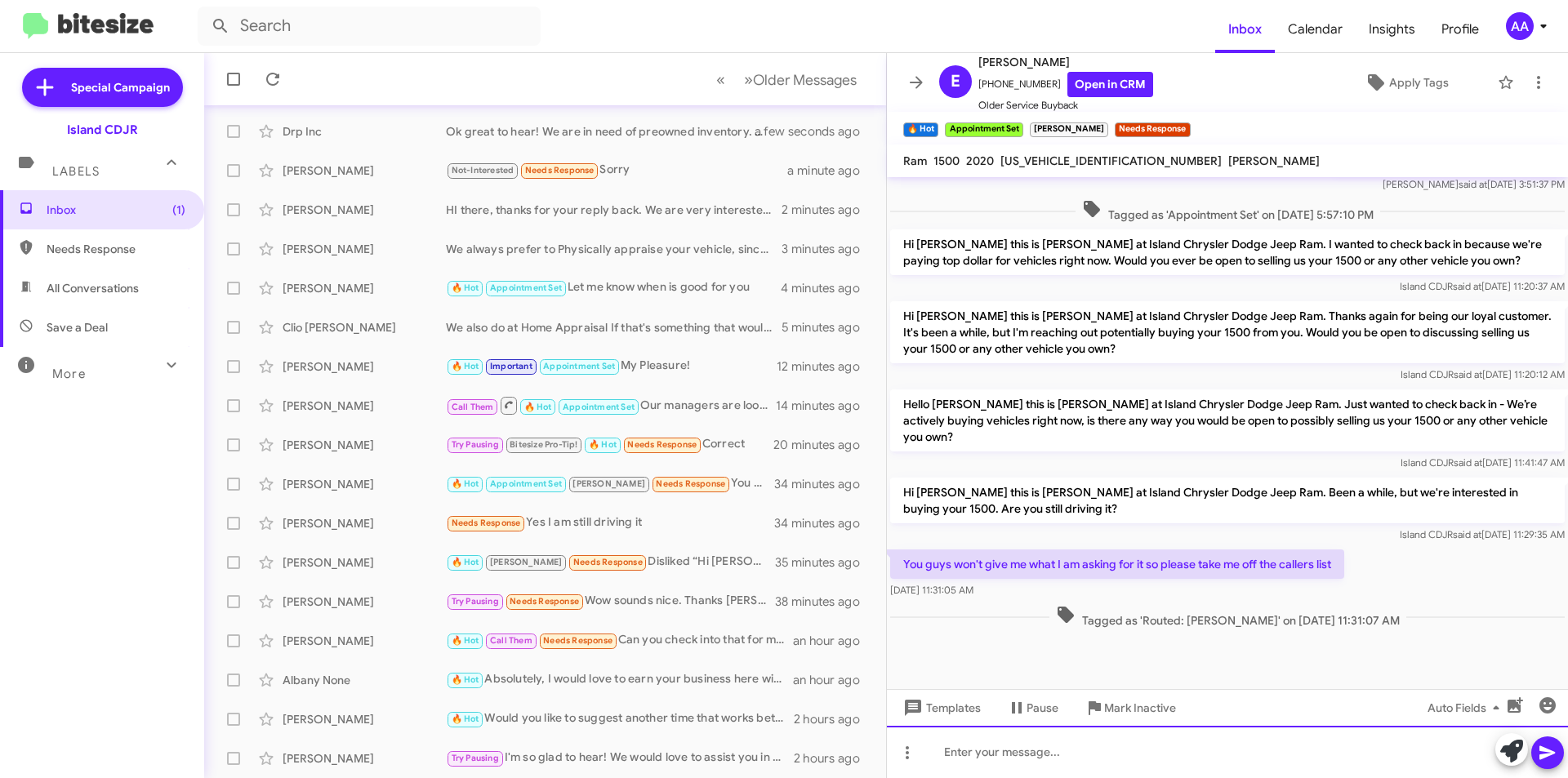
click at [1032, 743] on div at bounding box center [1228, 752] width 682 height 52
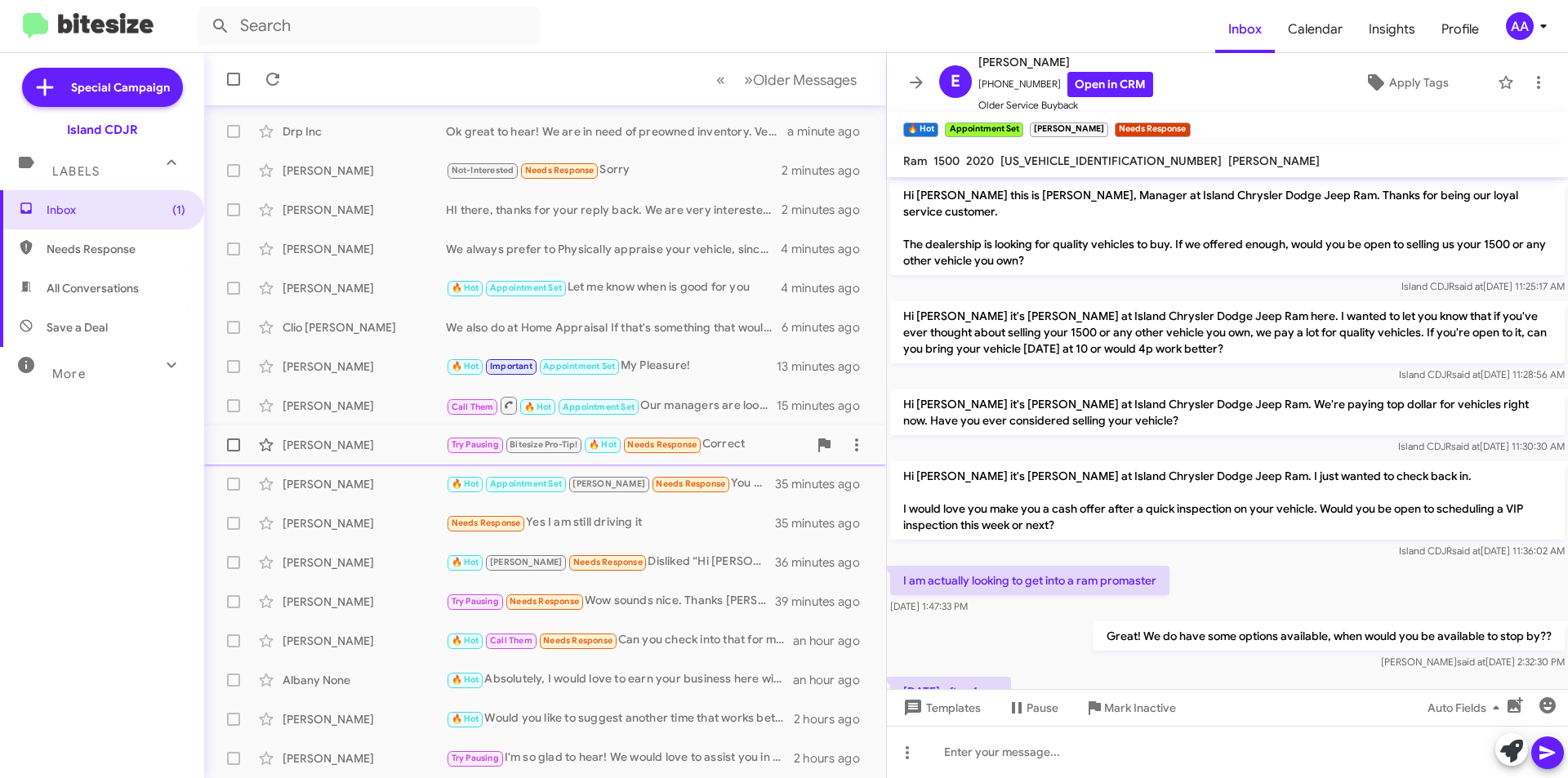
click at [394, 454] on div "[PERSON_NAME] Try Pausing Bitesize Pro-Tip! 🔥 Hot Needs Response Correct 21 min…" at bounding box center [545, 445] width 656 height 33
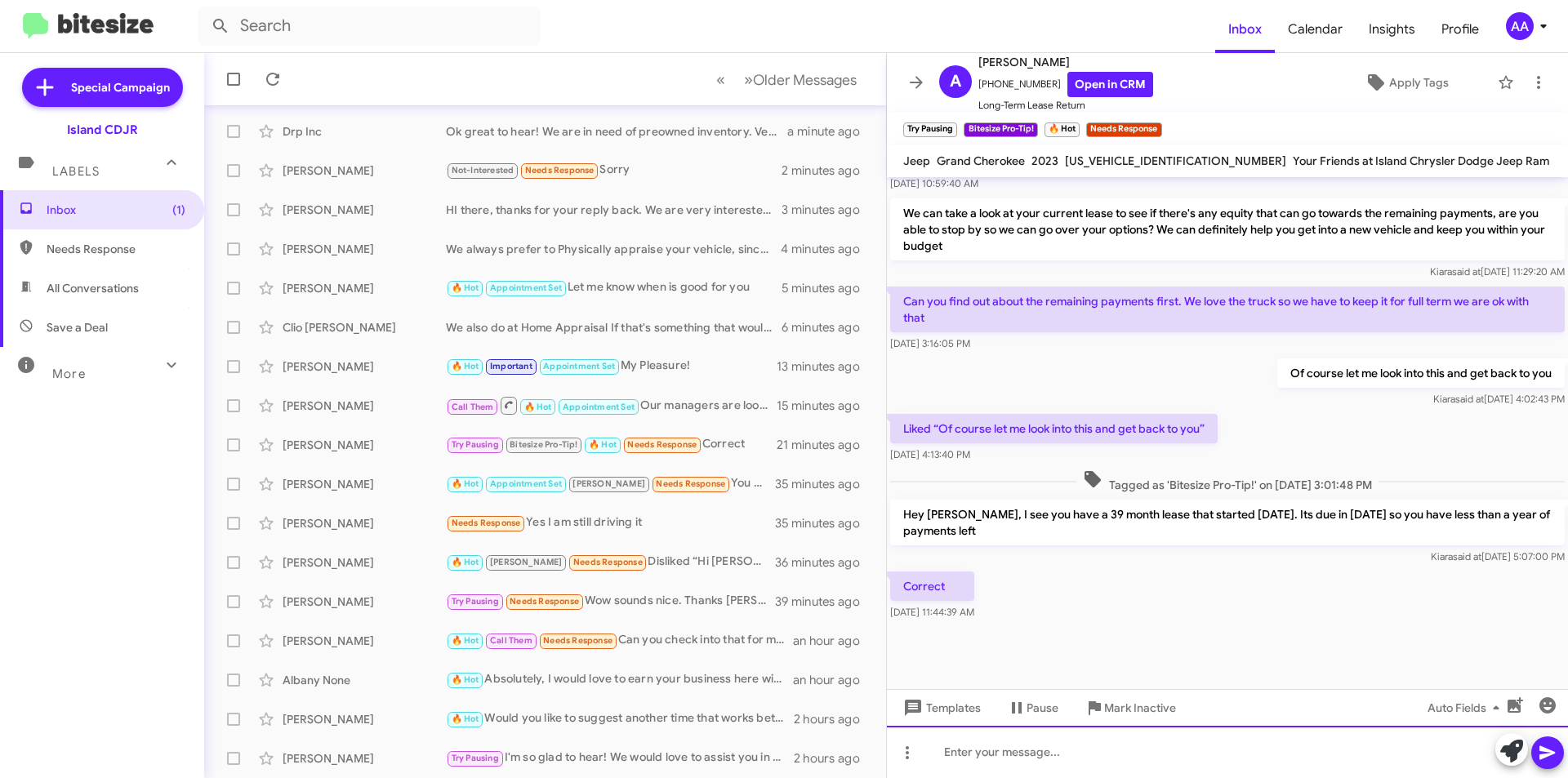
click at [1020, 741] on div at bounding box center [1228, 752] width 682 height 52
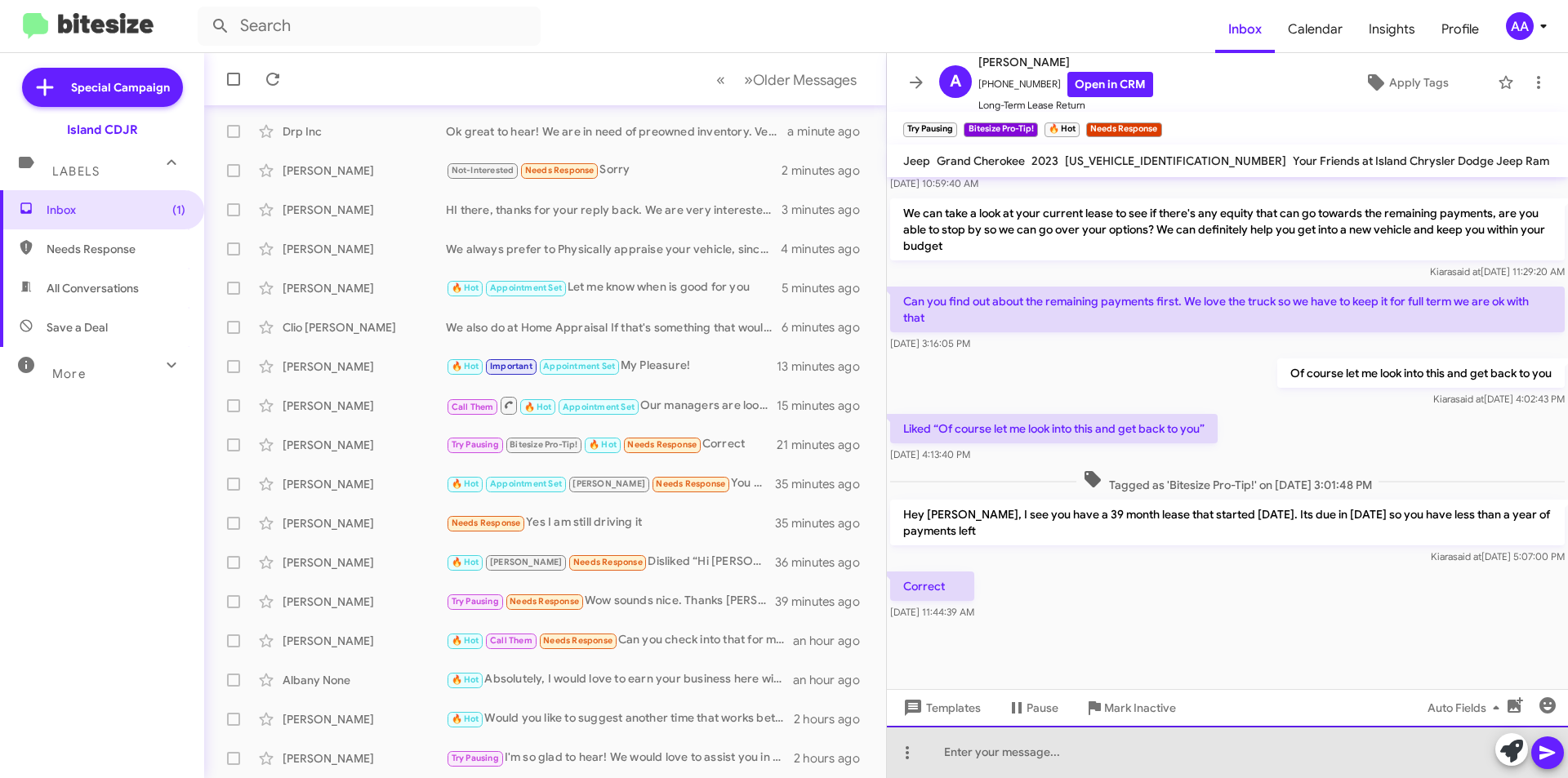
click at [1020, 741] on div at bounding box center [1228, 752] width 682 height 52
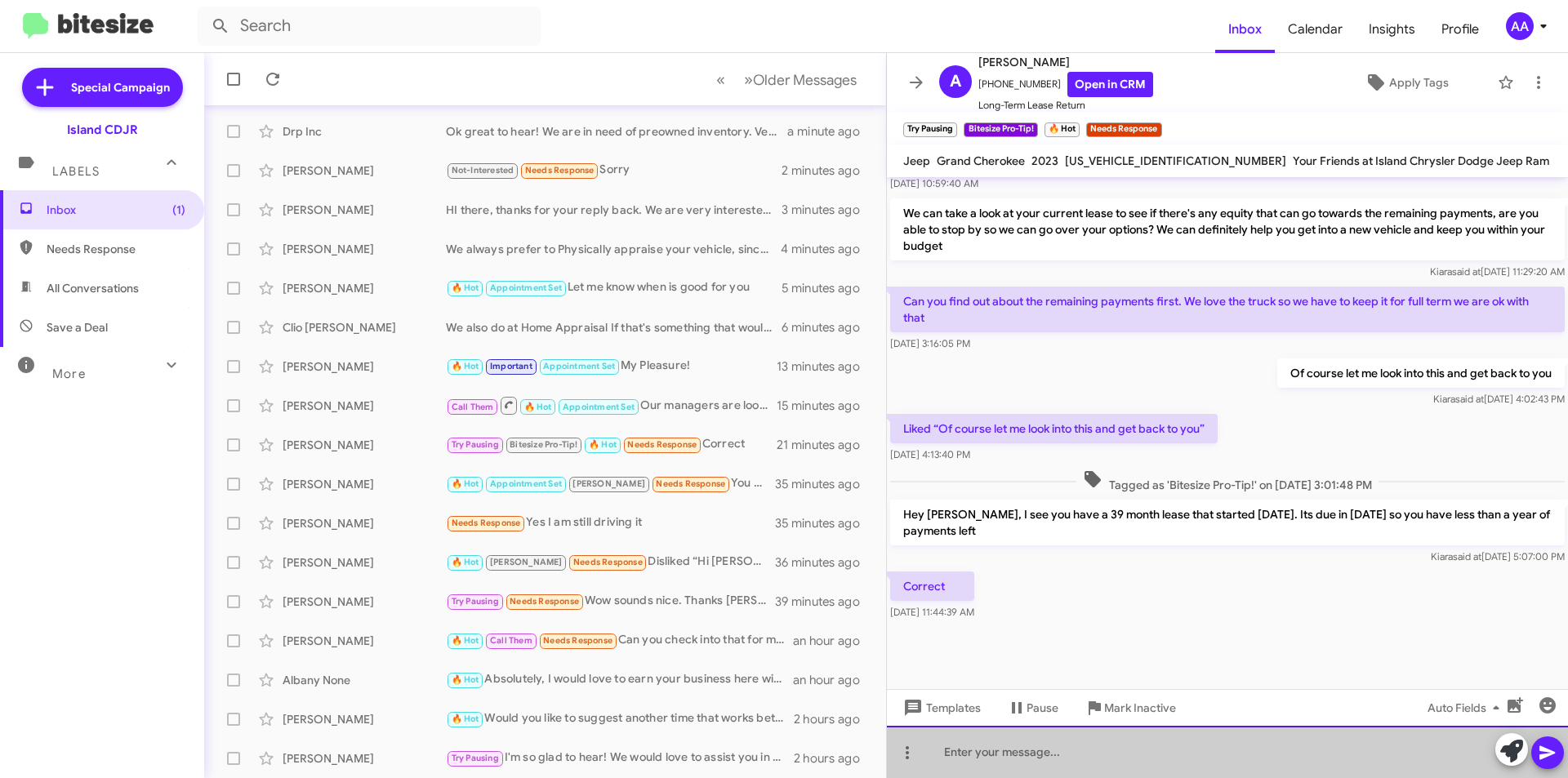
click at [1020, 741] on div at bounding box center [1228, 752] width 682 height 52
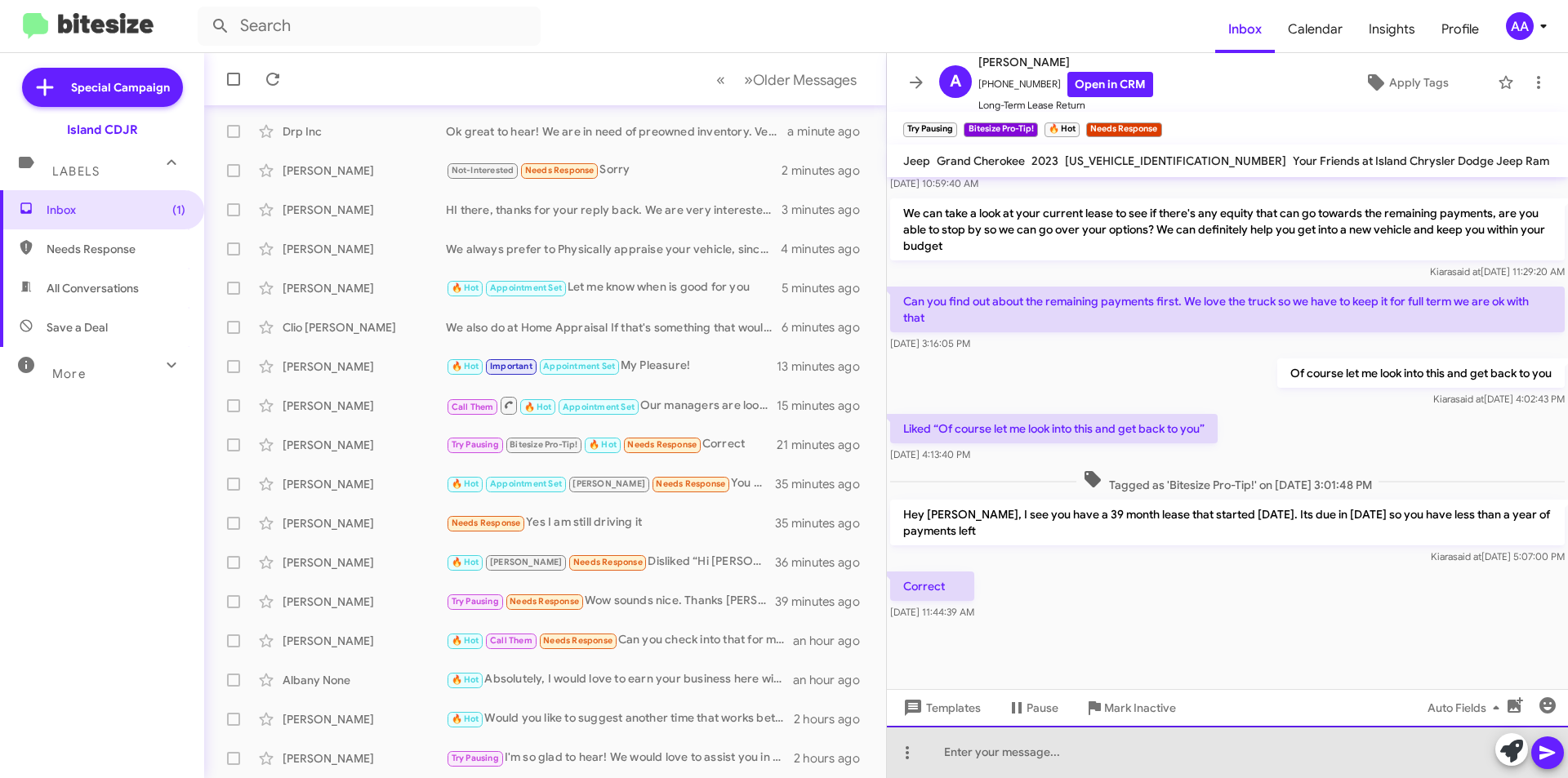
click at [1020, 741] on div at bounding box center [1228, 752] width 682 height 52
drag, startPoint x: 1036, startPoint y: 754, endPoint x: 996, endPoint y: 754, distance: 40.0
click at [996, 754] on div "Ok great! It is" at bounding box center [1228, 752] width 682 height 52
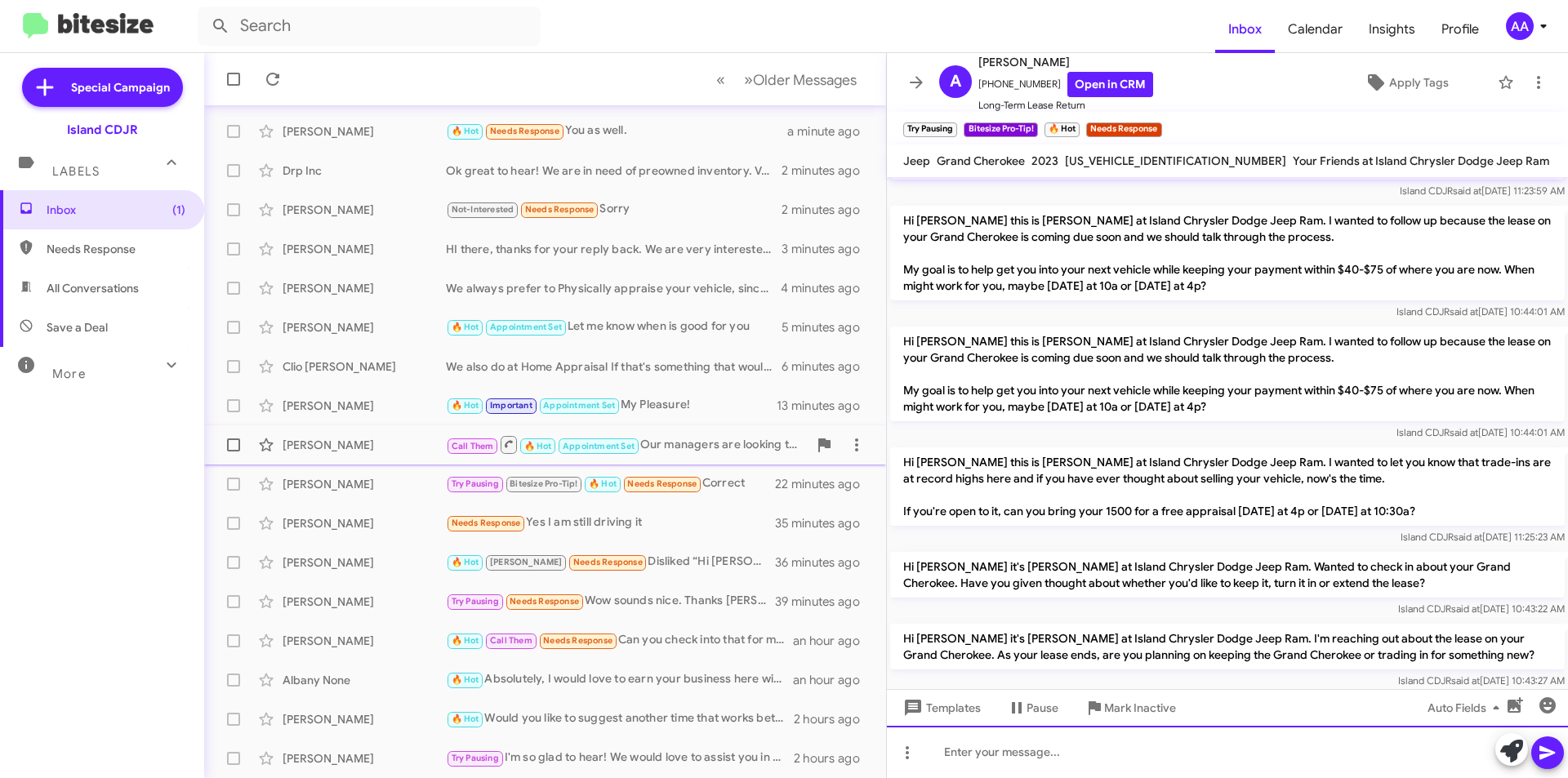
scroll to position [490, 0]
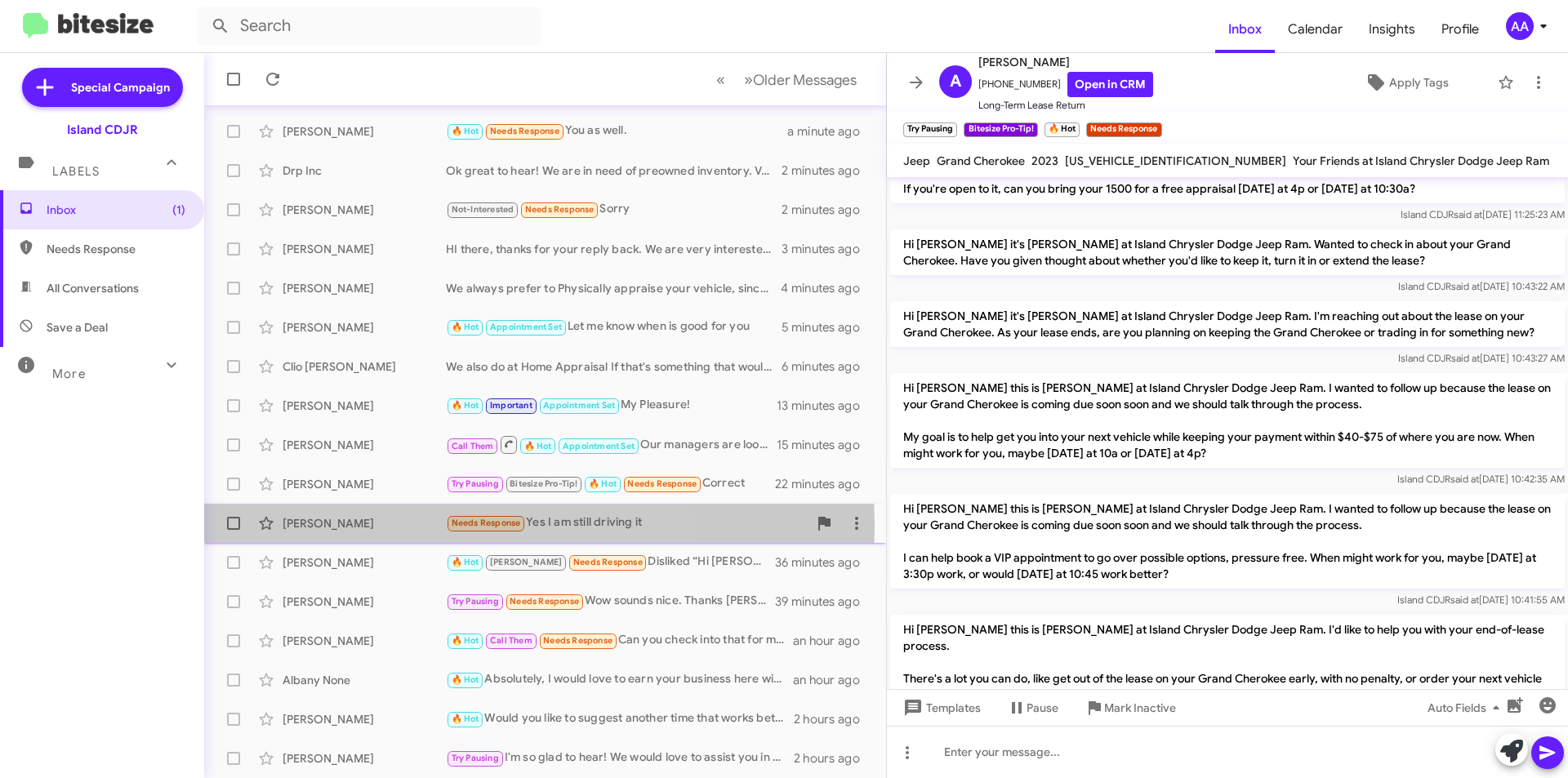
click at [368, 526] on div "[PERSON_NAME]" at bounding box center [364, 523] width 163 height 16
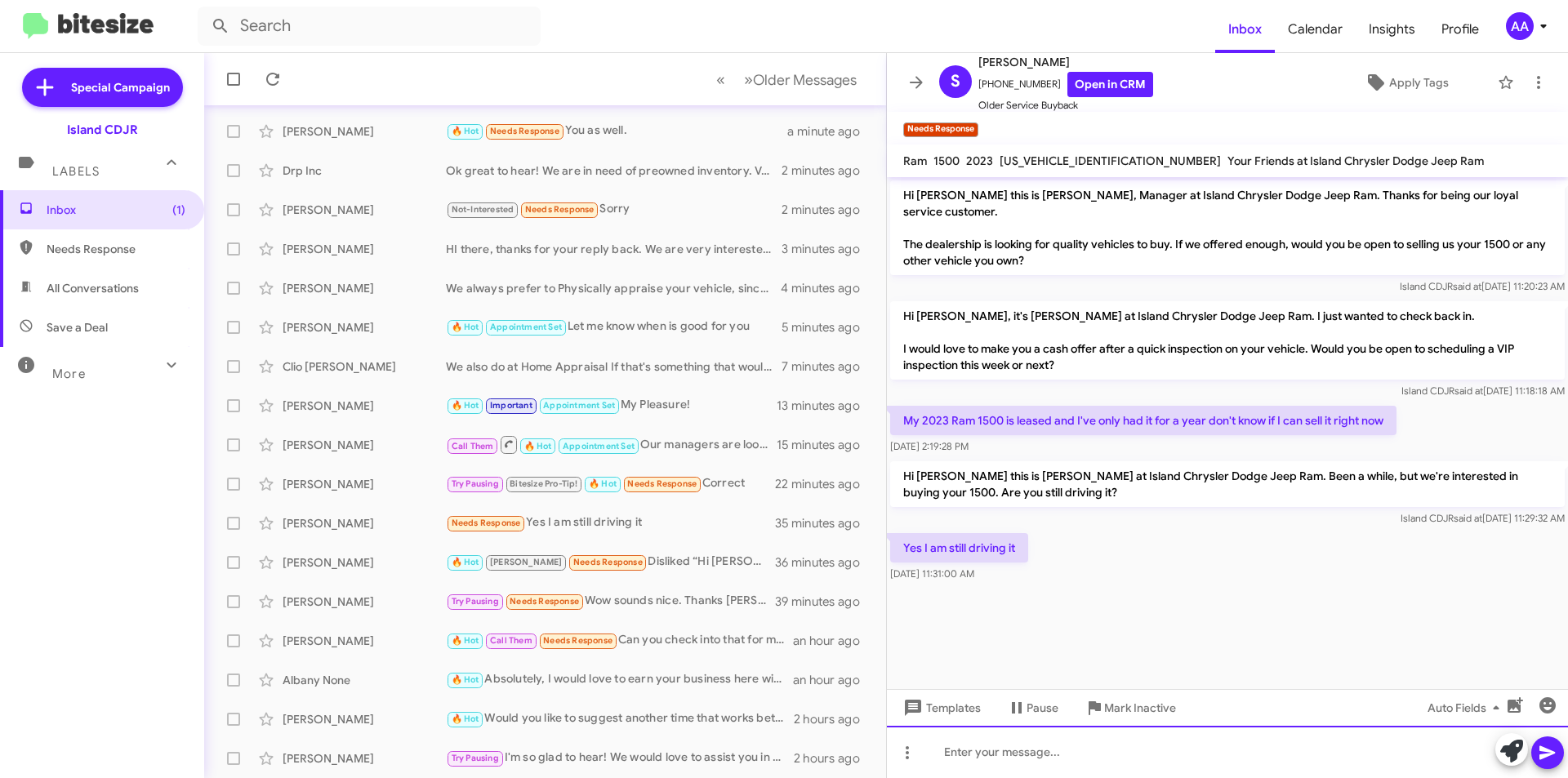
click at [984, 755] on div at bounding box center [1228, 752] width 682 height 52
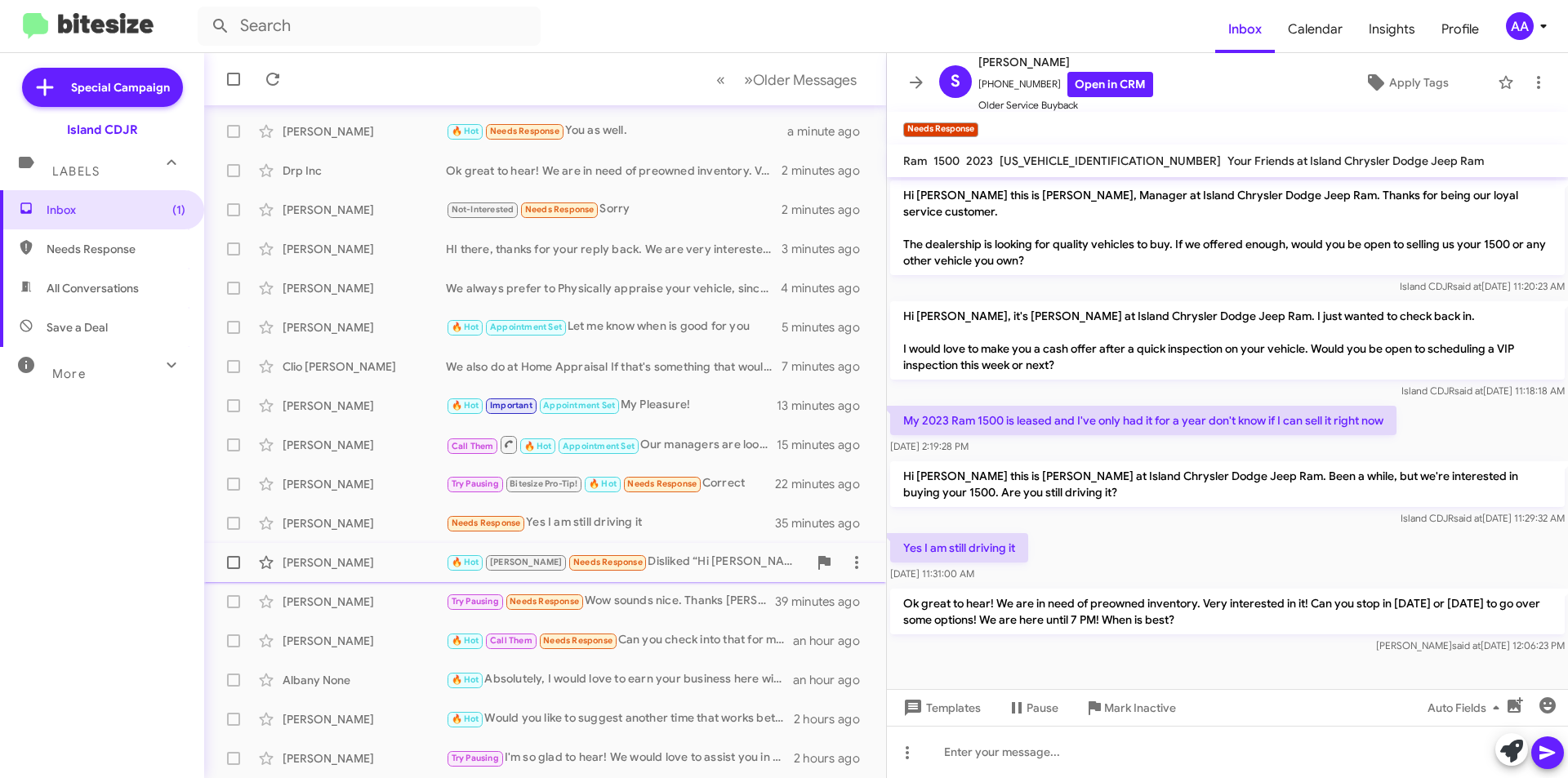
click at [632, 557] on div "🔥 Hot [PERSON_NAME] Needs Response Disliked “Hi [PERSON_NAME] this is [PERSON_N…" at bounding box center [627, 562] width 362 height 19
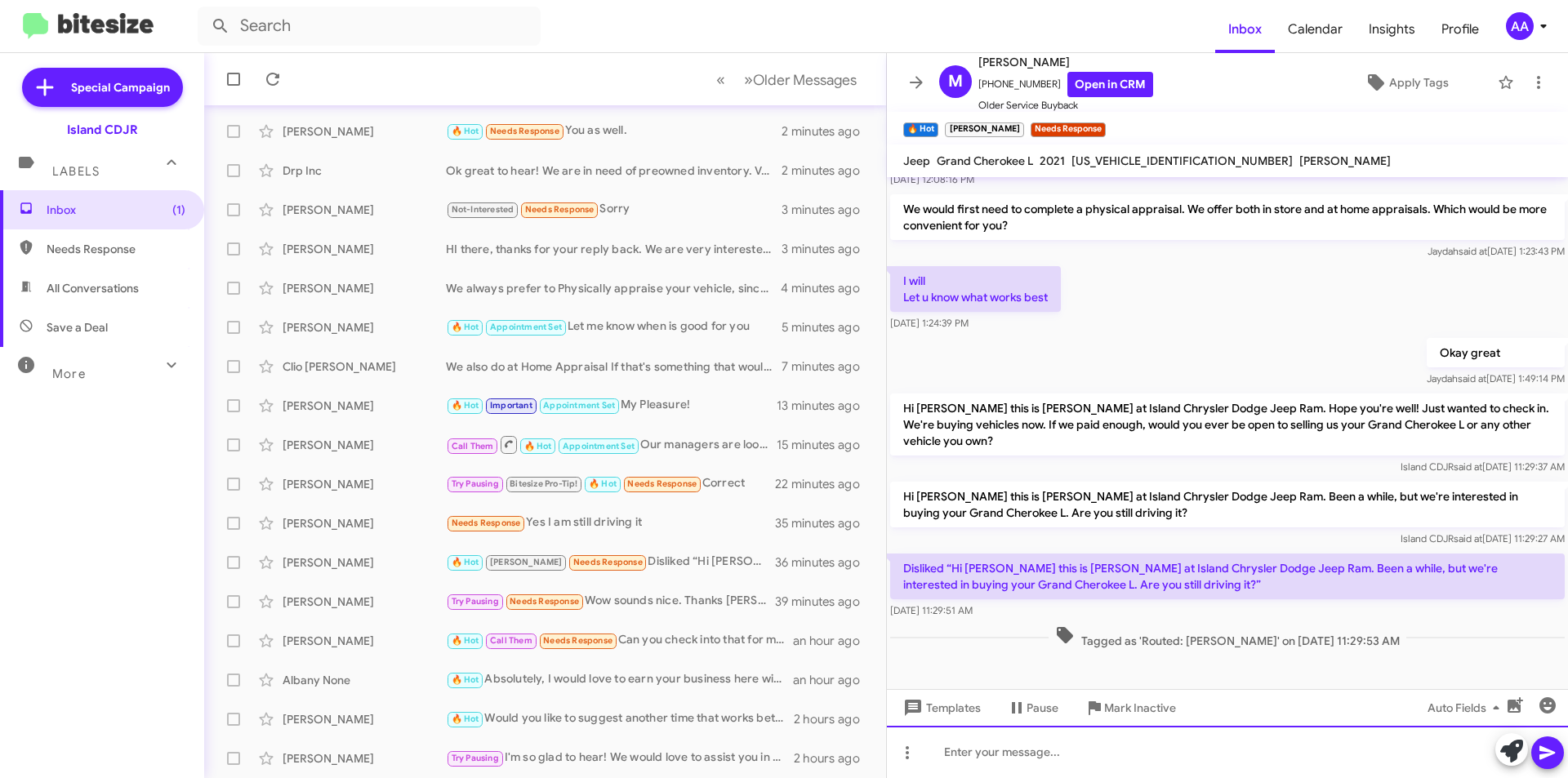
click at [1004, 750] on div at bounding box center [1228, 752] width 682 height 52
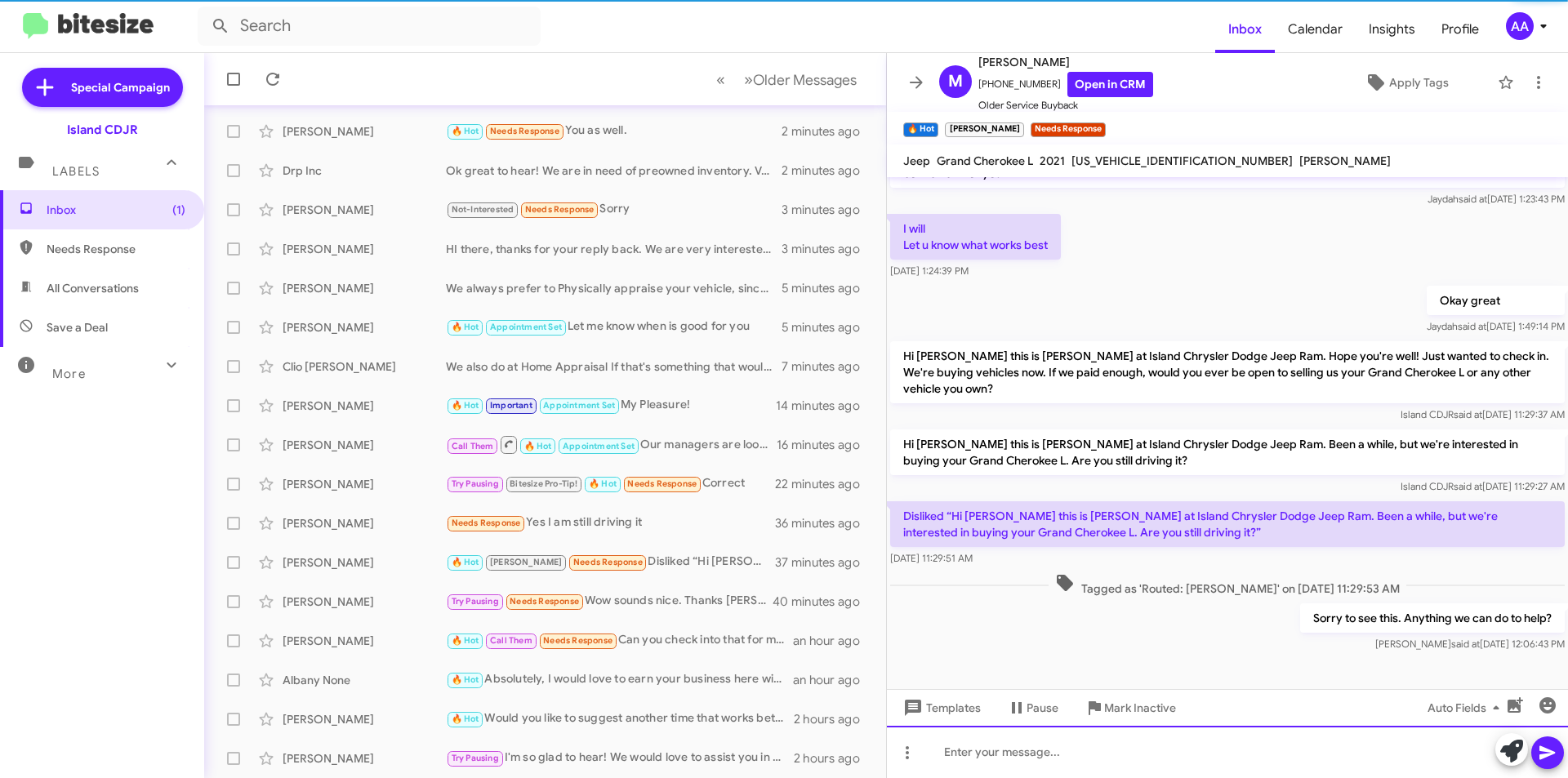
scroll to position [222, 0]
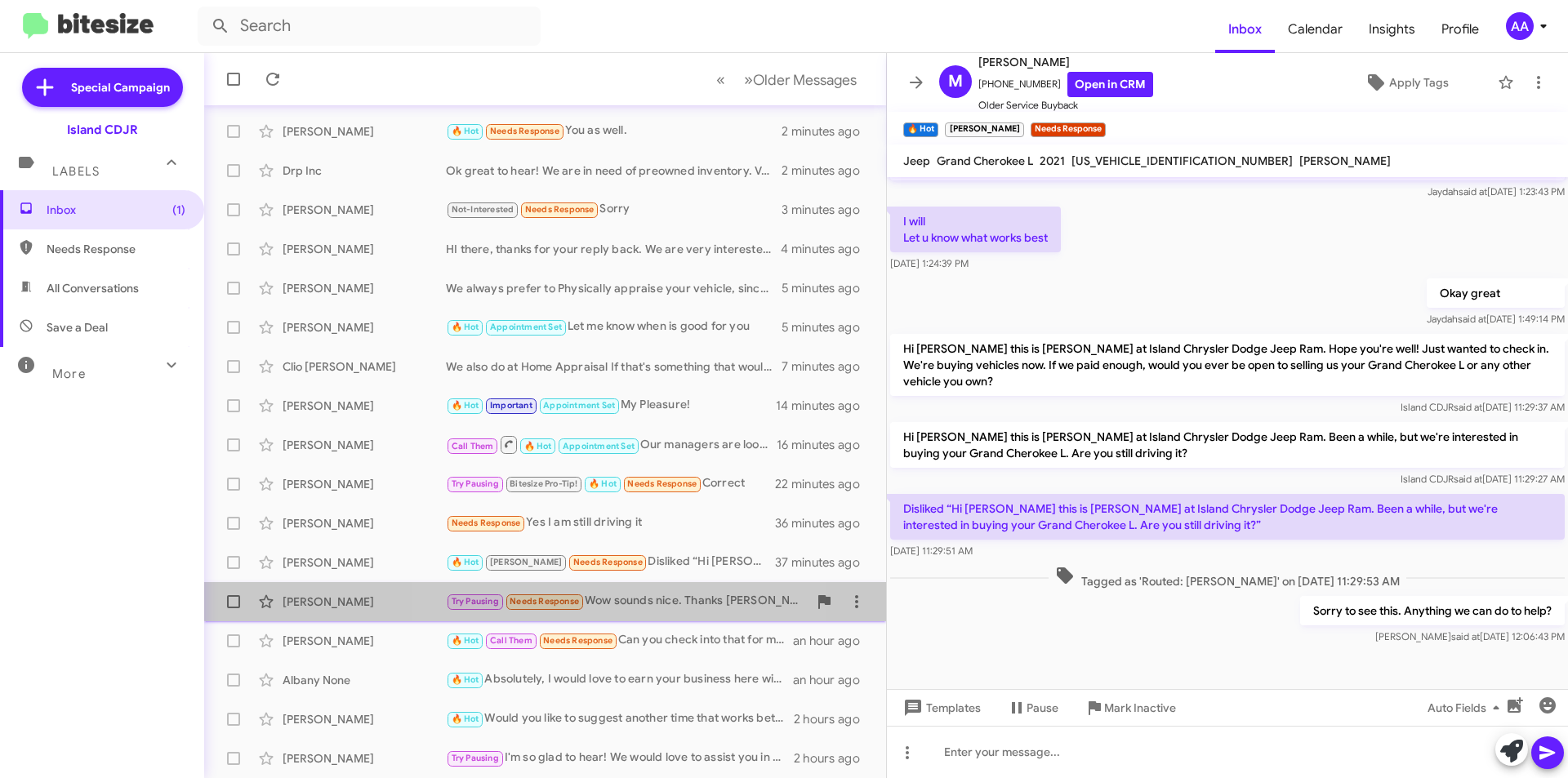
click at [637, 595] on div "Try Pausing Needs Response Wow sounds nice. Thanks [PERSON_NAME]! 🥰" at bounding box center [627, 602] width 362 height 19
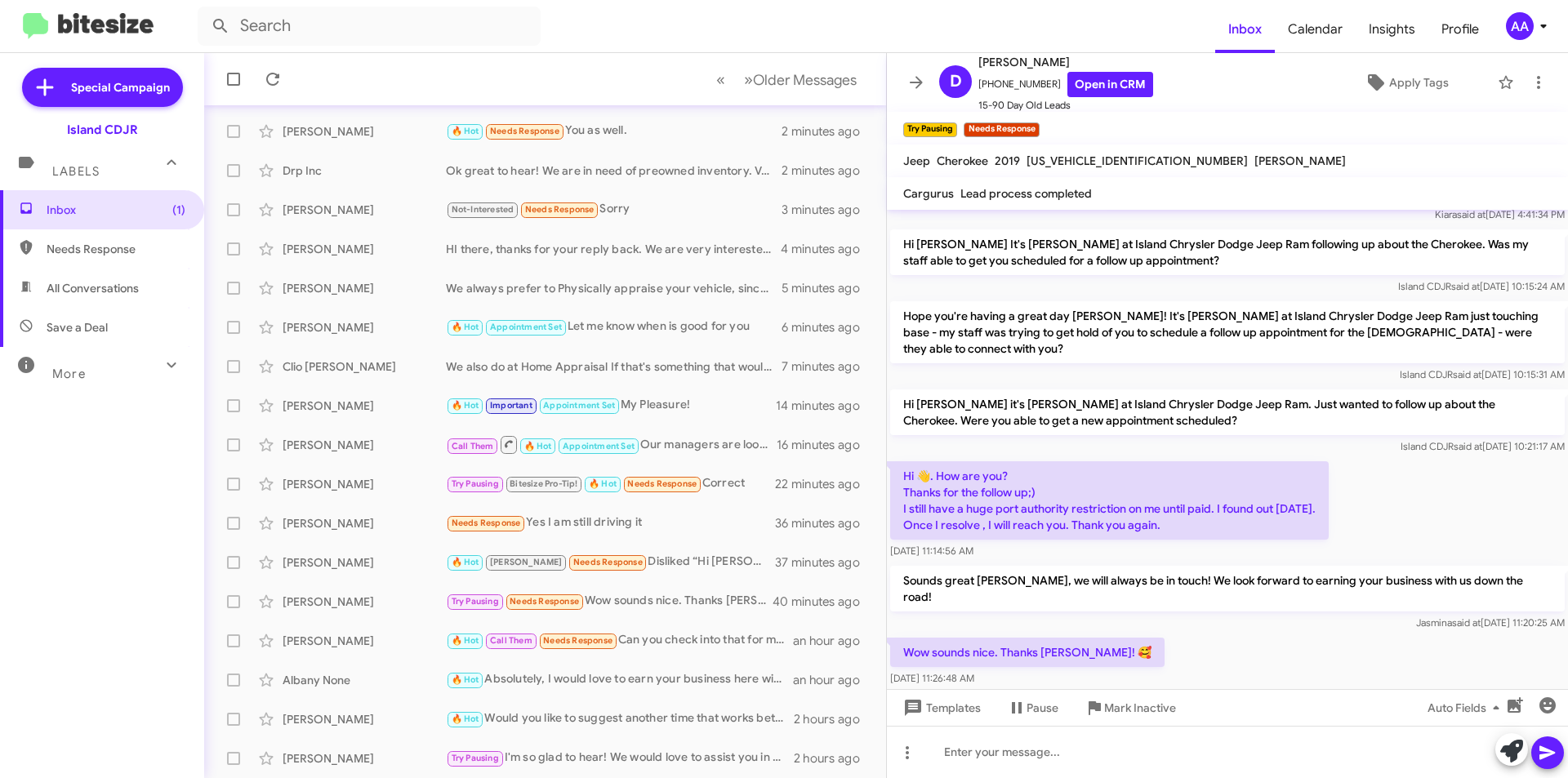
scroll to position [437, 0]
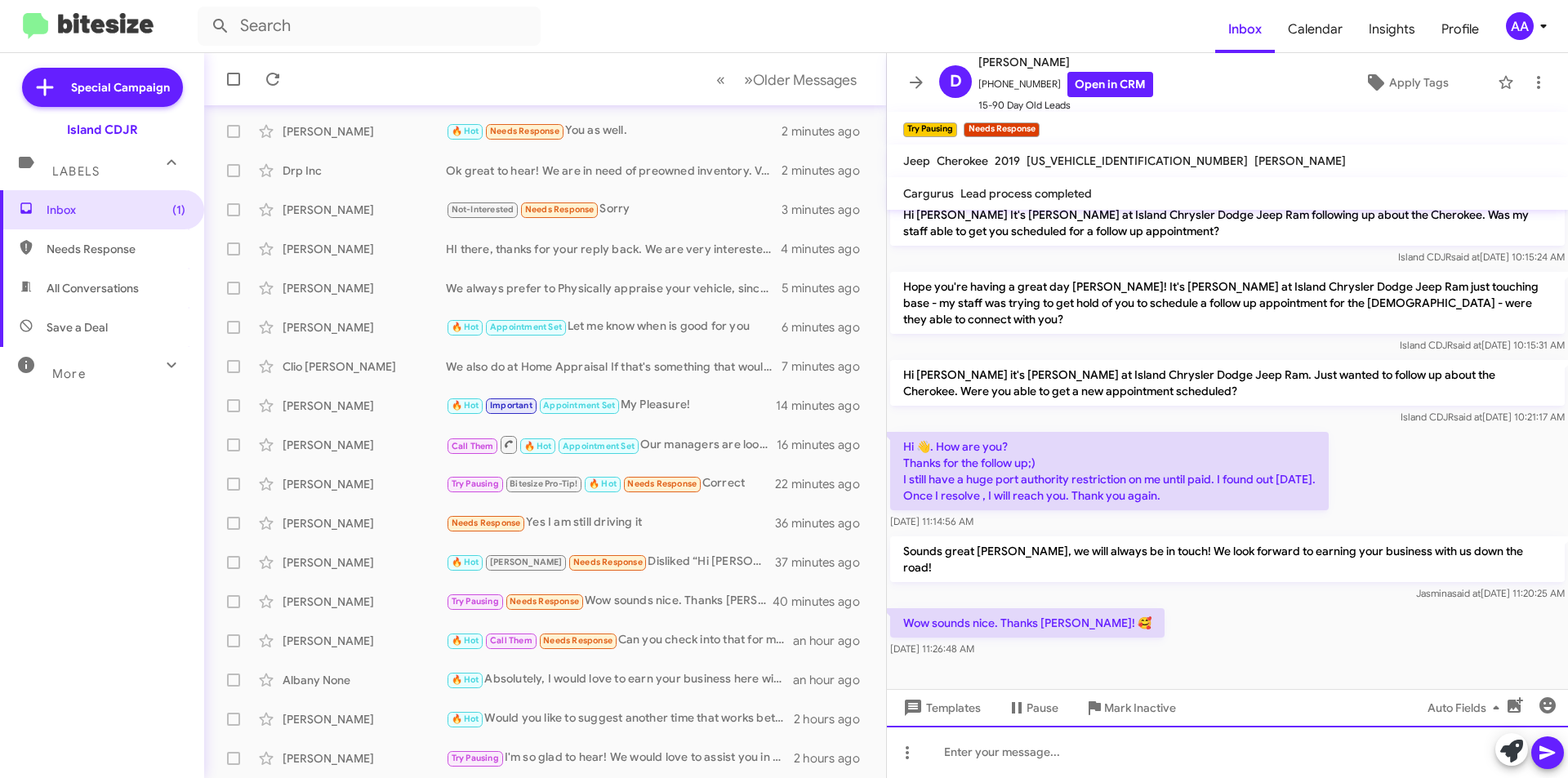
click at [1079, 754] on div at bounding box center [1228, 752] width 682 height 52
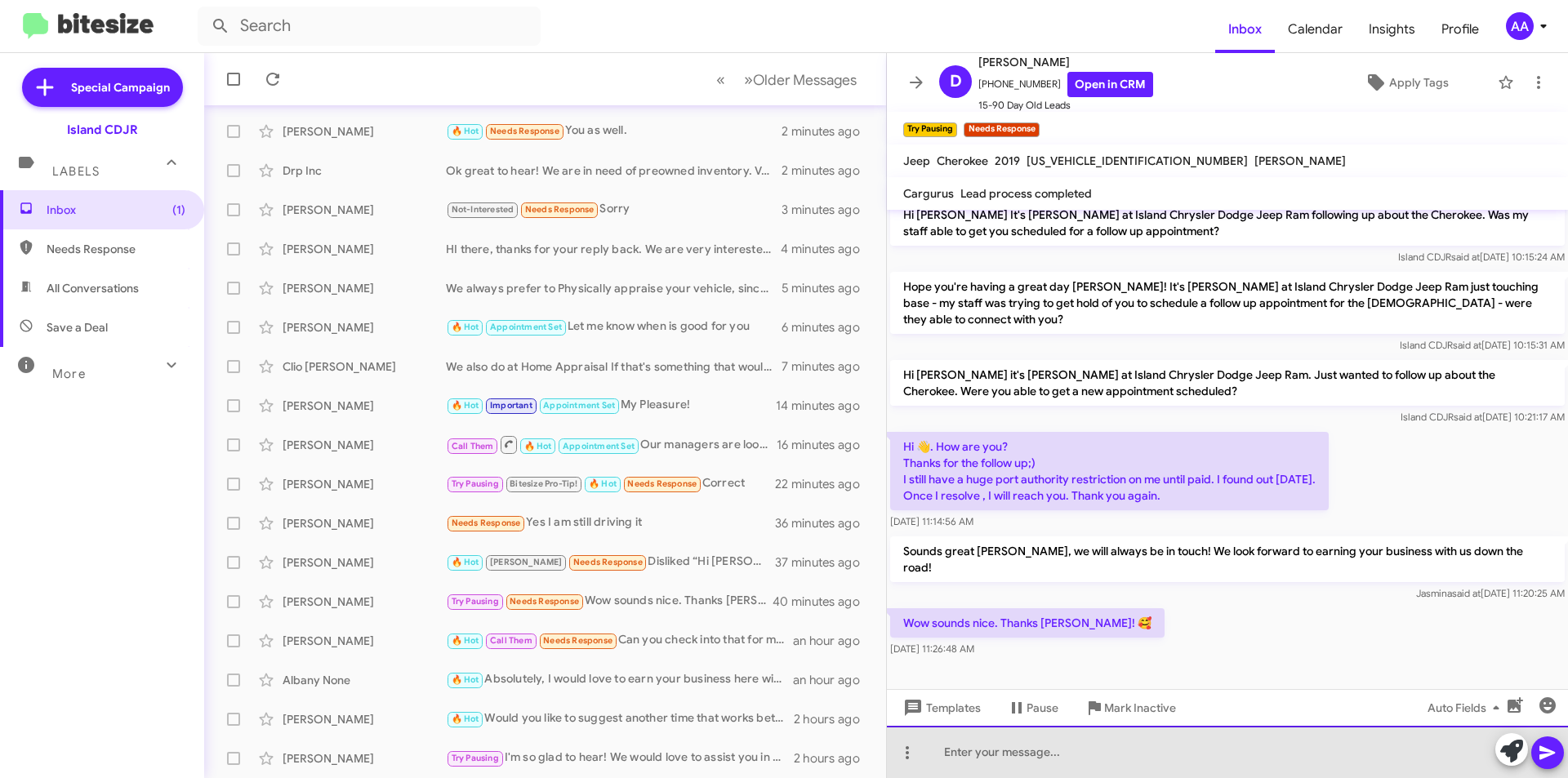
click at [1079, 754] on div at bounding box center [1228, 752] width 682 height 52
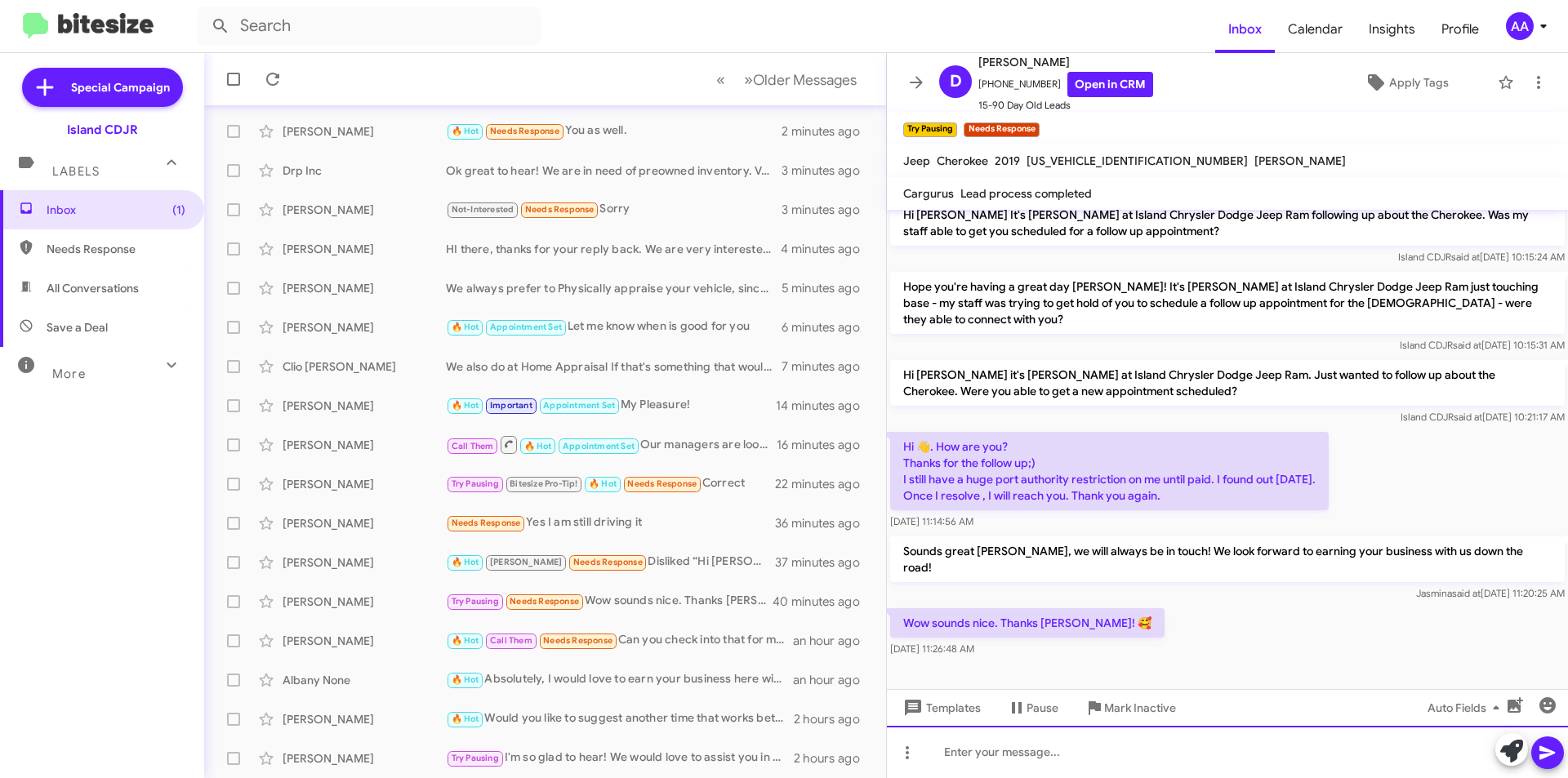
click at [1079, 754] on div at bounding box center [1228, 752] width 682 height 52
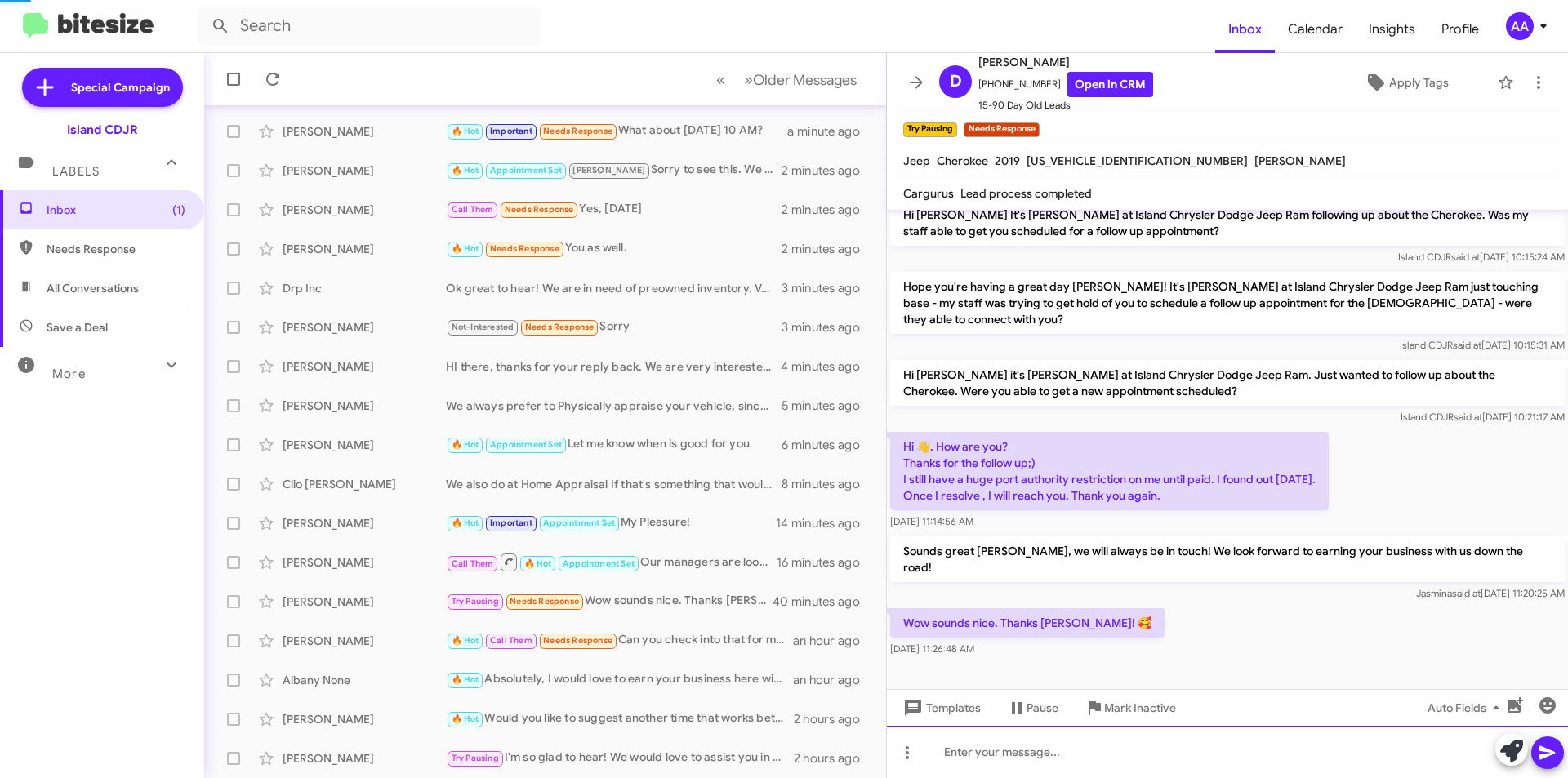
scroll to position [0, 0]
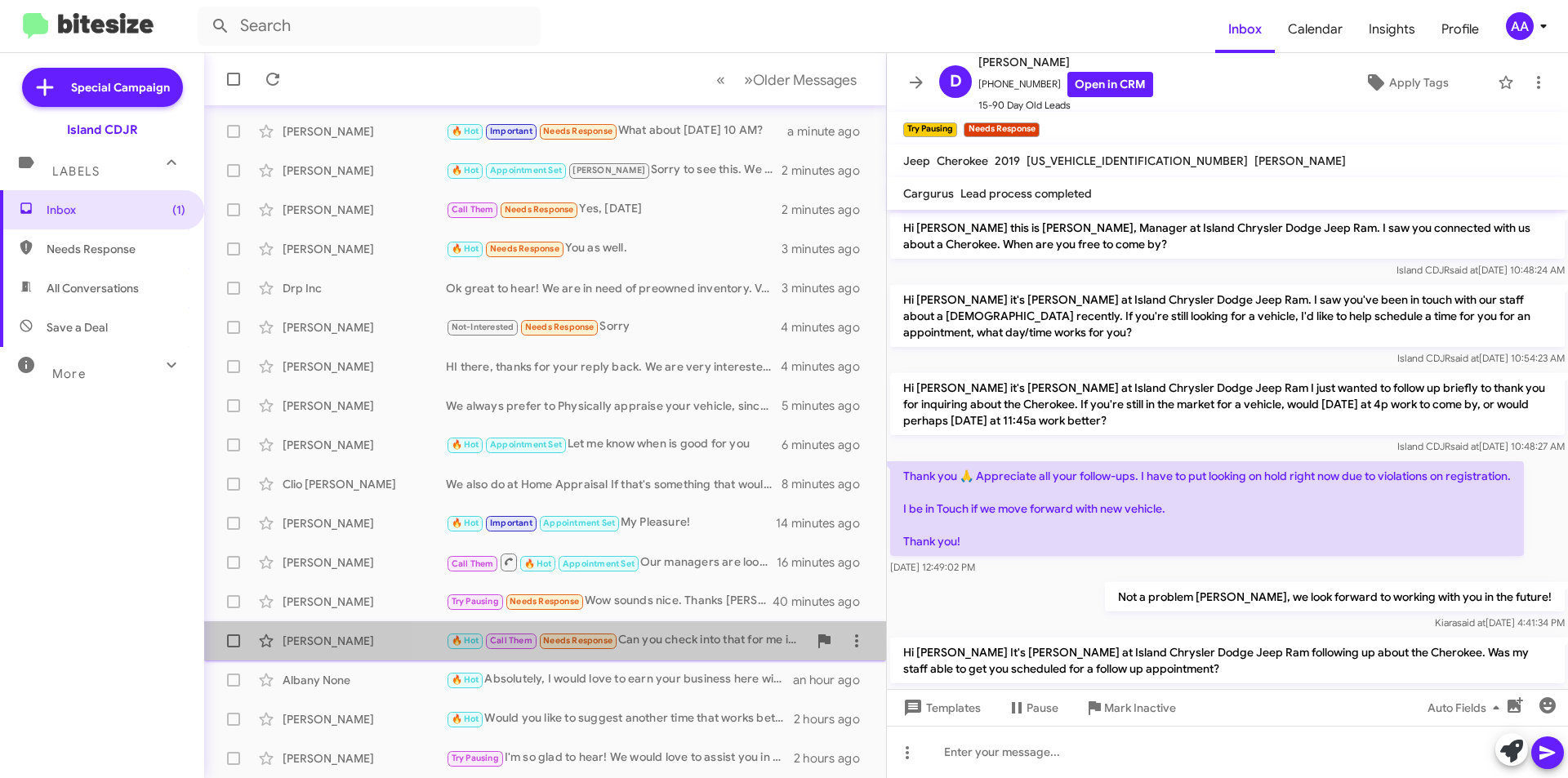
click at [656, 638] on div "🔥 Hot Call Them Needs Response Can you check into that for me if they got worke…" at bounding box center [627, 641] width 362 height 19
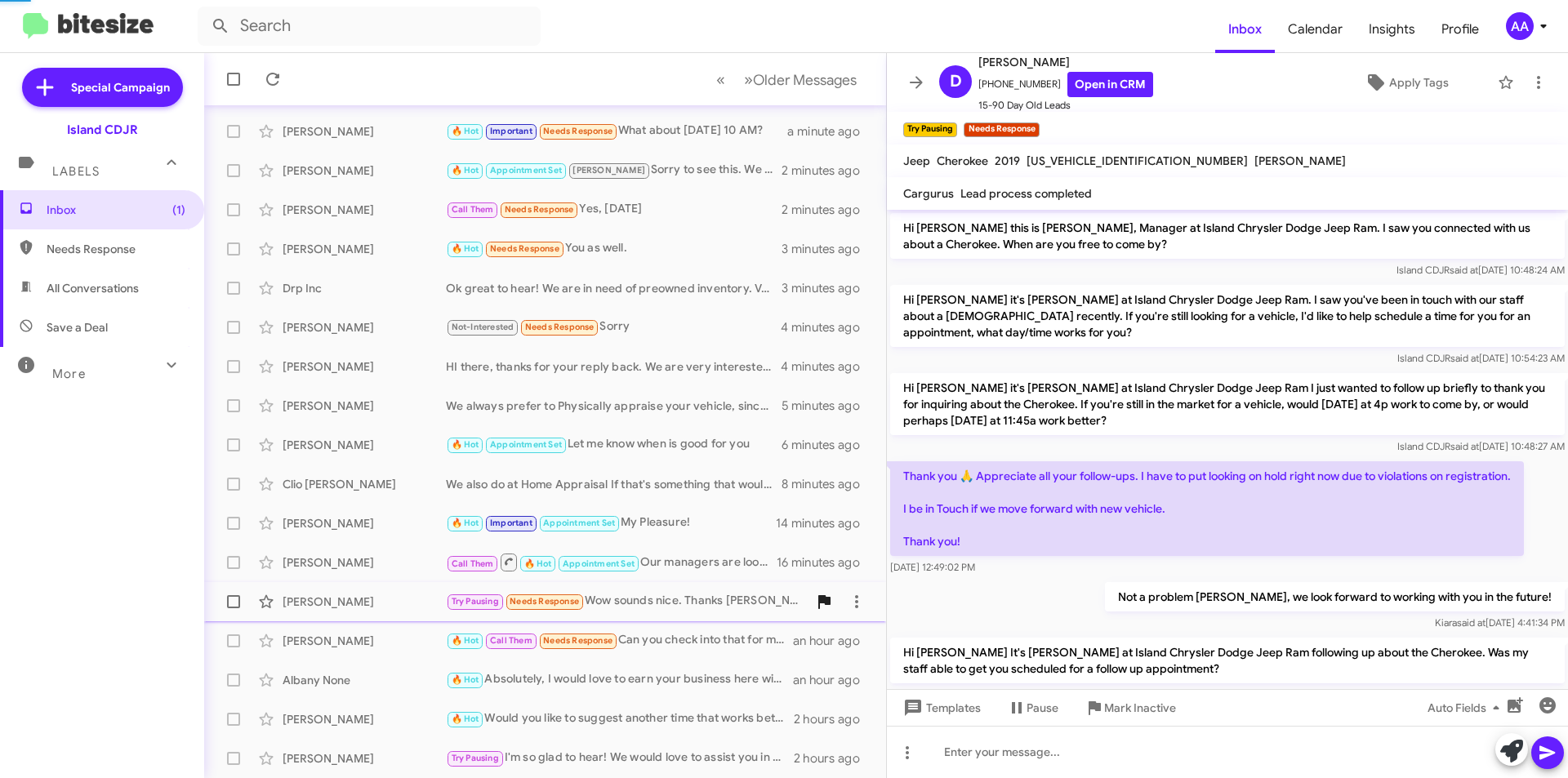
scroll to position [778, 0]
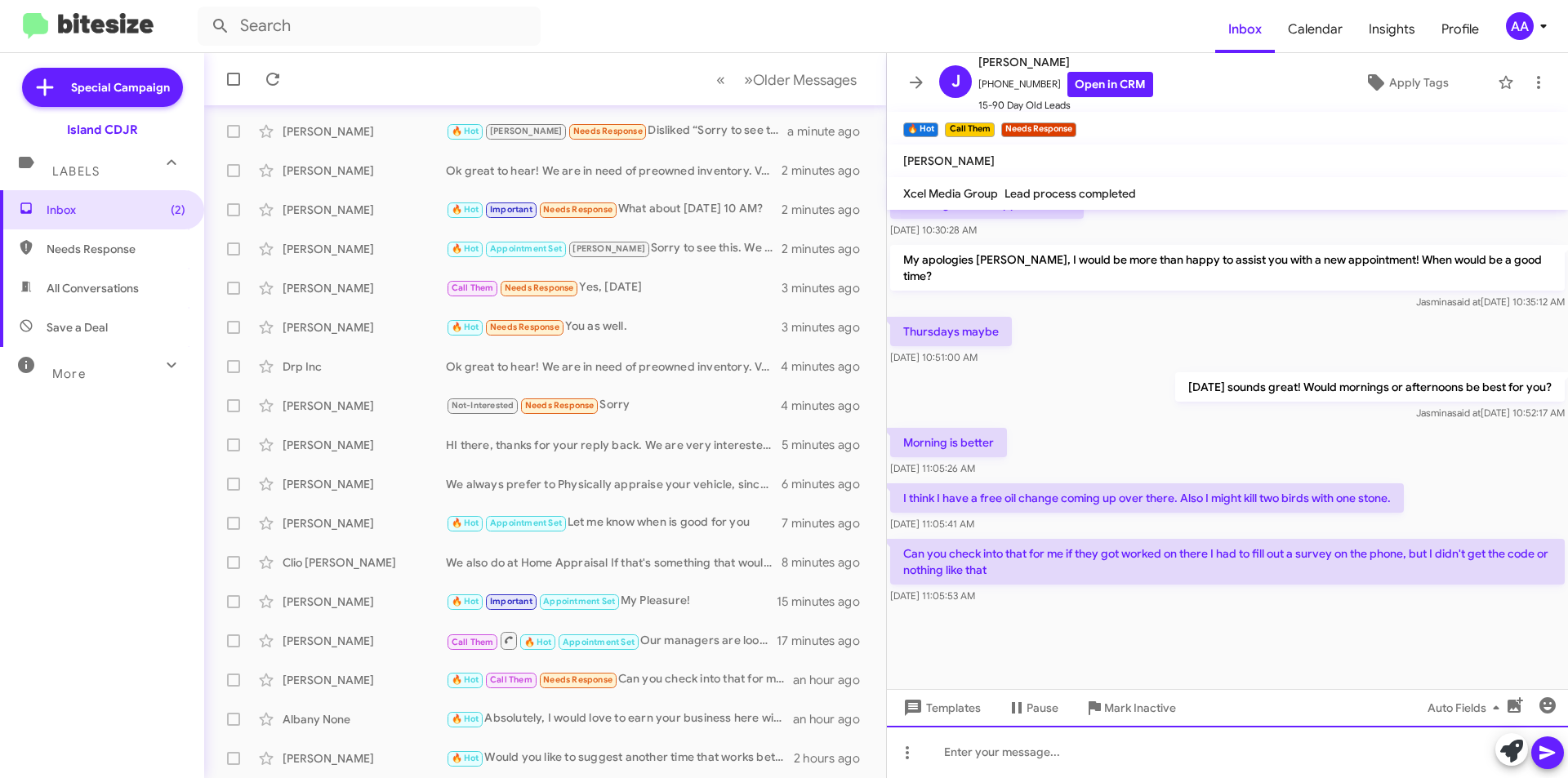
click at [1063, 757] on div at bounding box center [1228, 752] width 682 height 52
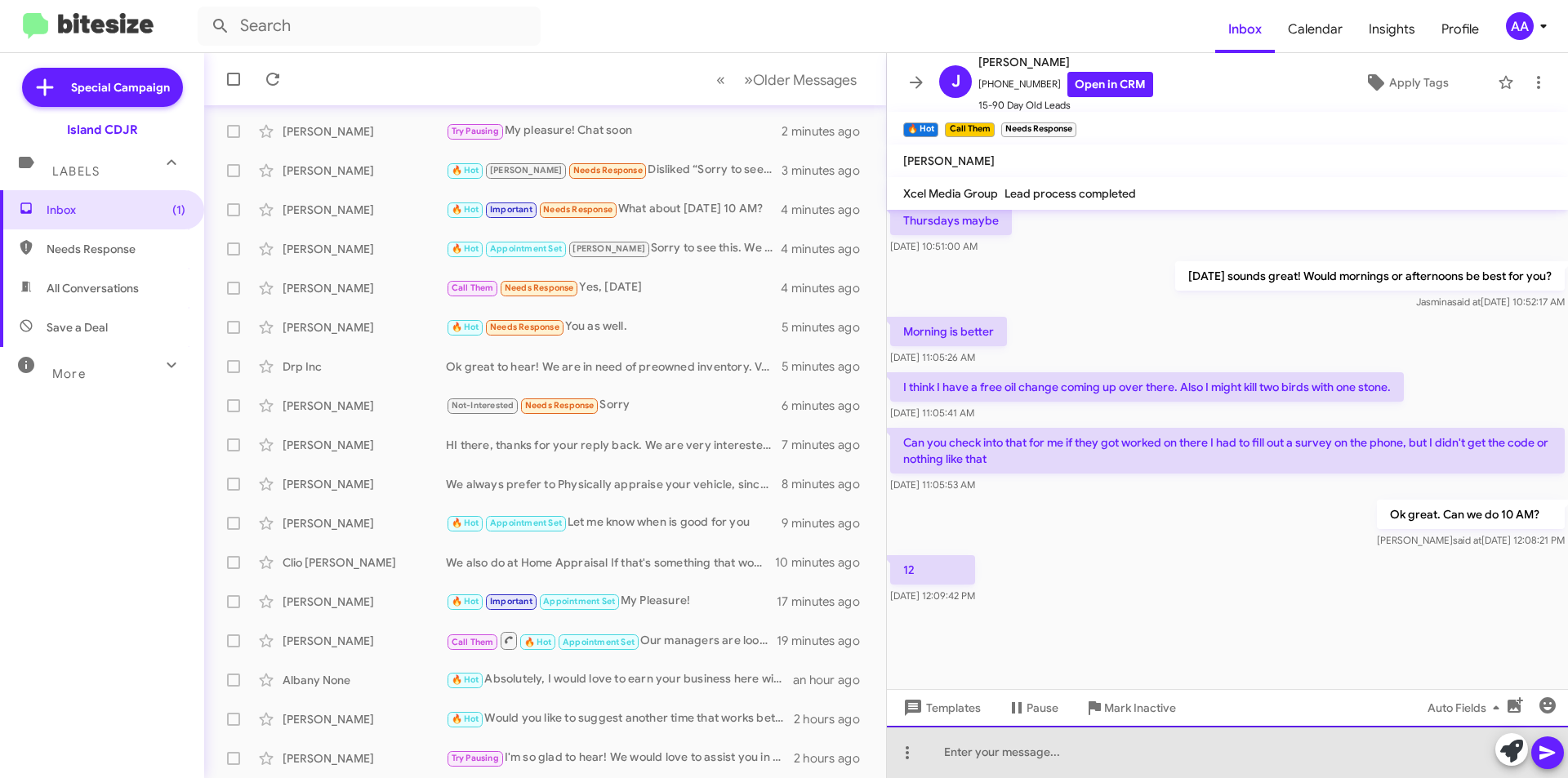
click at [970, 758] on div at bounding box center [1228, 752] width 682 height 52
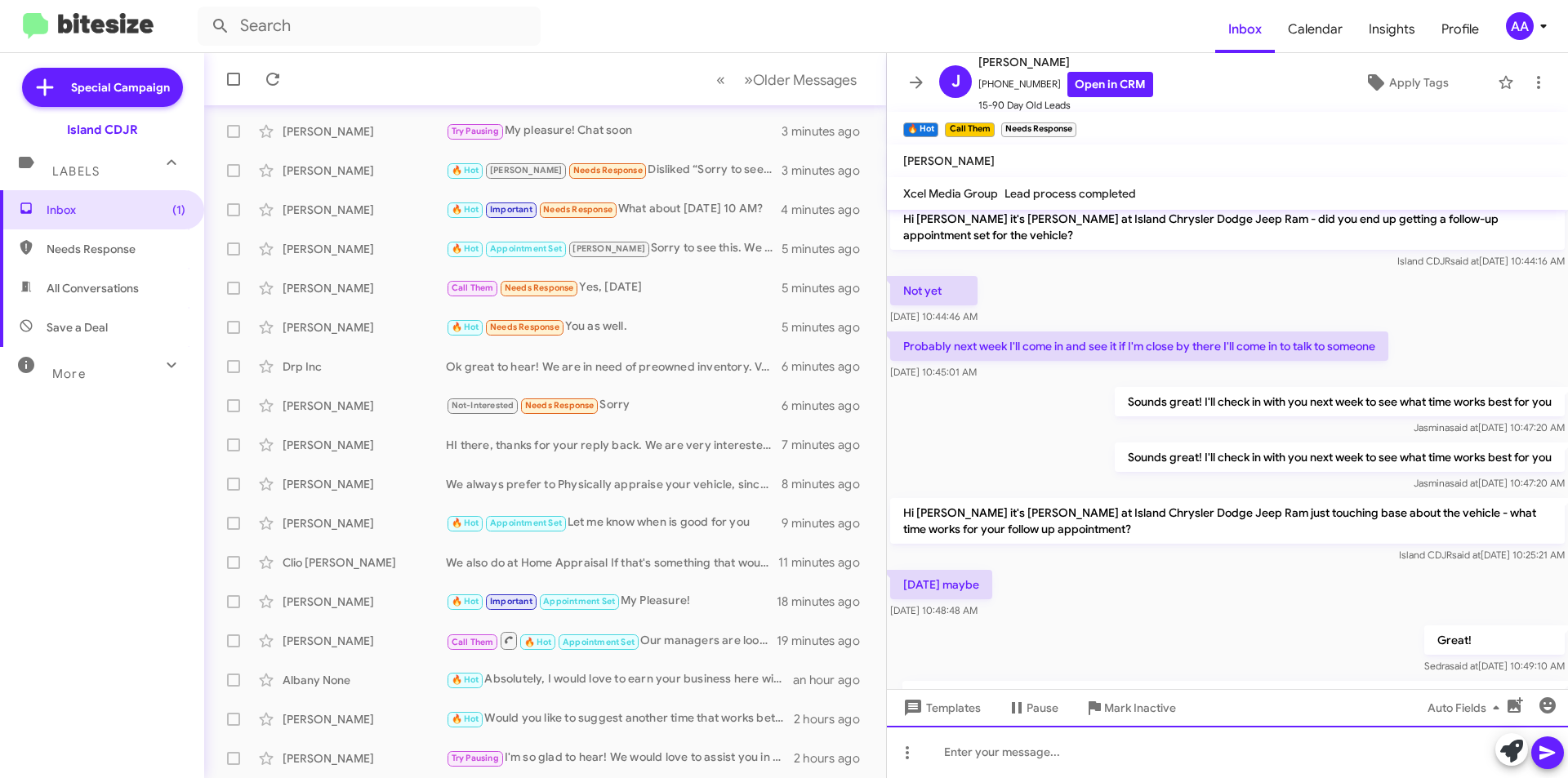
scroll to position [220, 0]
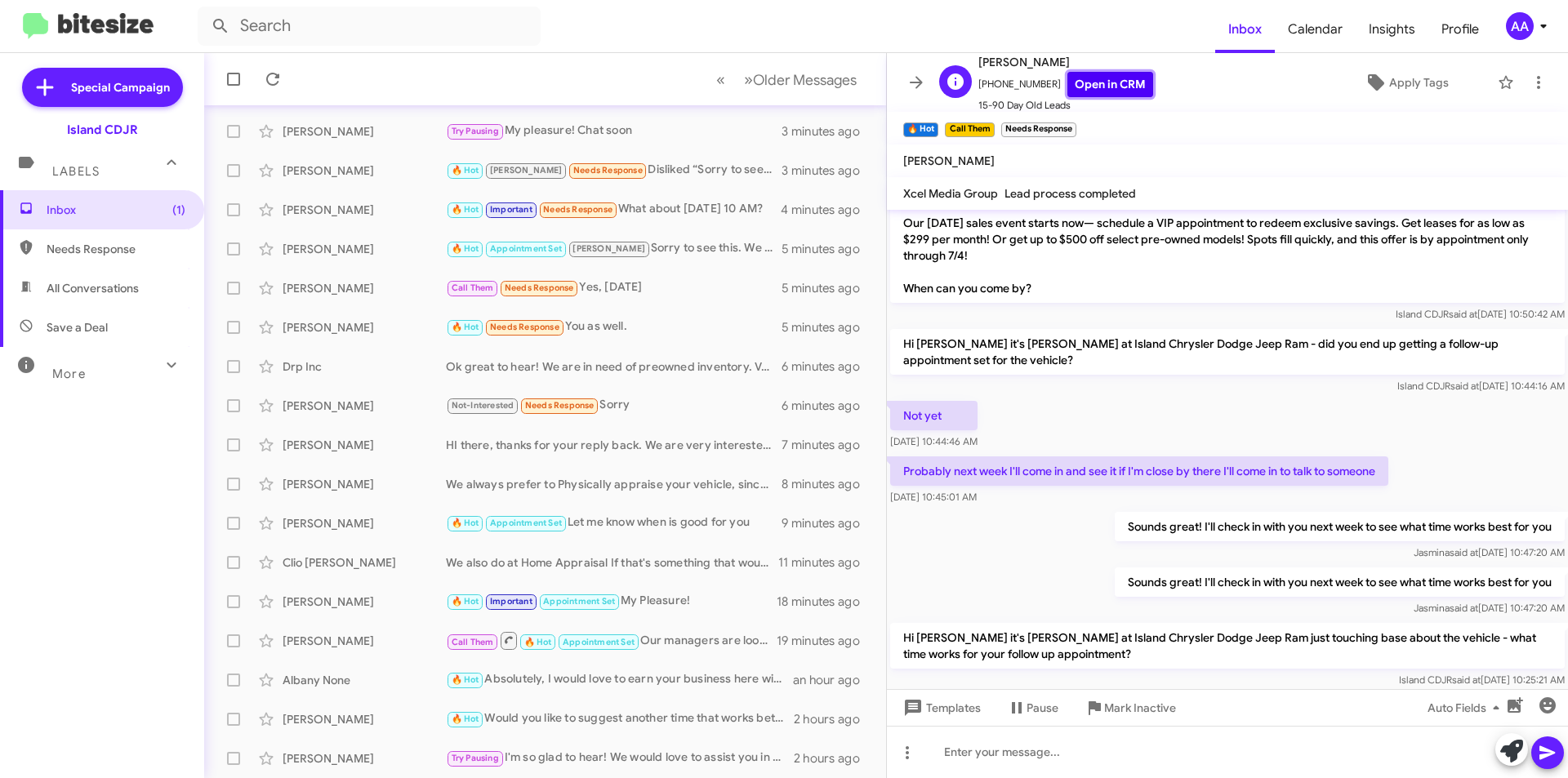
click at [1100, 85] on link "Open in CRM" at bounding box center [1110, 84] width 86 height 25
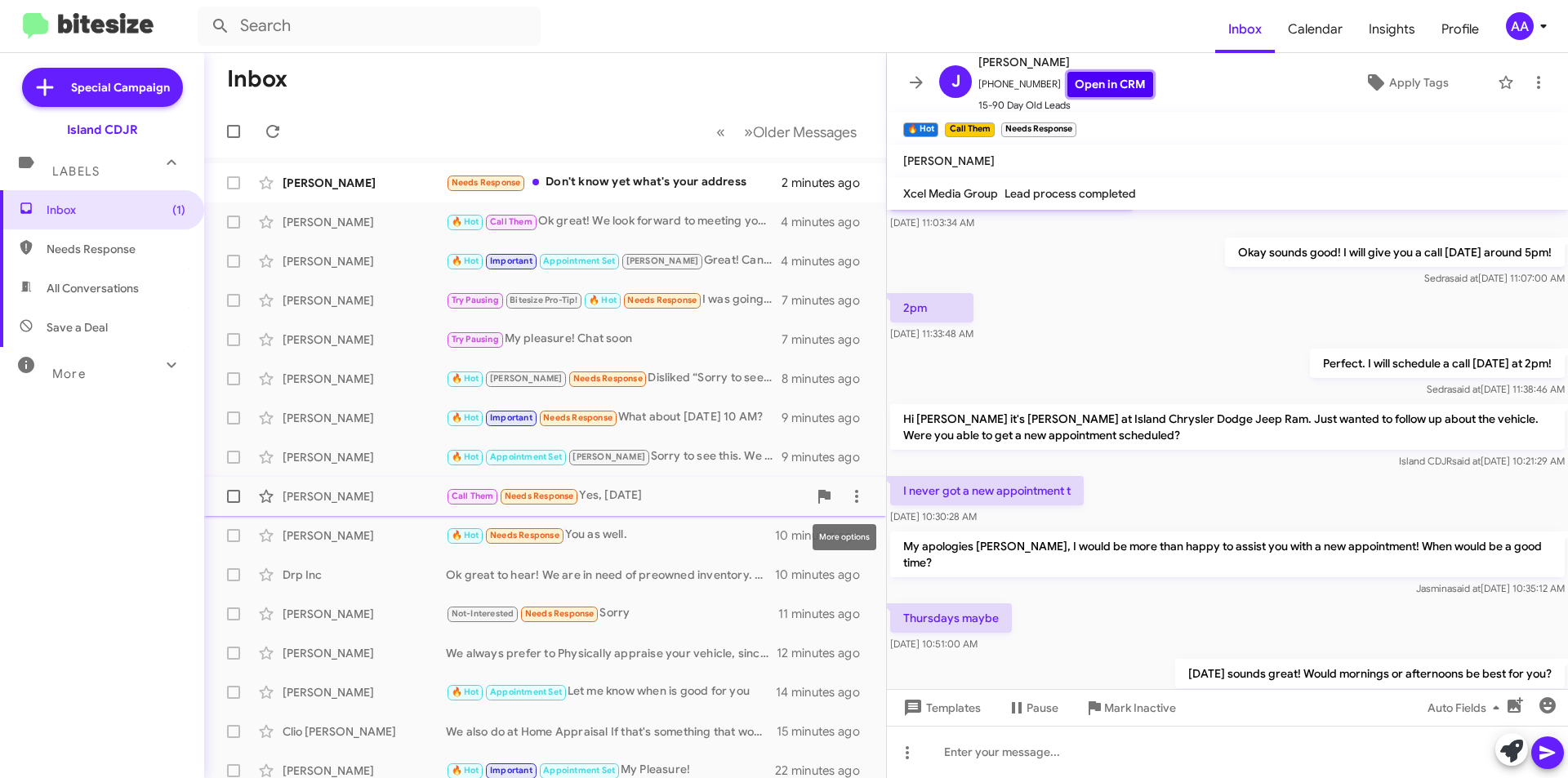
scroll to position [0, 0]
click at [131, 220] on span "Inbox (1)" at bounding box center [102, 209] width 204 height 39
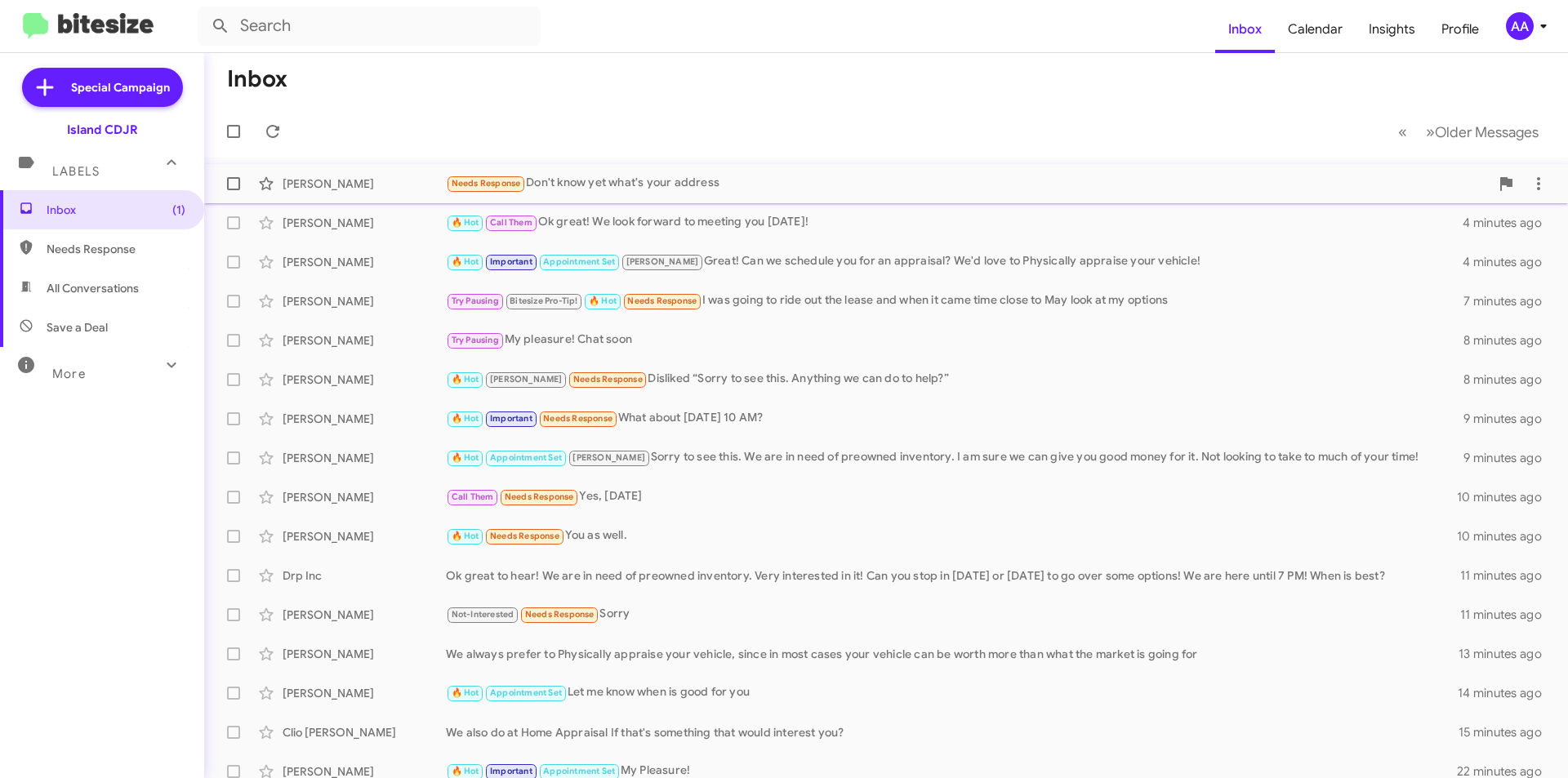
click at [608, 183] on div "Needs Response Don't know yet what's your address" at bounding box center [968, 183] width 1044 height 19
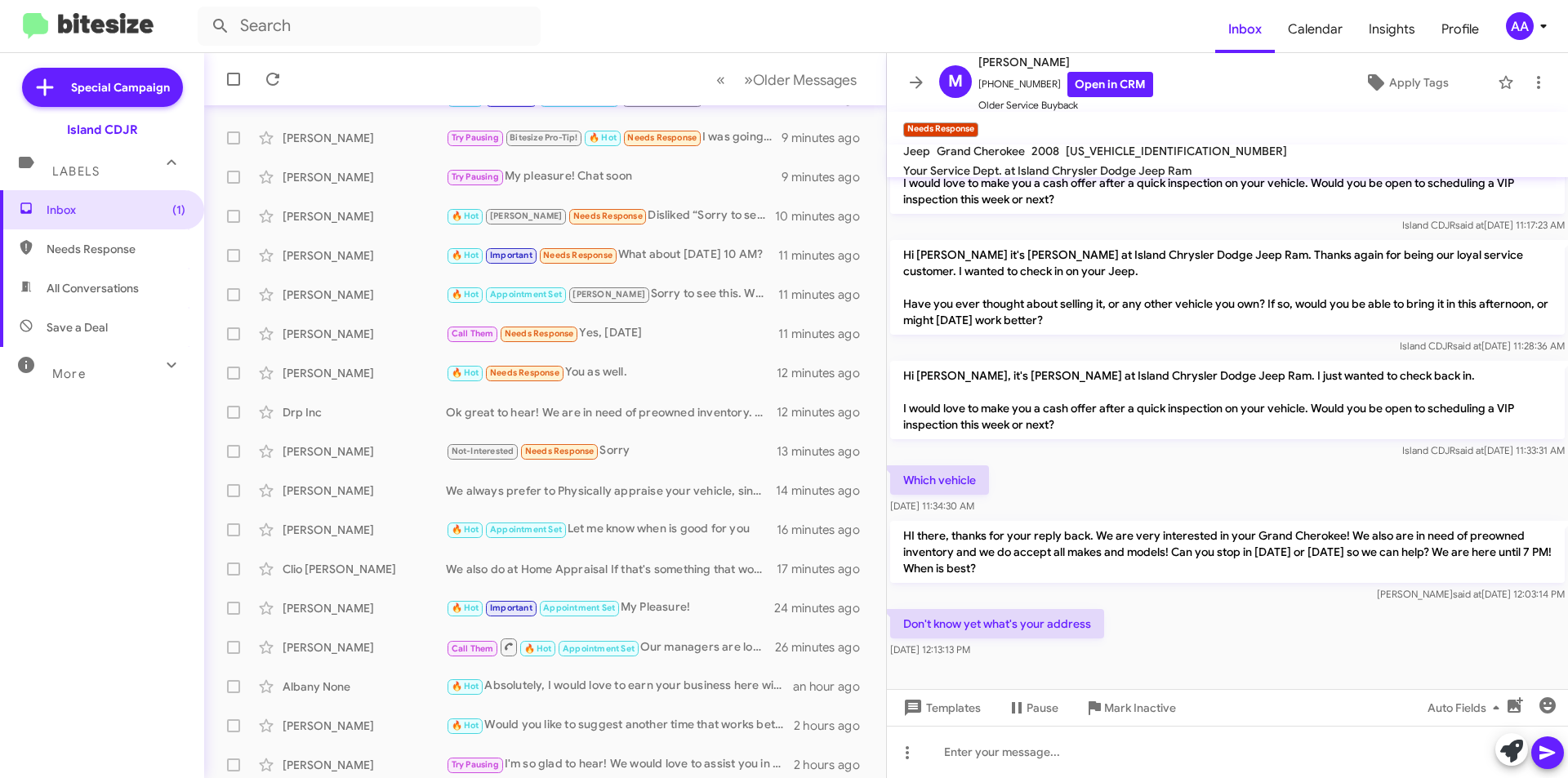
scroll to position [167, 0]
click at [109, 202] on span "Inbox (1)" at bounding box center [116, 209] width 139 height 16
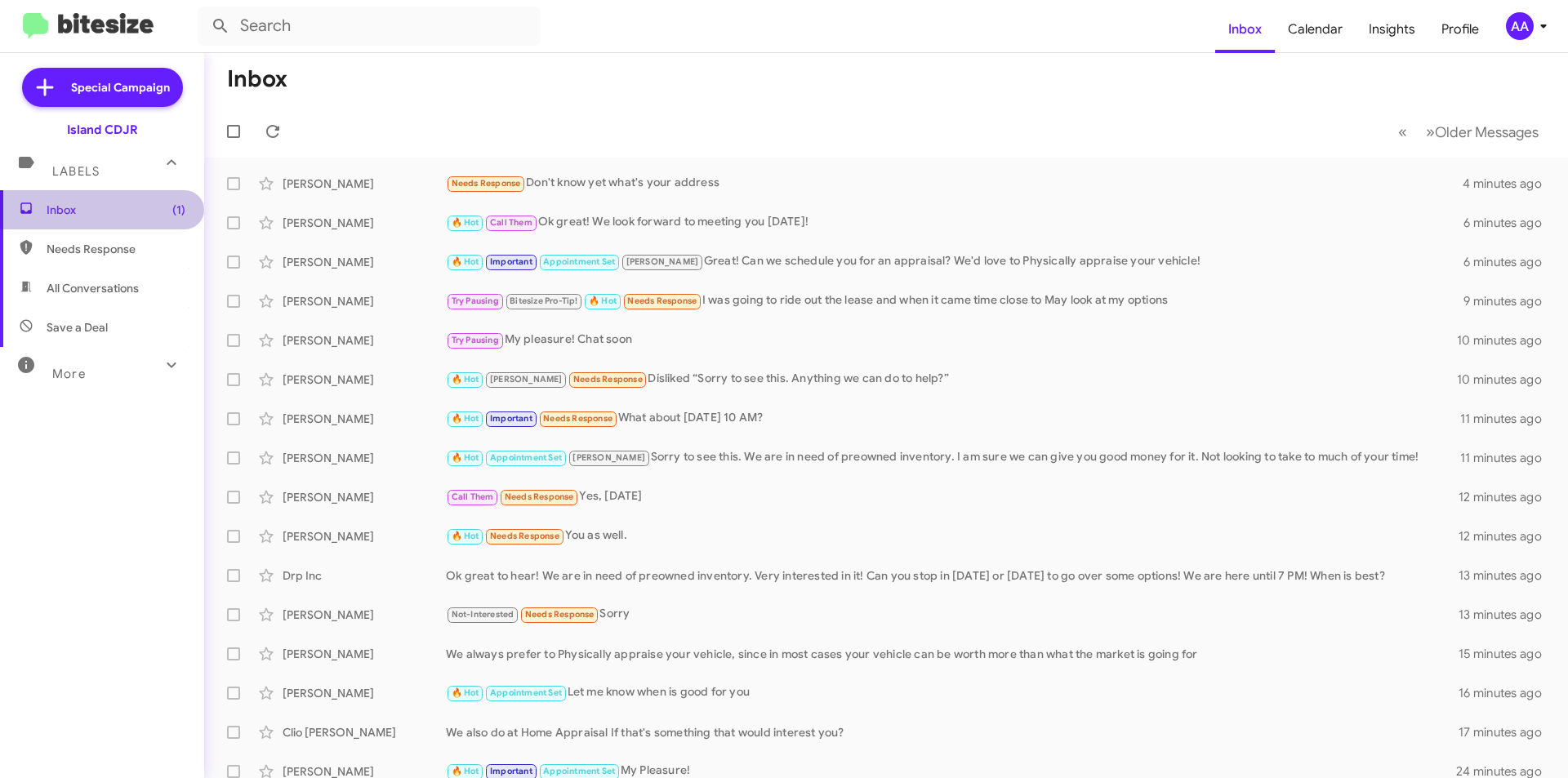
click at [111, 206] on span "Inbox (1)" at bounding box center [116, 209] width 139 height 16
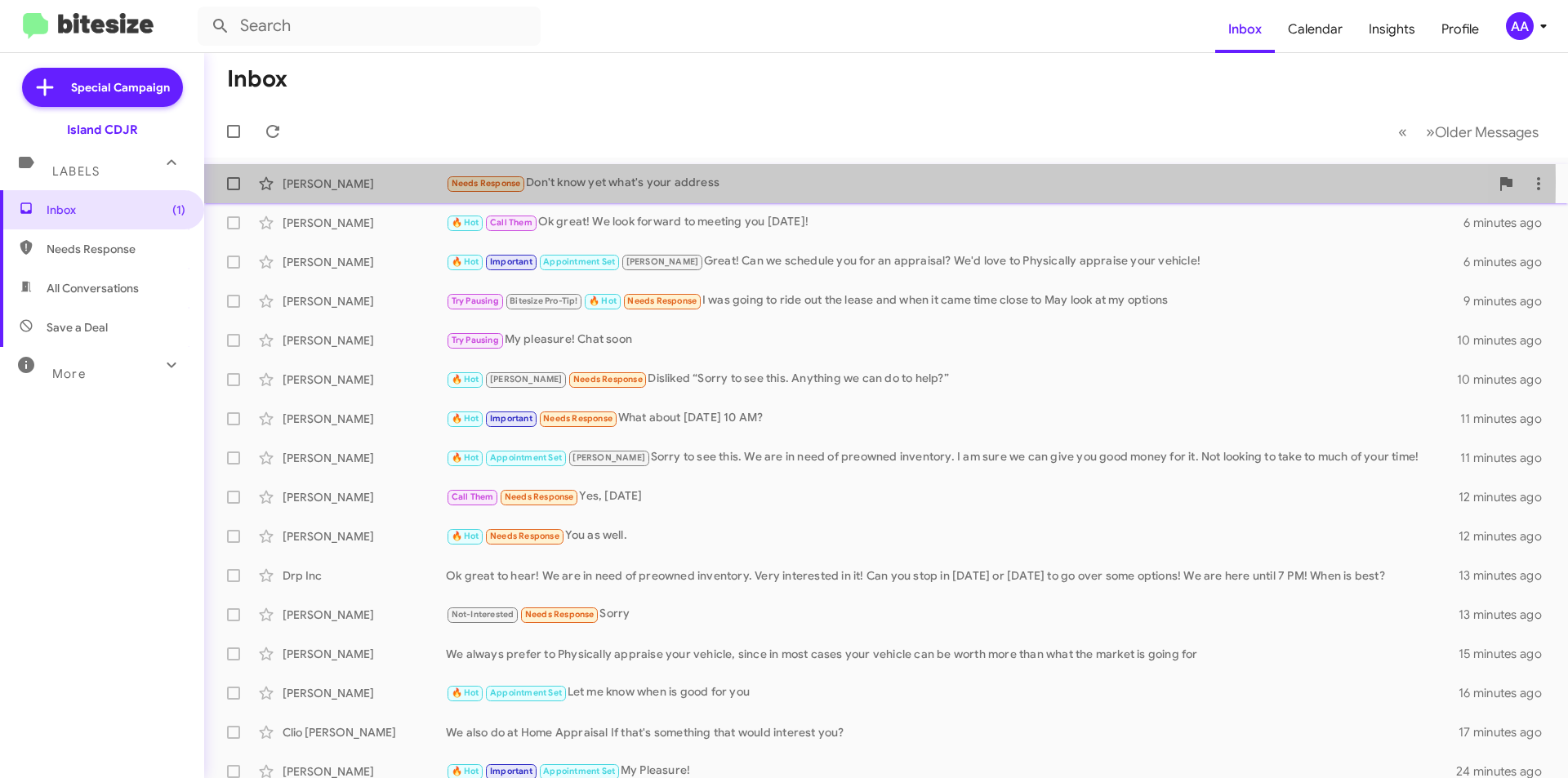
click at [588, 182] on div "Needs Response Don't know yet what's your address" at bounding box center [968, 183] width 1044 height 19
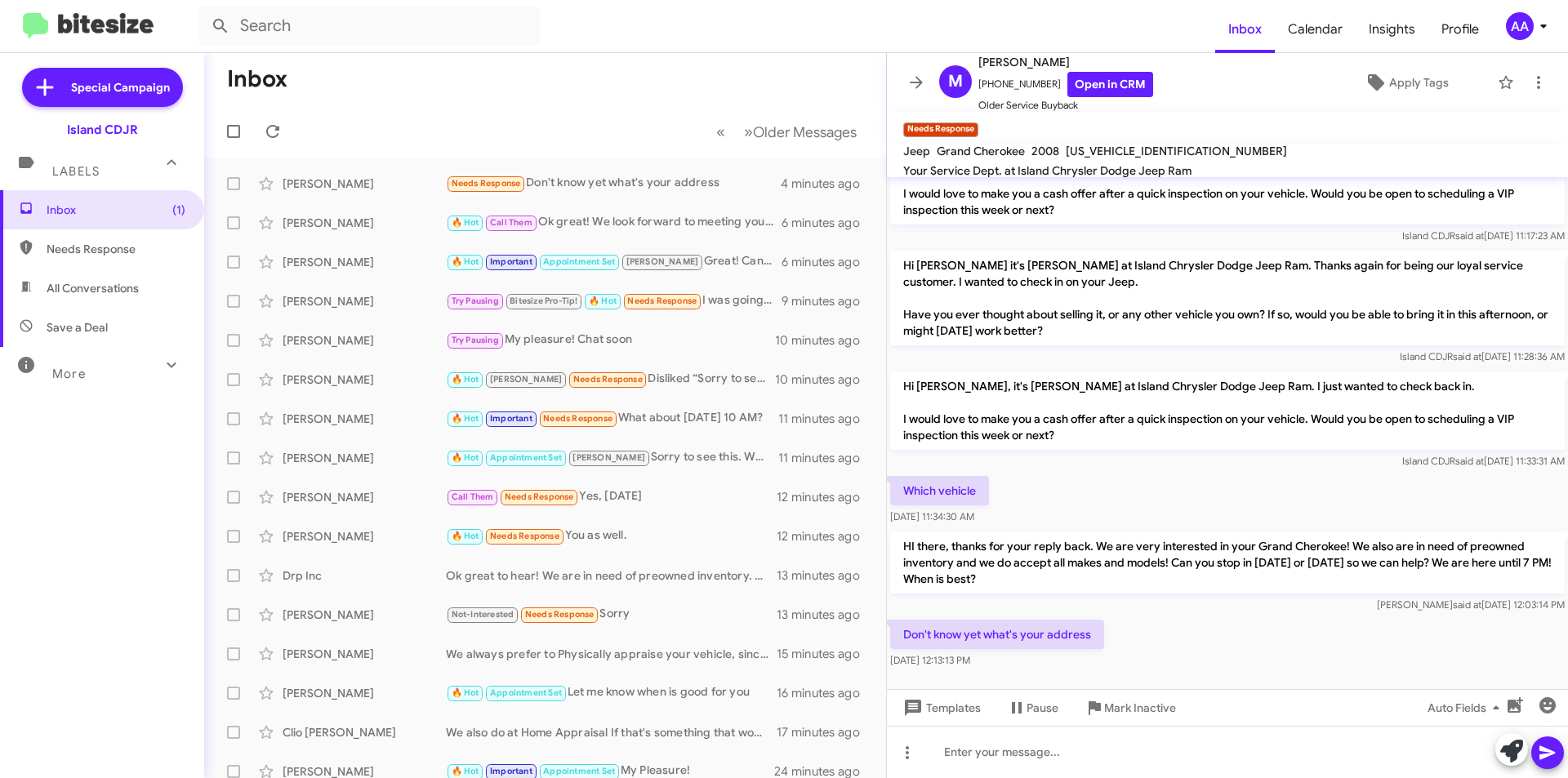
scroll to position [167, 0]
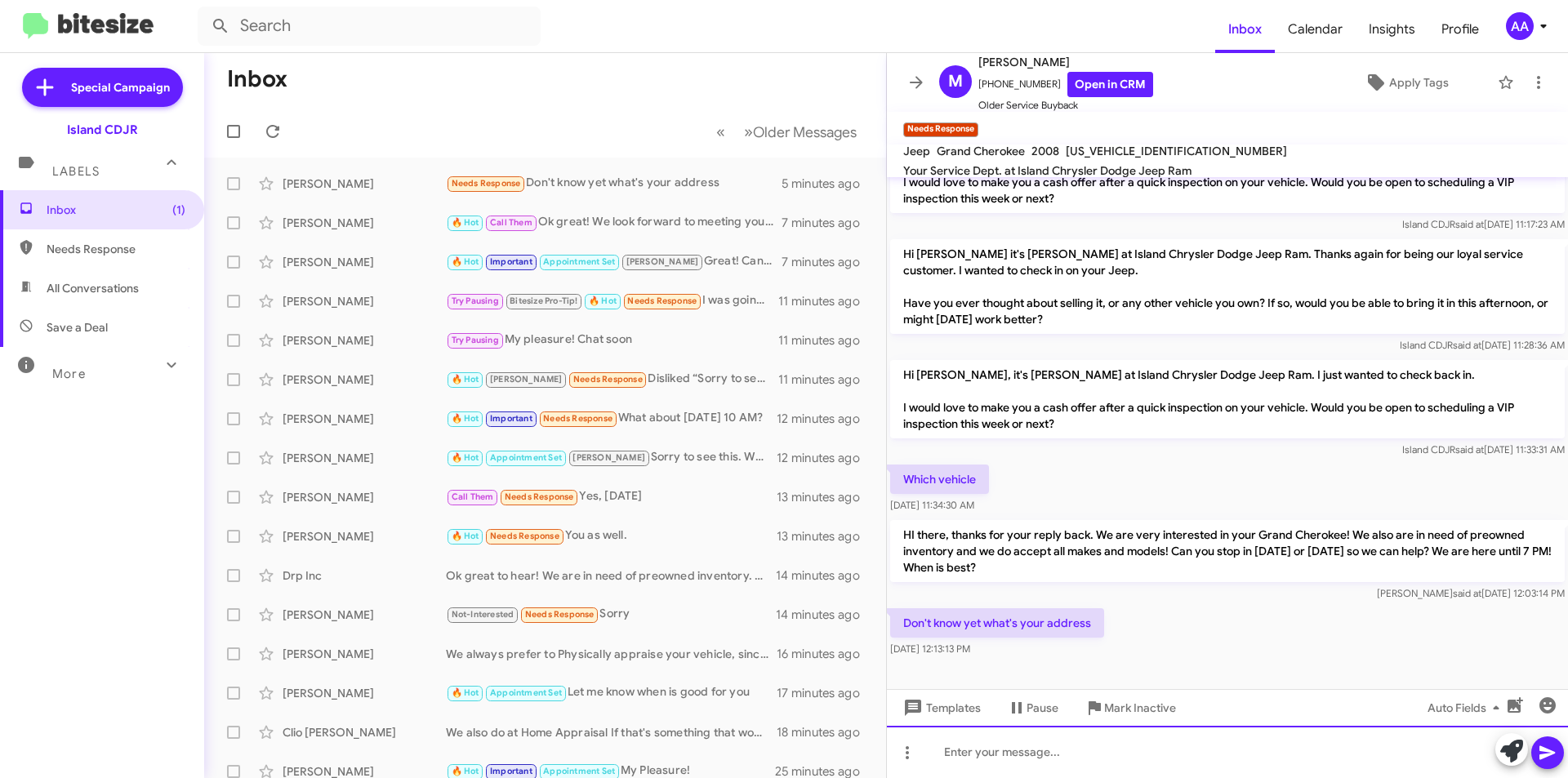
click at [993, 756] on div at bounding box center [1228, 752] width 682 height 52
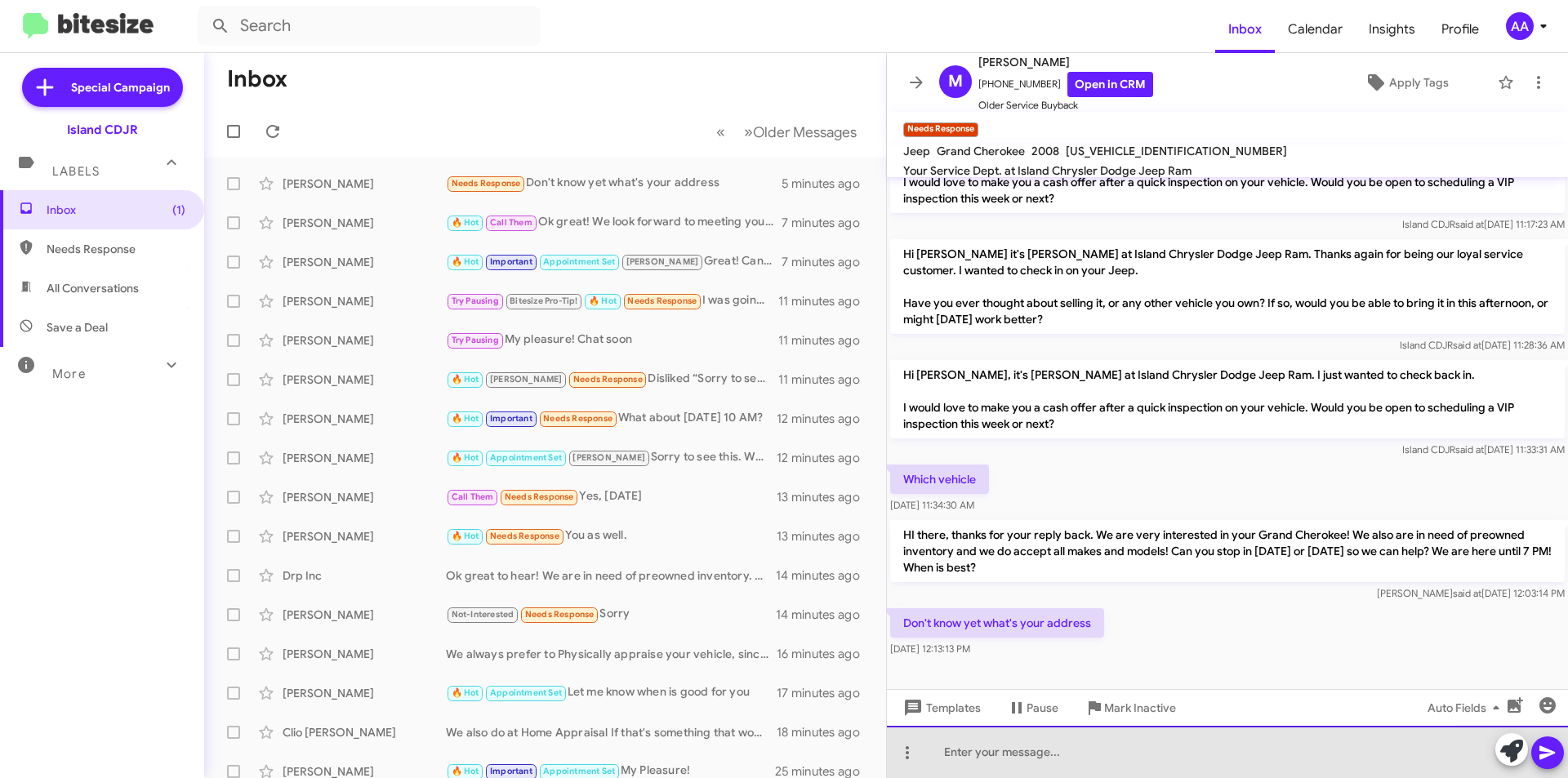
paste div
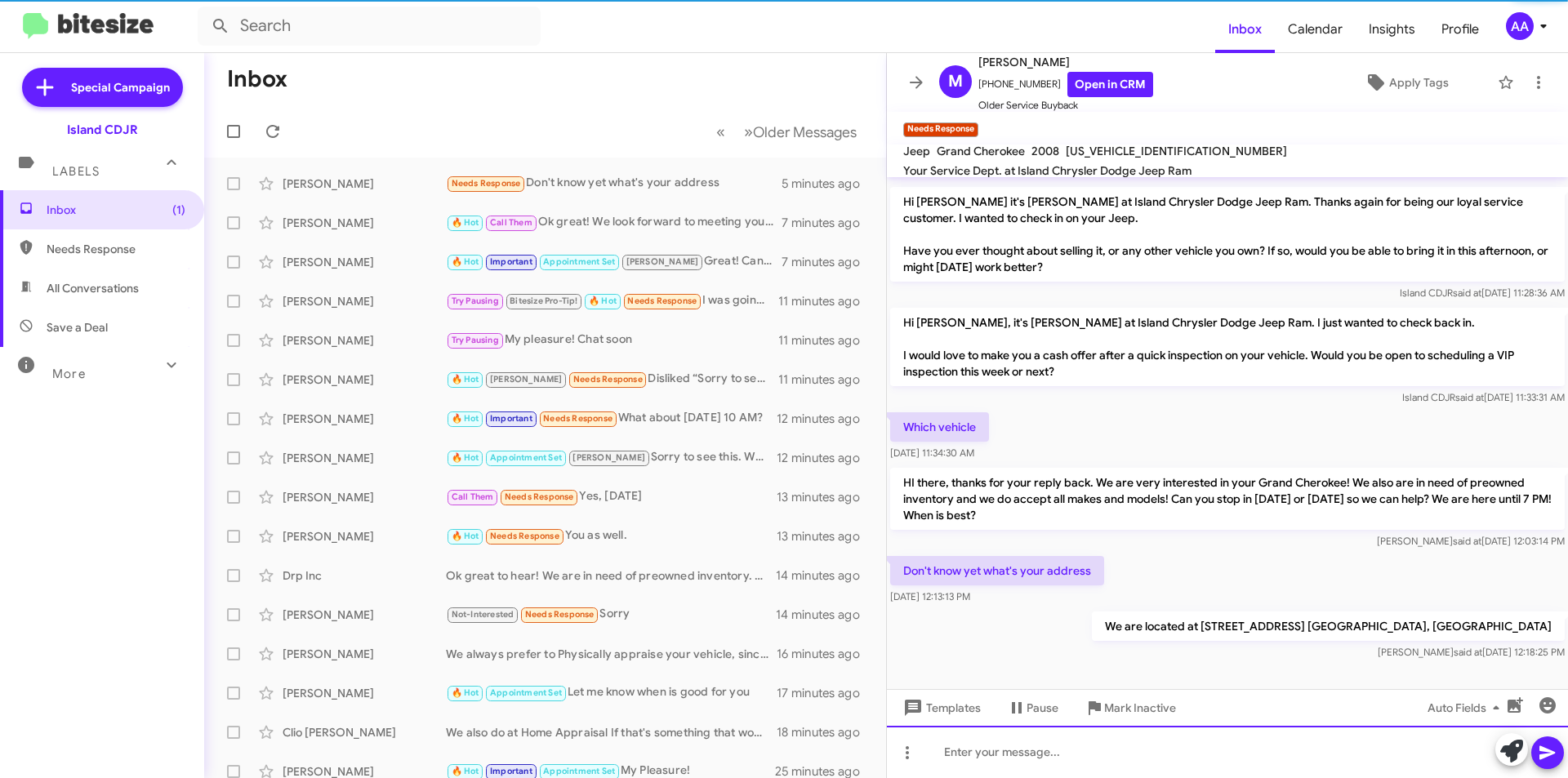
scroll to position [226, 0]
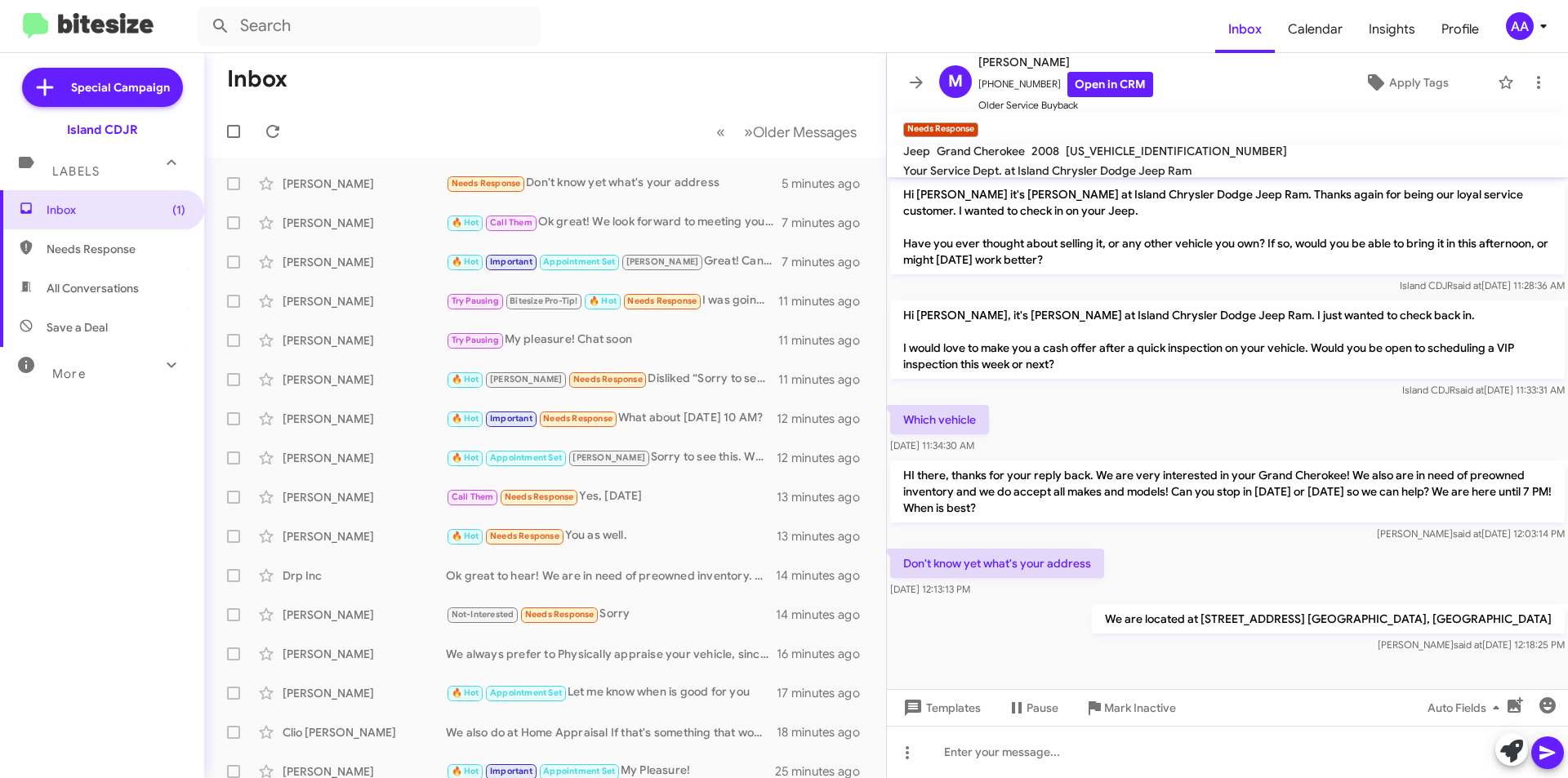
click at [131, 230] on span "Needs Response" at bounding box center [102, 248] width 204 height 39
type input "in:needs-response"
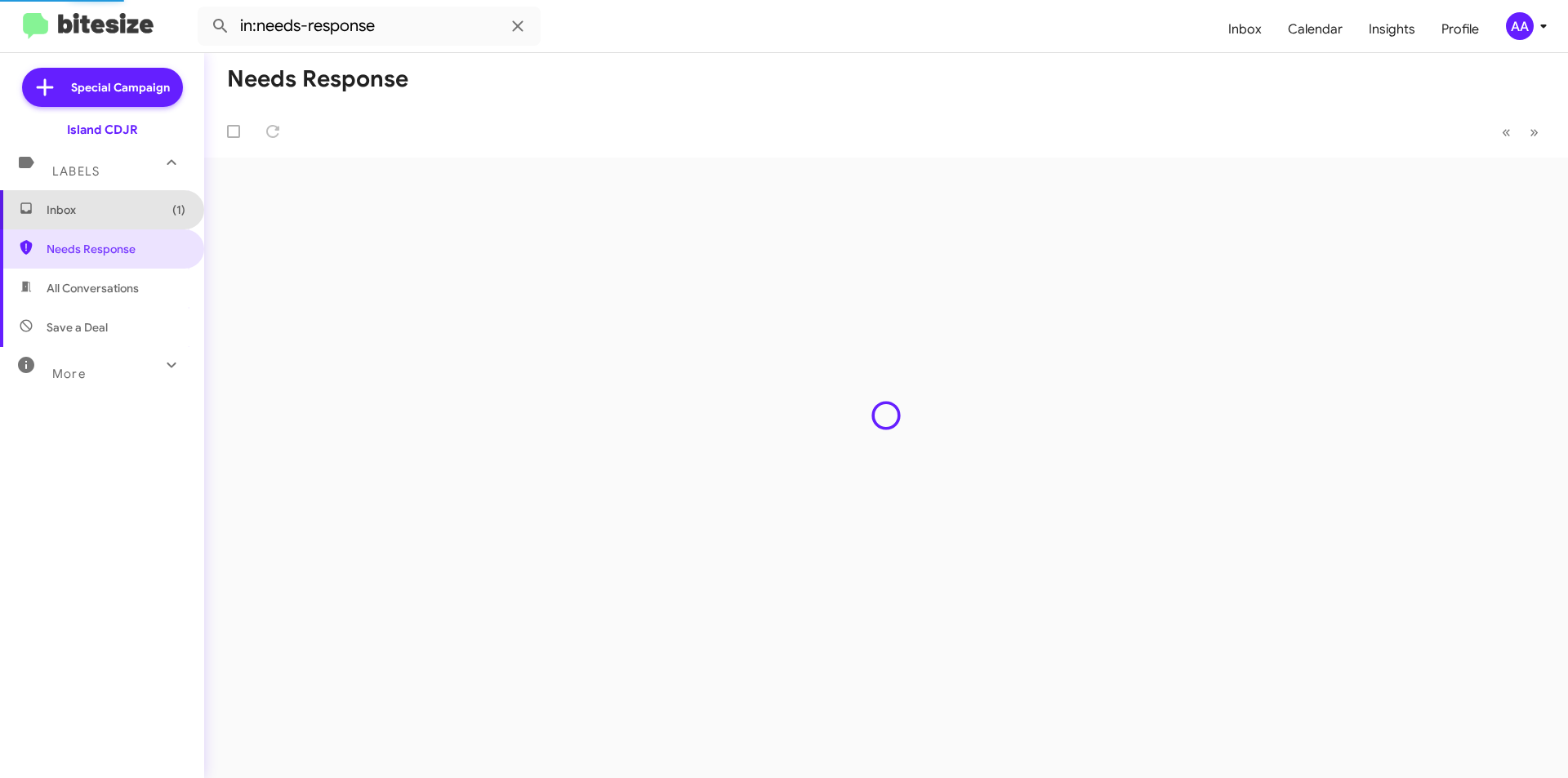
click at [128, 210] on span "Inbox (1)" at bounding box center [116, 209] width 139 height 16
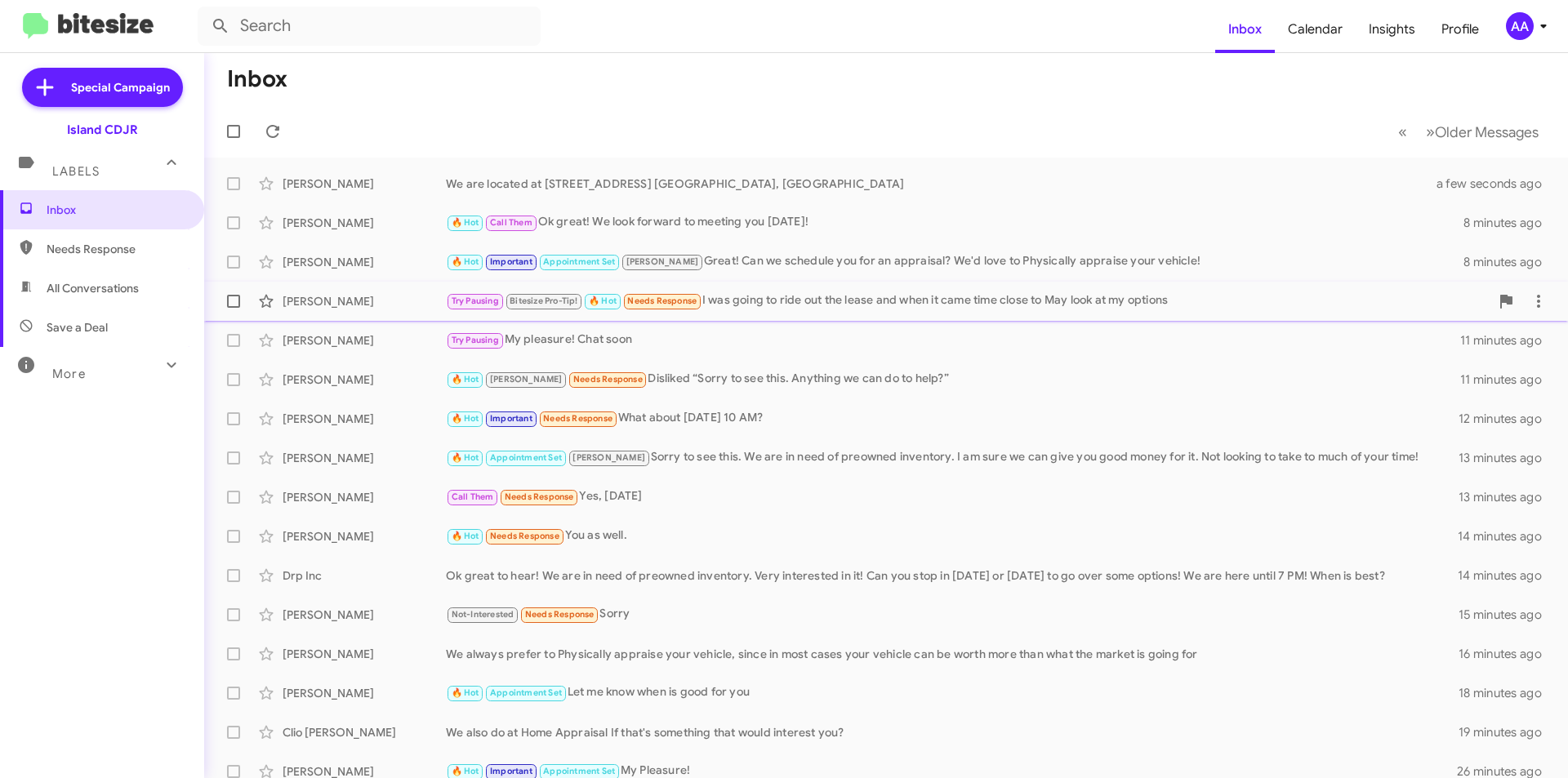
click at [808, 314] on div "[PERSON_NAME] Try Pausing Bitesize Pro-Tip! 🔥 Hot Needs Response I was going to…" at bounding box center [886, 302] width 1338 height 33
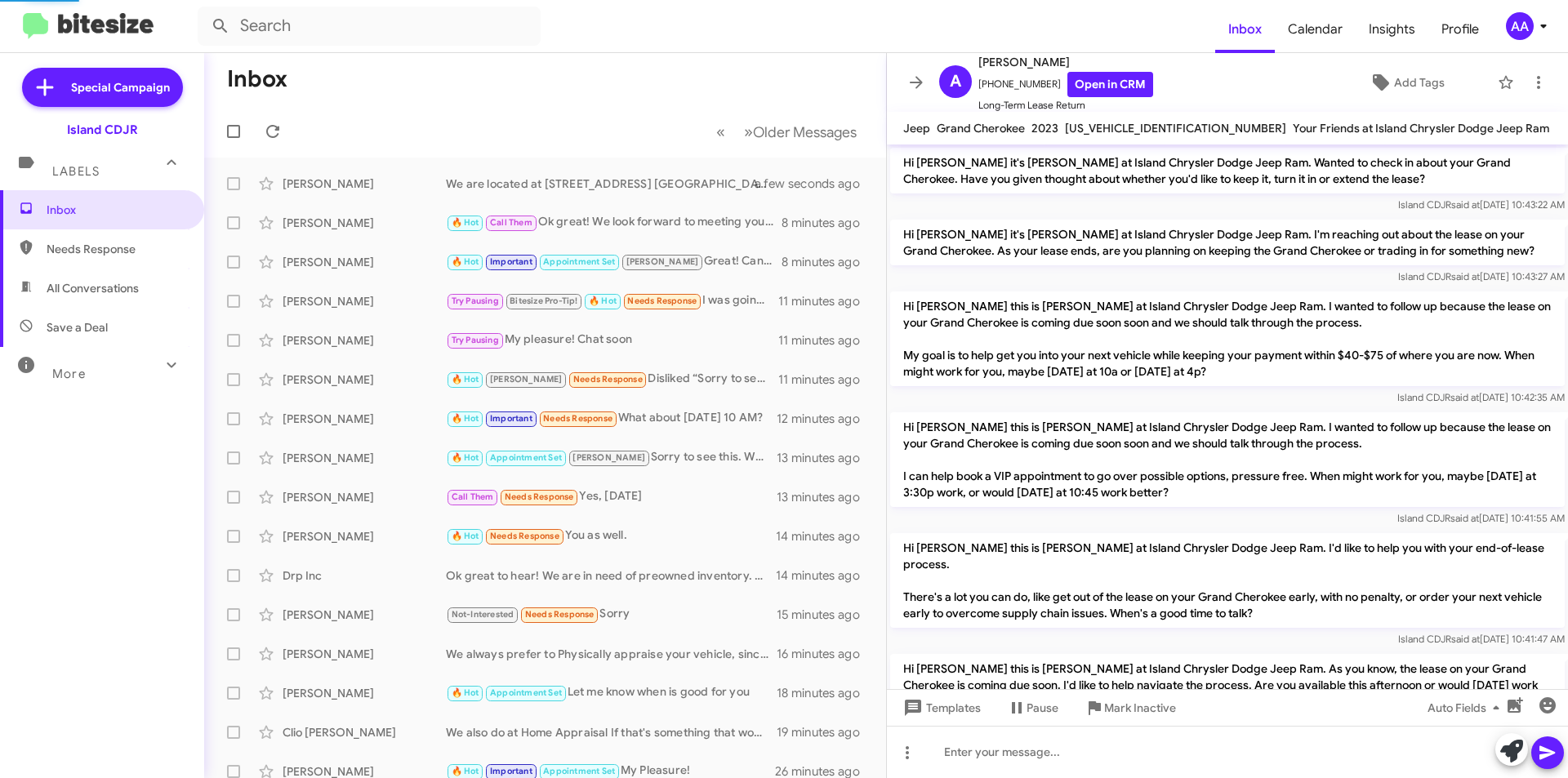
scroll to position [1112, 0]
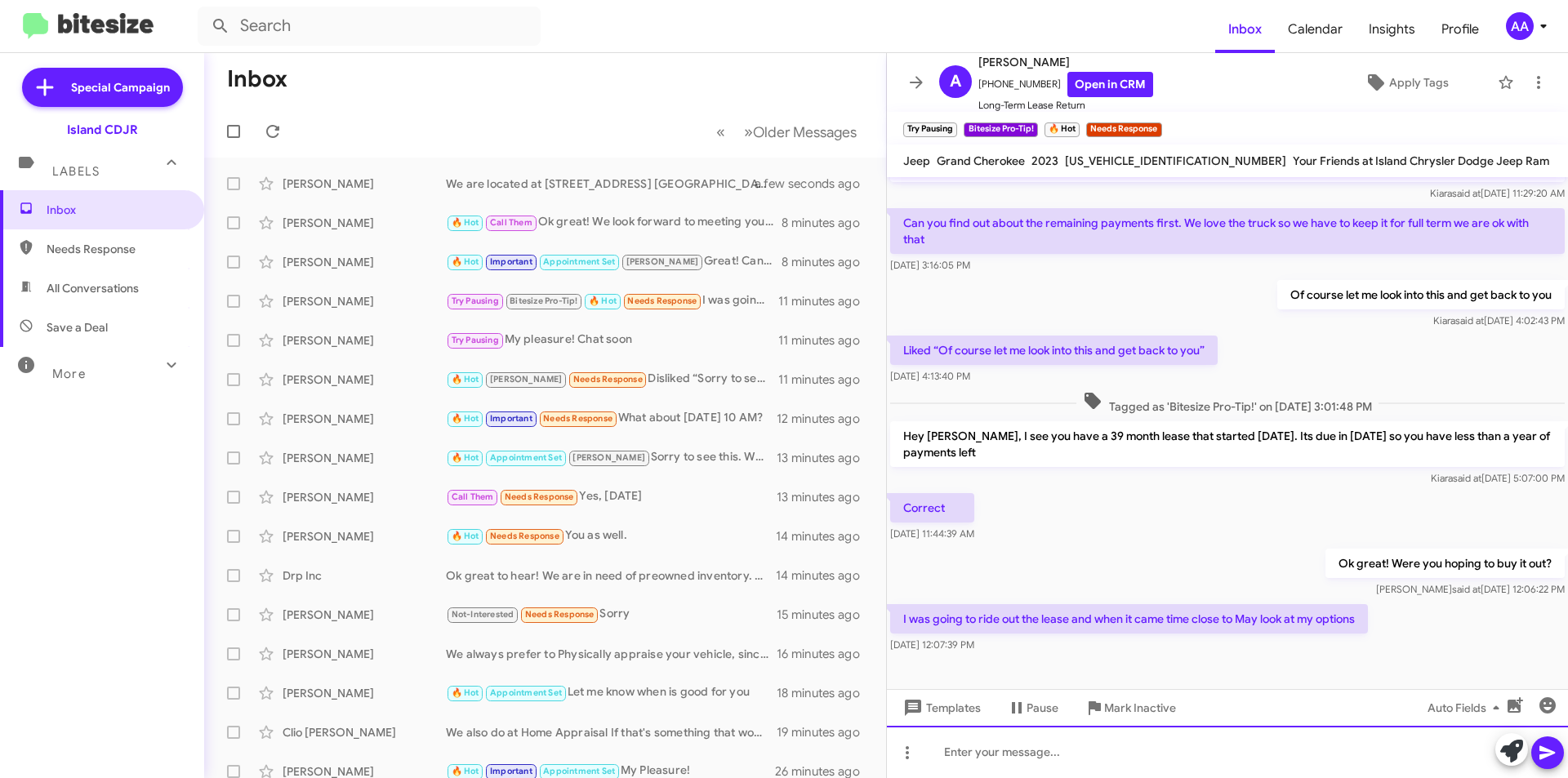
click at [1067, 754] on div at bounding box center [1228, 752] width 682 height 52
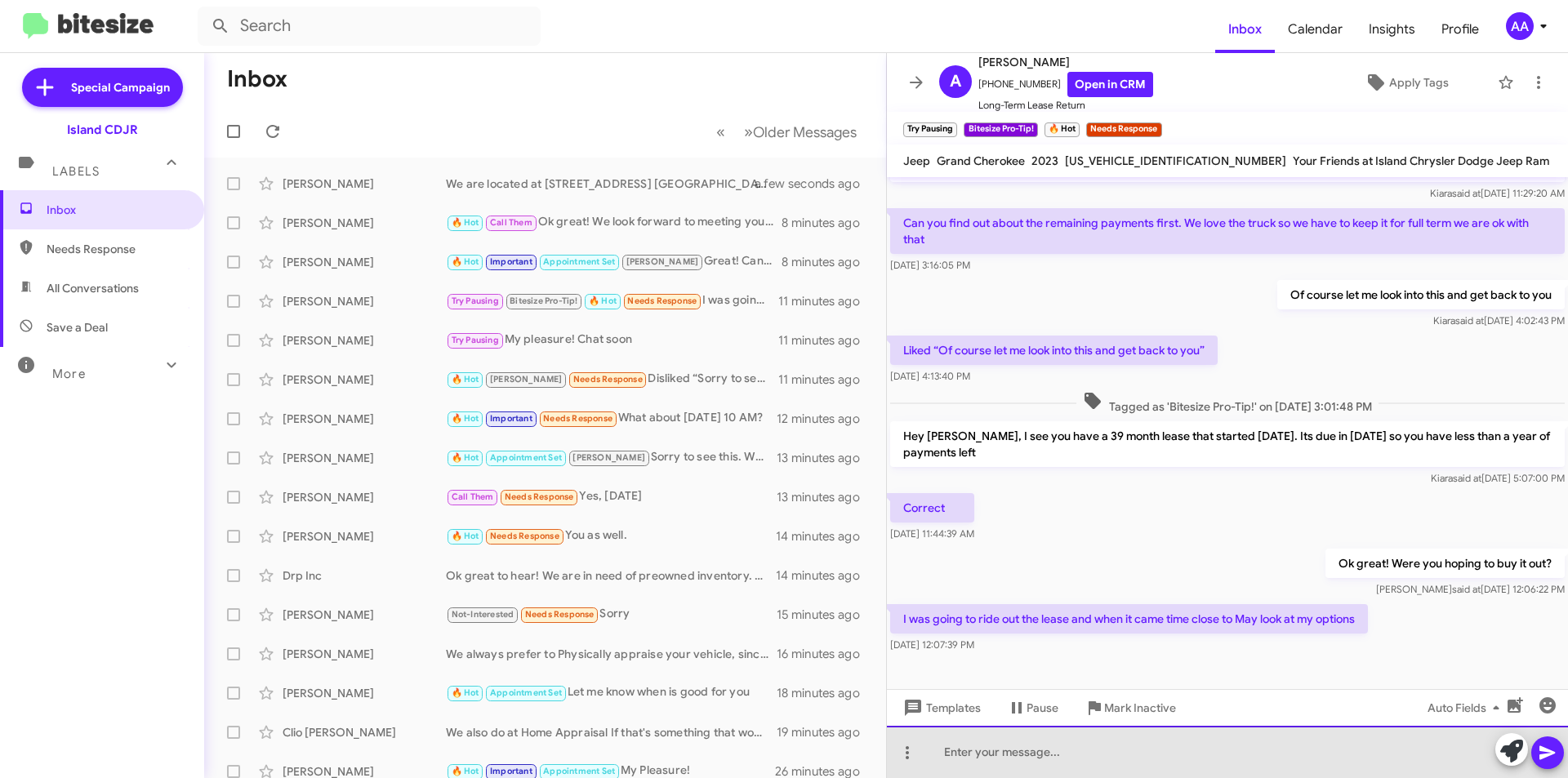
click at [1067, 753] on div at bounding box center [1228, 752] width 682 height 52
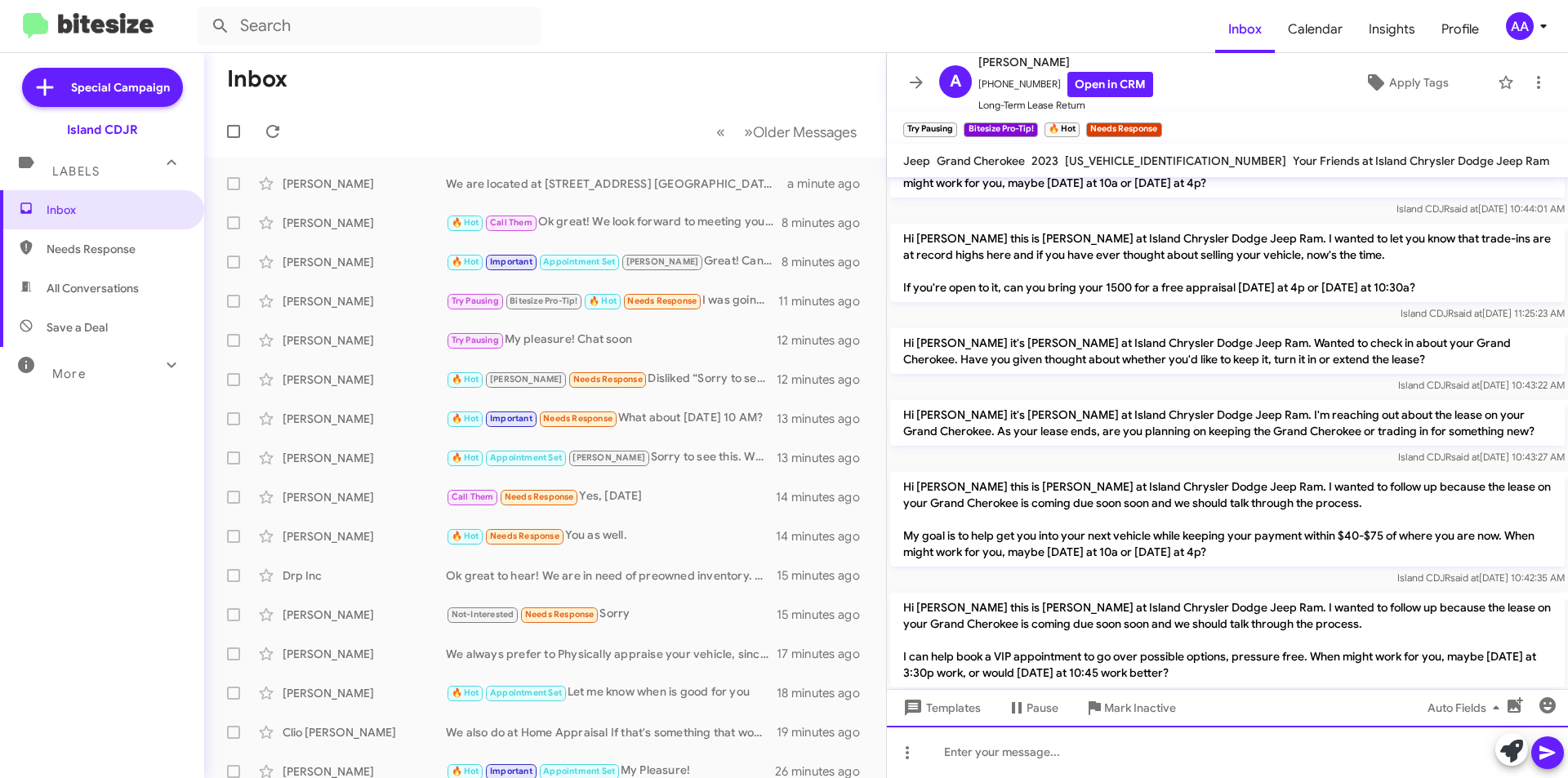
scroll to position [327, 0]
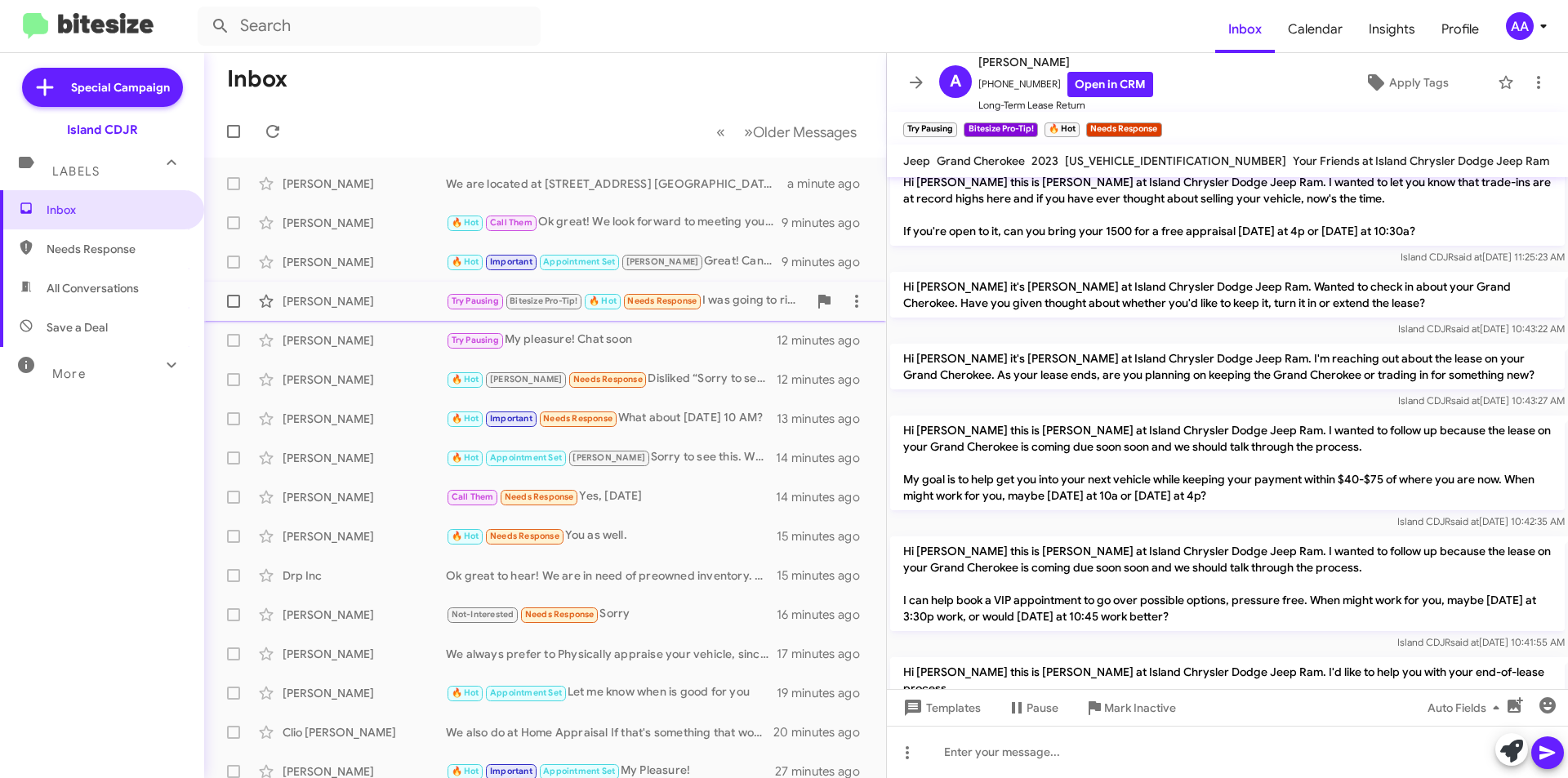
click at [331, 294] on div "[PERSON_NAME]" at bounding box center [364, 301] width 163 height 16
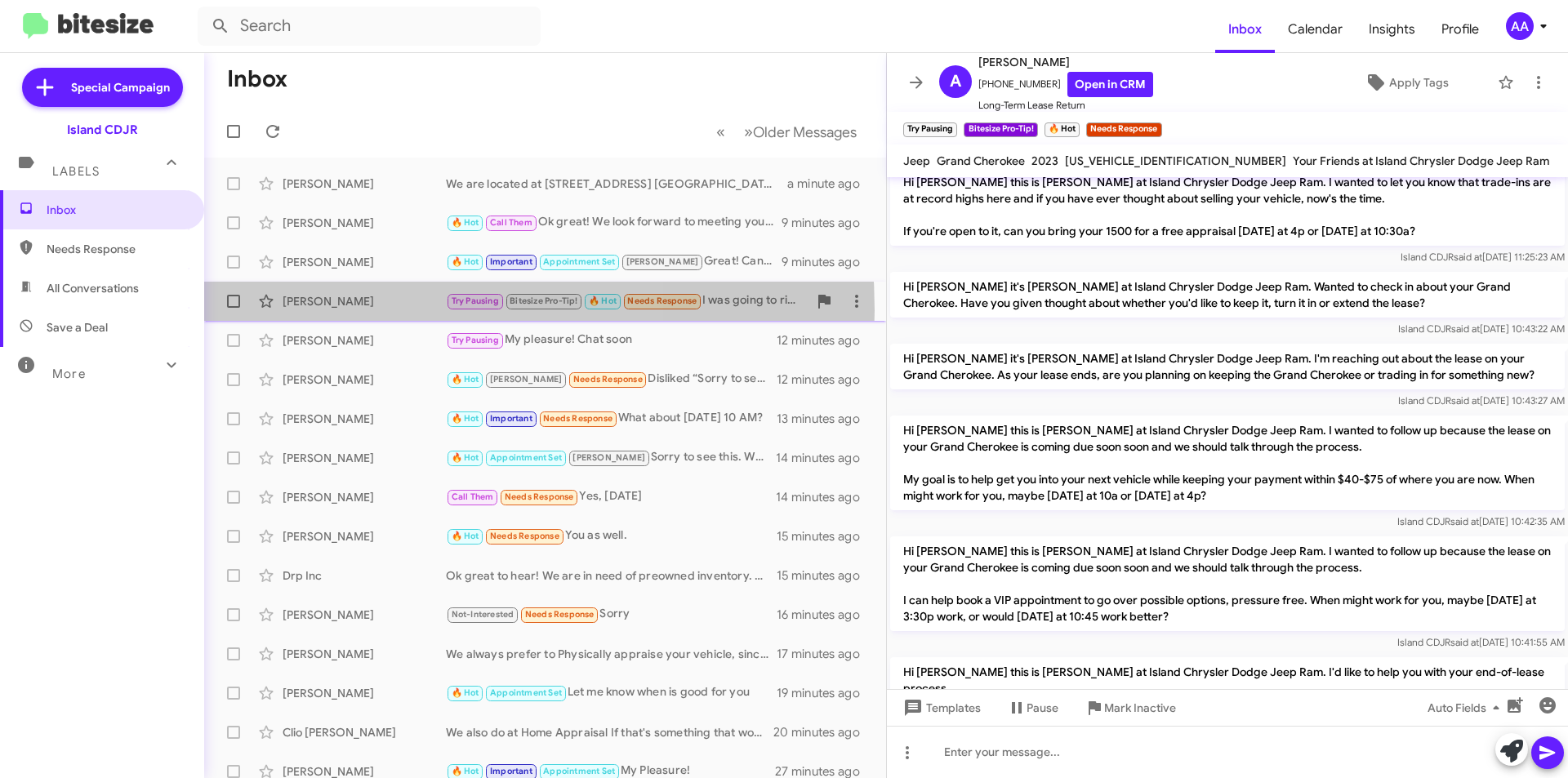
click at [354, 310] on div "[PERSON_NAME] Try Pausing Bitesize Pro-Tip! 🔥 Hot Needs Response I was going to…" at bounding box center [545, 302] width 656 height 33
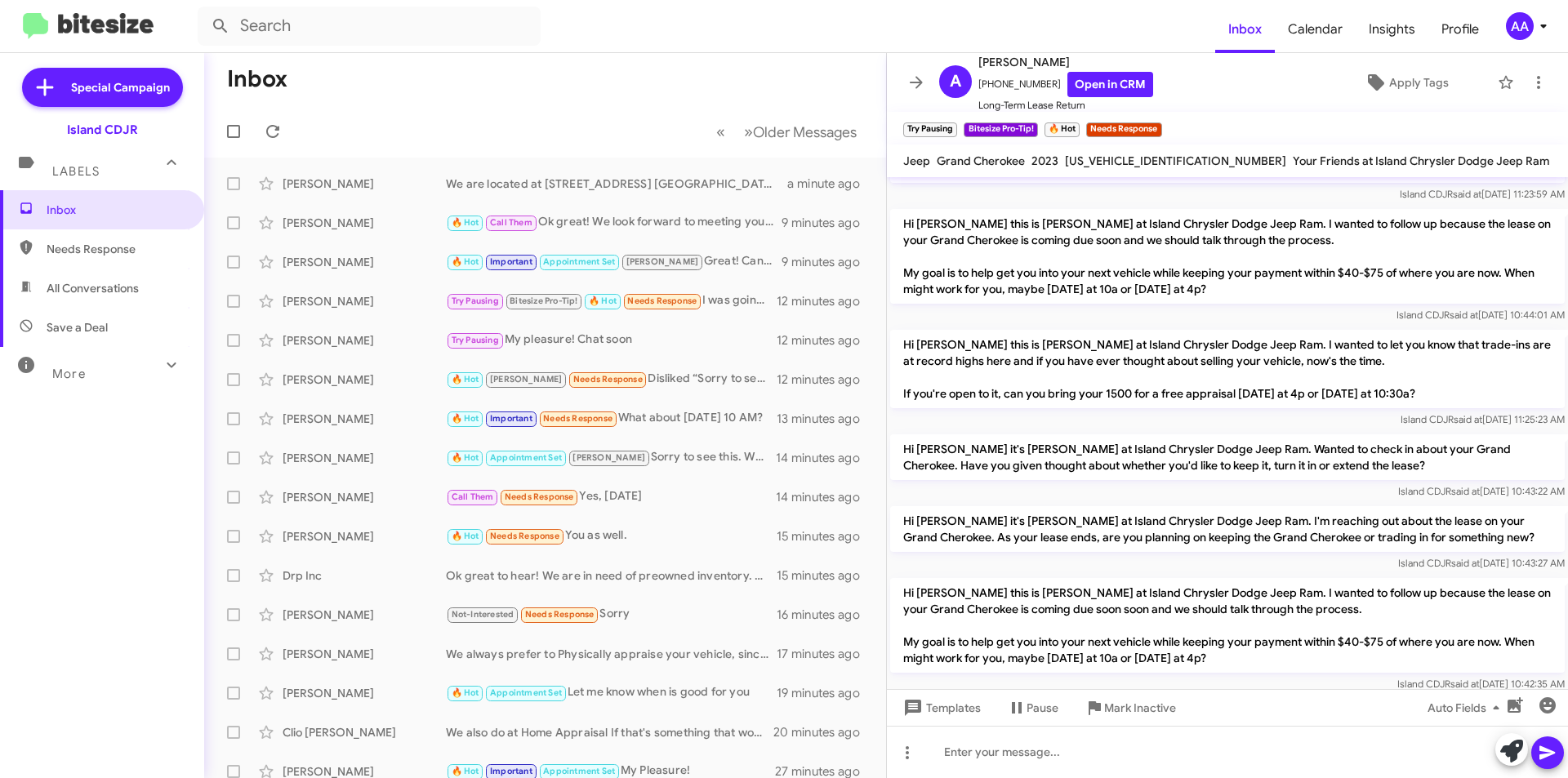
scroll to position [0, 0]
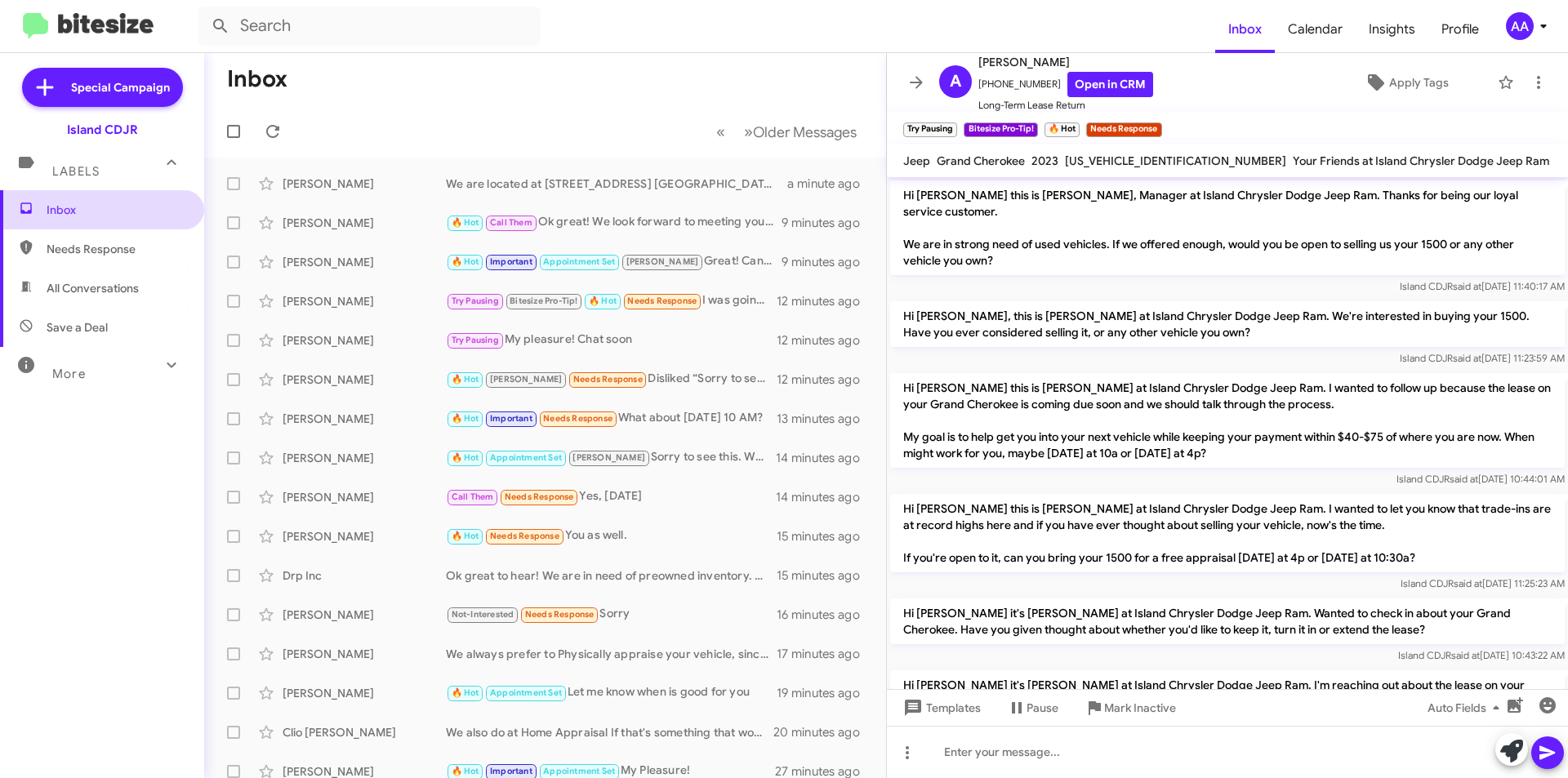
click at [105, 205] on span "Inbox" at bounding box center [116, 209] width 139 height 16
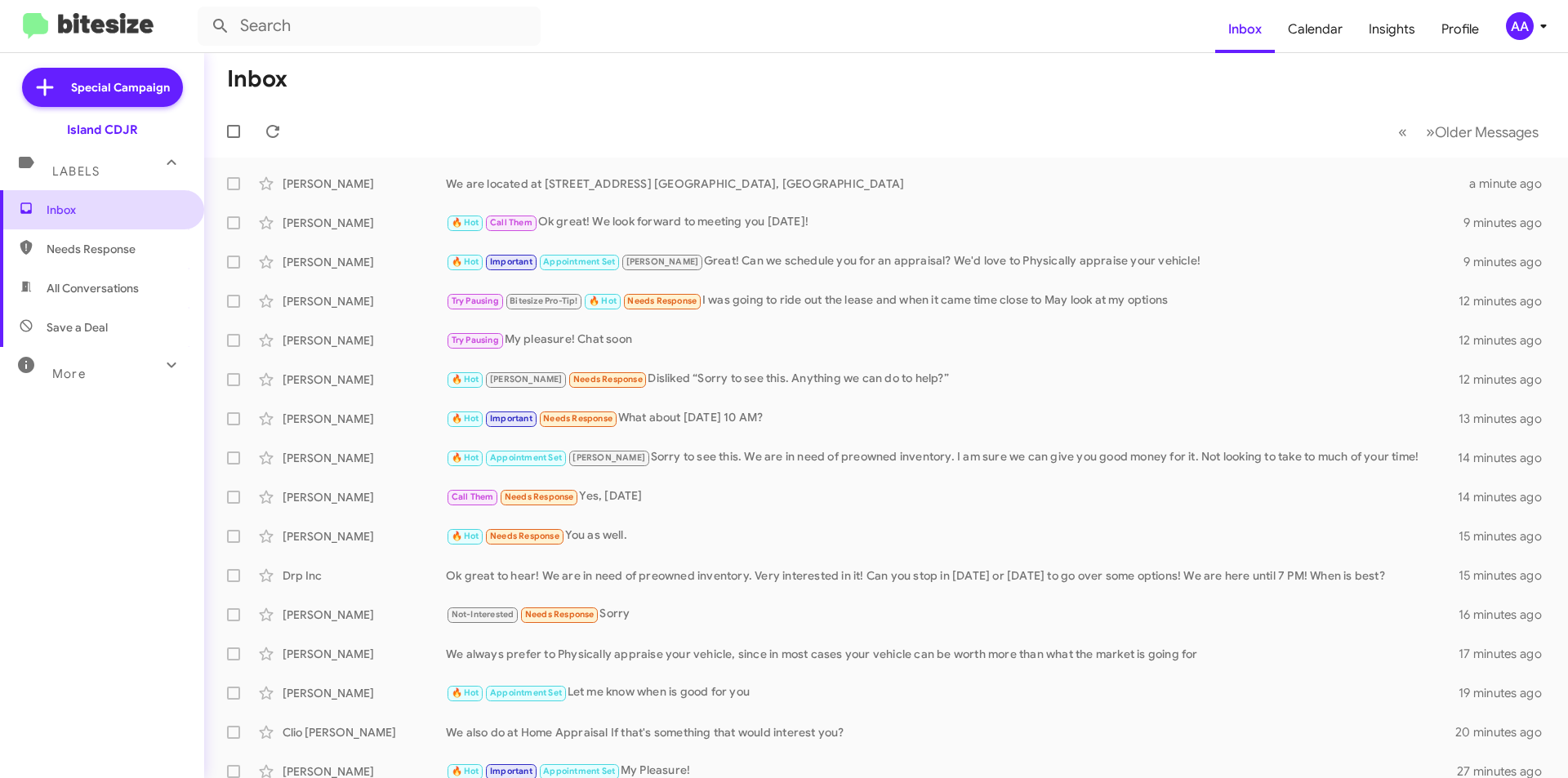
click at [99, 220] on span "Inbox" at bounding box center [102, 209] width 204 height 39
